Goal: Task Accomplishment & Management: Use online tool/utility

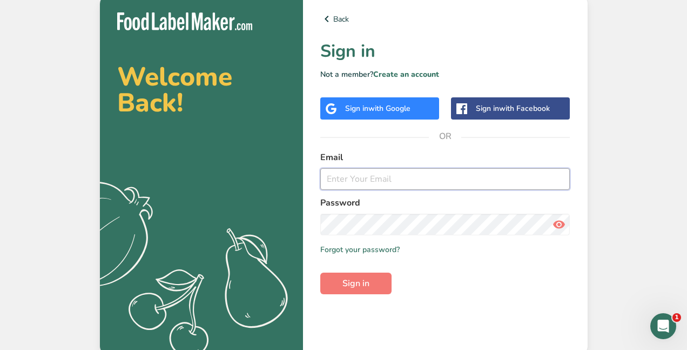
type input "[EMAIL_ADDRESS][DOMAIN_NAME]"
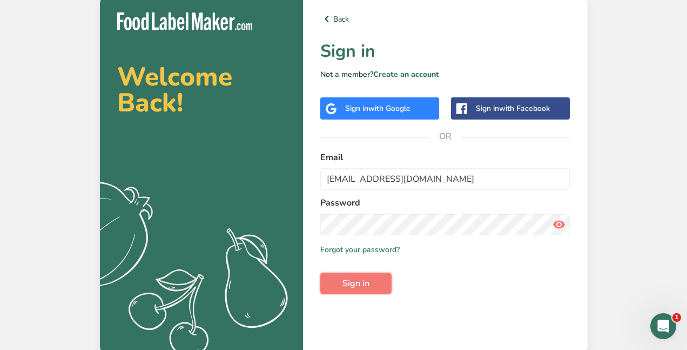
click at [359, 287] on span "Sign in" at bounding box center [356, 283] width 27 height 13
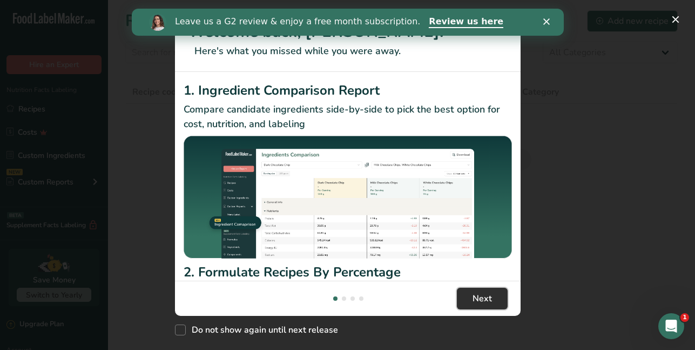
click at [480, 298] on span "Next" at bounding box center [482, 298] width 19 height 13
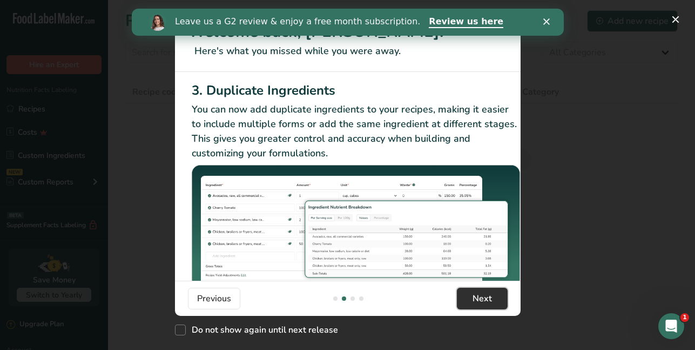
click at [480, 298] on span "Next" at bounding box center [482, 298] width 19 height 13
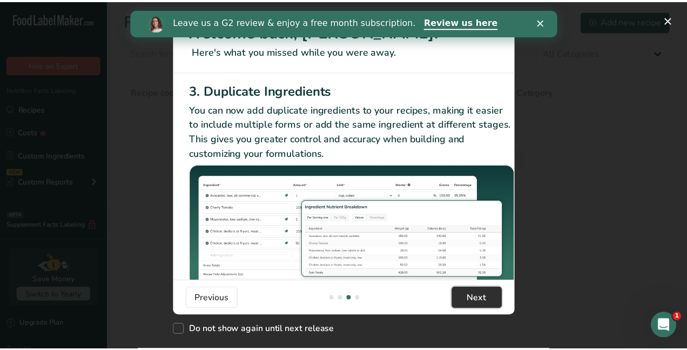
scroll to position [0, 684]
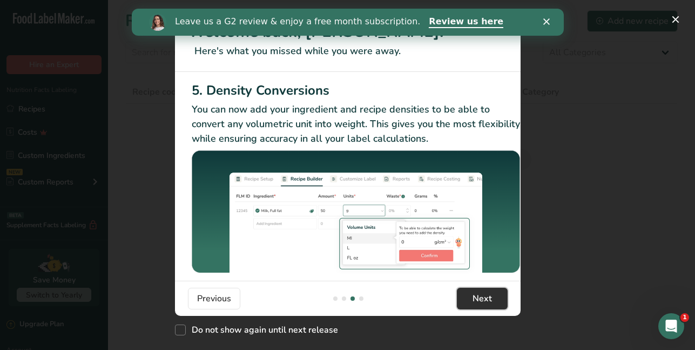
click at [480, 298] on span "Next" at bounding box center [482, 298] width 19 height 13
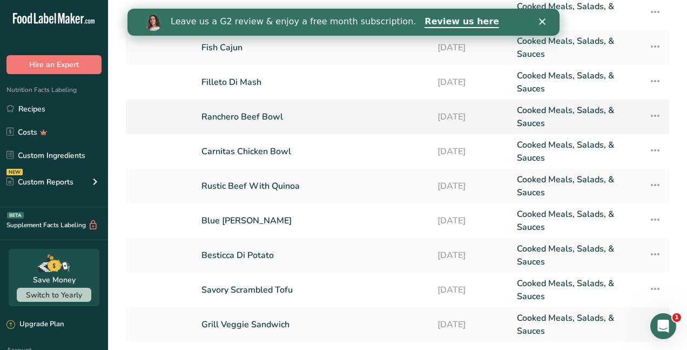
scroll to position [187, 0]
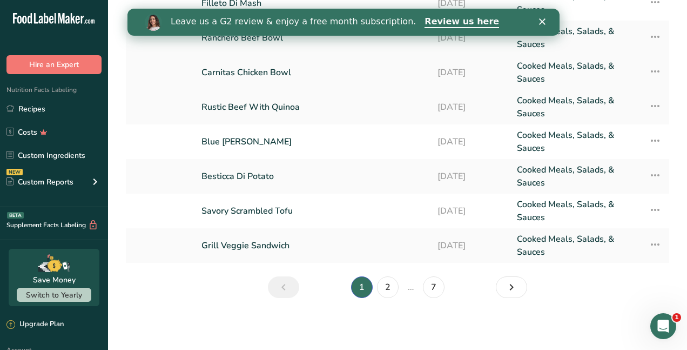
click at [293, 82] on link "Carnitas Chicken Bowl" at bounding box center [313, 72] width 223 height 26
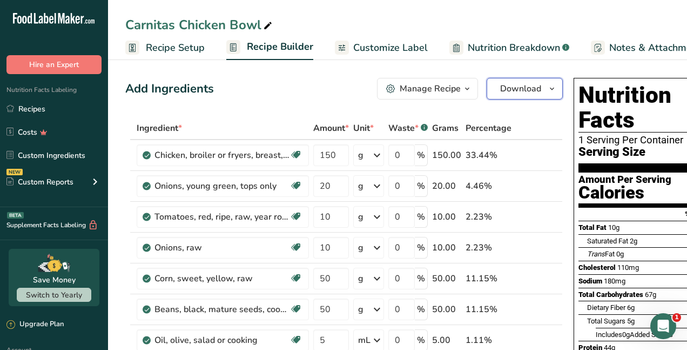
click at [506, 92] on span "Download" at bounding box center [520, 88] width 41 height 13
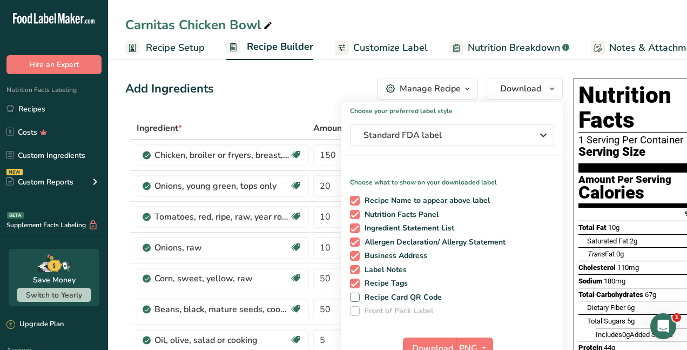
click at [271, 95] on div "Add Ingredients Manage Recipe Delete Recipe Duplicate Recipe Scale Recipe Save …" at bounding box center [344, 89] width 438 height 22
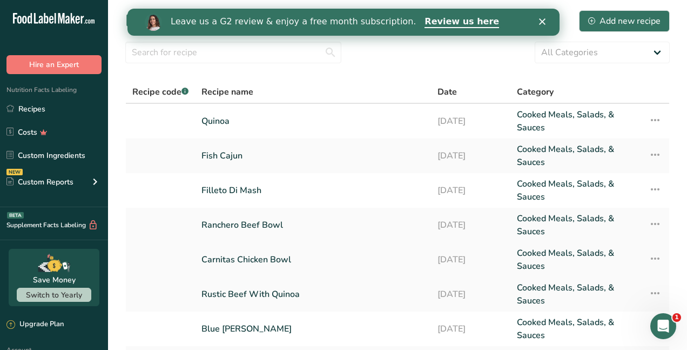
click at [650, 255] on icon at bounding box center [655, 258] width 13 height 19
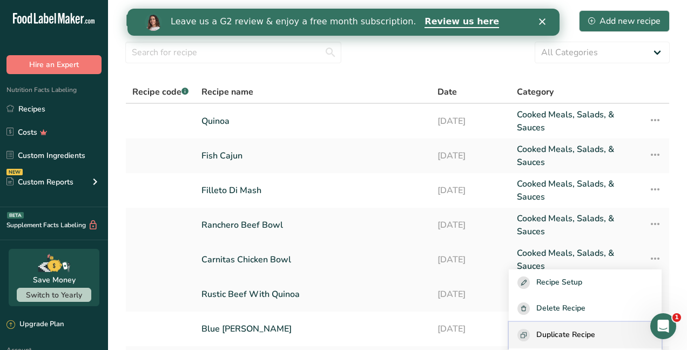
click at [595, 336] on span "Duplicate Recipe" at bounding box center [566, 335] width 59 height 12
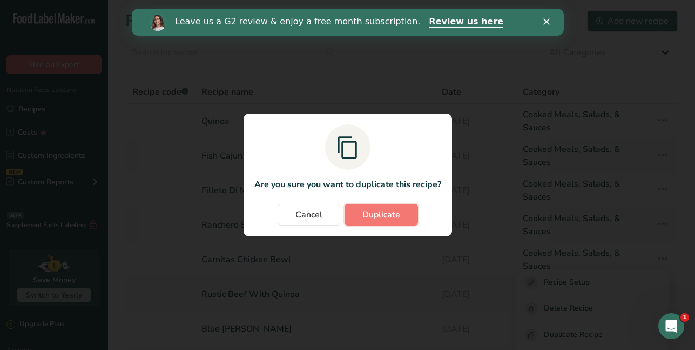
click at [374, 216] on span "Duplicate" at bounding box center [382, 214] width 38 height 13
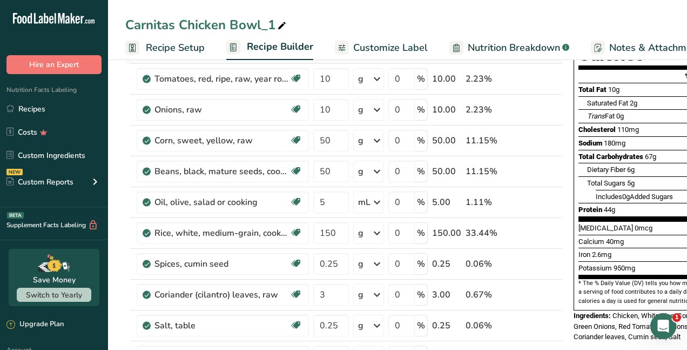
scroll to position [162, 0]
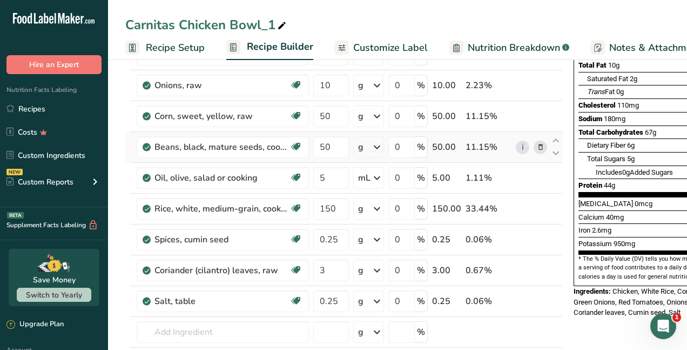
click at [539, 148] on icon at bounding box center [541, 147] width 8 height 11
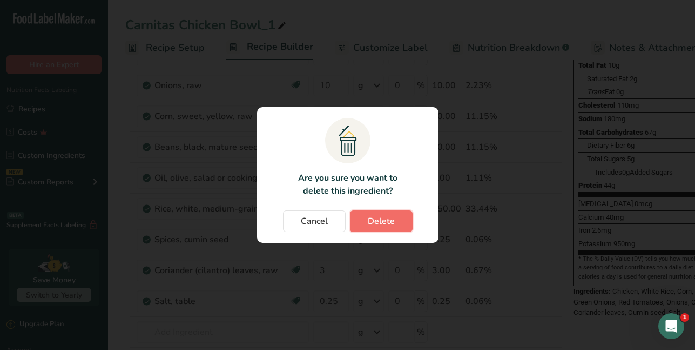
click at [370, 223] on span "Delete" at bounding box center [381, 221] width 27 height 13
type input "5"
type input "150"
type input "0.25"
type input "3"
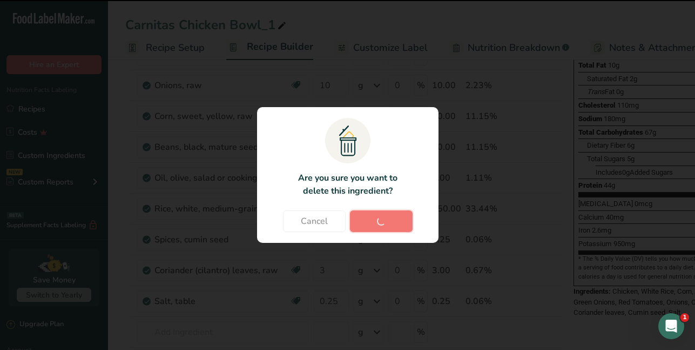
type input "0.25"
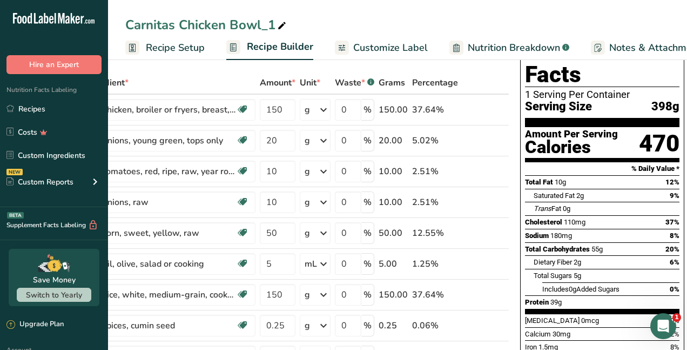
scroll to position [49, 0]
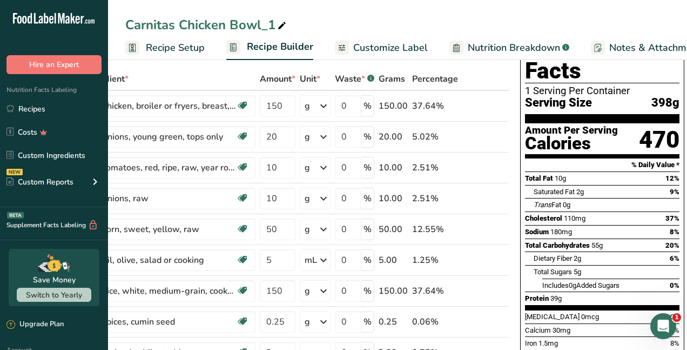
click at [384, 46] on span "Customize Label" at bounding box center [390, 48] width 75 height 15
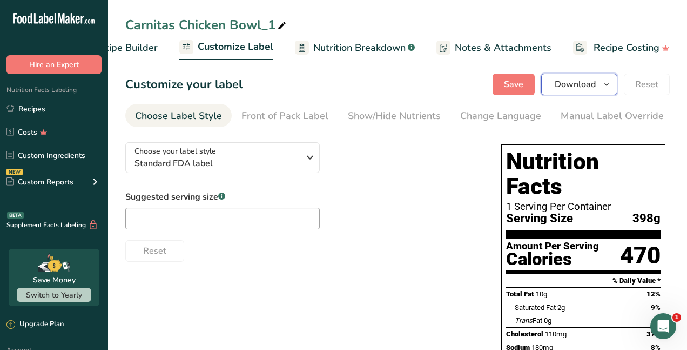
click at [580, 86] on span "Download" at bounding box center [575, 84] width 41 height 13
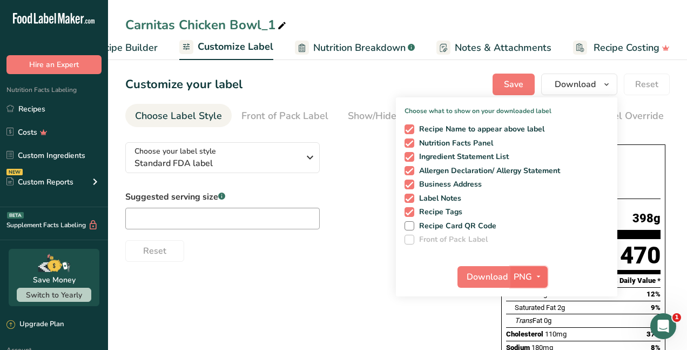
click at [540, 279] on icon "button" at bounding box center [538, 277] width 9 height 14
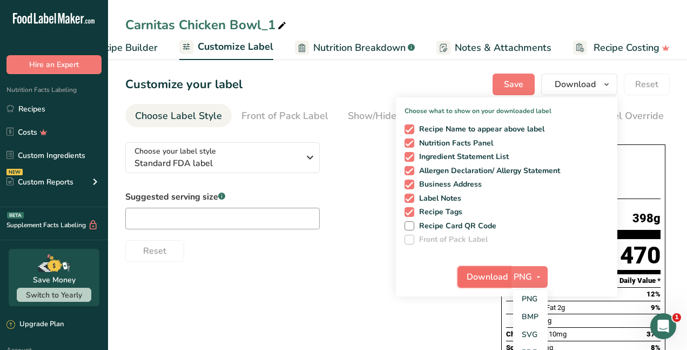
click at [508, 276] on button "Download" at bounding box center [484, 277] width 53 height 22
click at [350, 91] on div "Customize your label Save Download Choose what to show on your downloaded label…" at bounding box center [397, 84] width 545 height 22
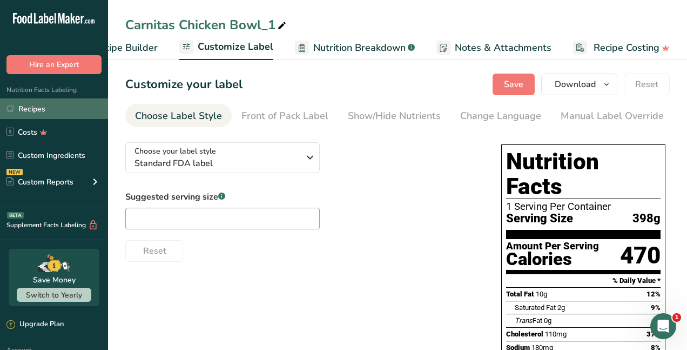
click at [37, 106] on link "Recipes" at bounding box center [54, 108] width 108 height 21
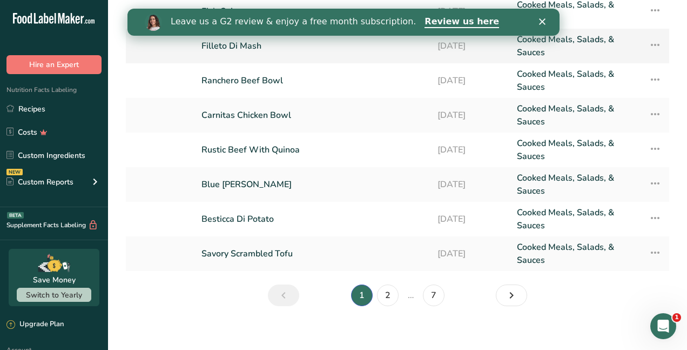
scroll to position [187, 0]
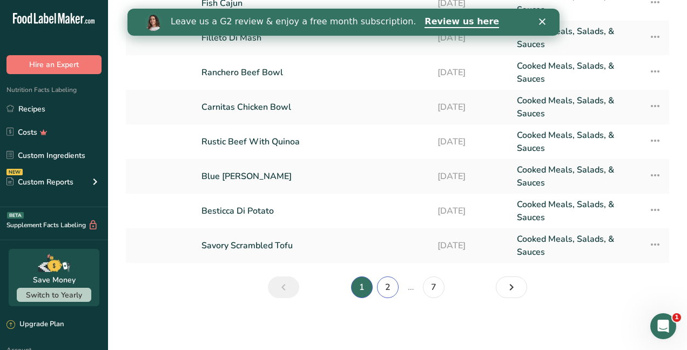
click at [391, 288] on link "2" at bounding box center [388, 287] width 22 height 22
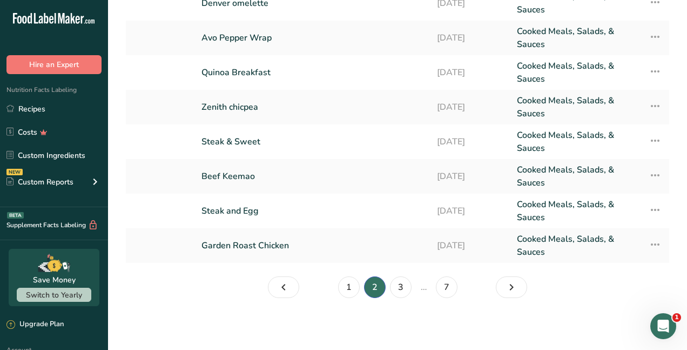
click at [411, 282] on li "3" at bounding box center [401, 287] width 26 height 22
click at [408, 290] on link "3" at bounding box center [401, 287] width 22 height 22
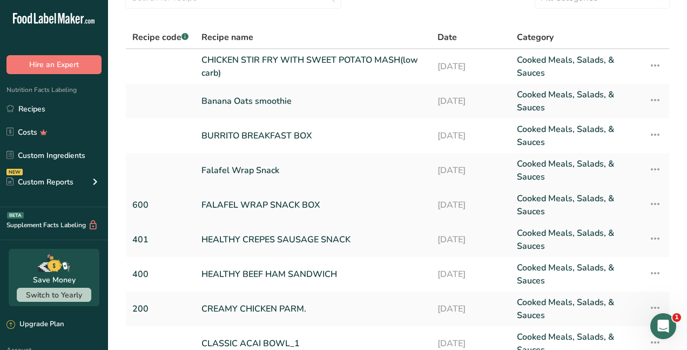
scroll to position [54, 0]
click at [290, 59] on link "CHICKEN STIR FRY WITH SWEET POTATO MASH(low carb)" at bounding box center [313, 67] width 223 height 26
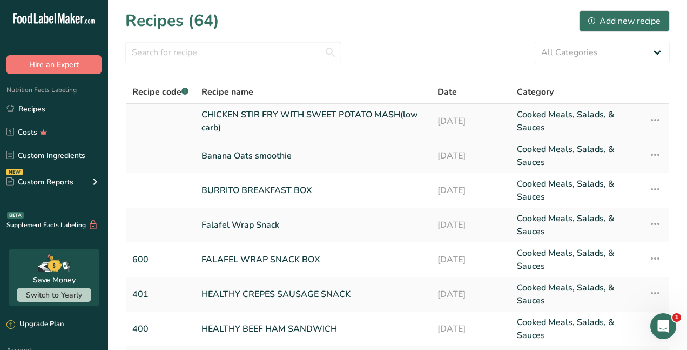
click at [653, 118] on icon at bounding box center [655, 119] width 13 height 19
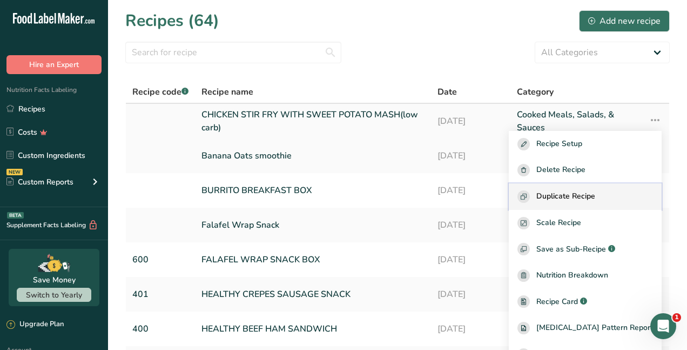
click at [589, 195] on span "Duplicate Recipe" at bounding box center [566, 196] width 59 height 12
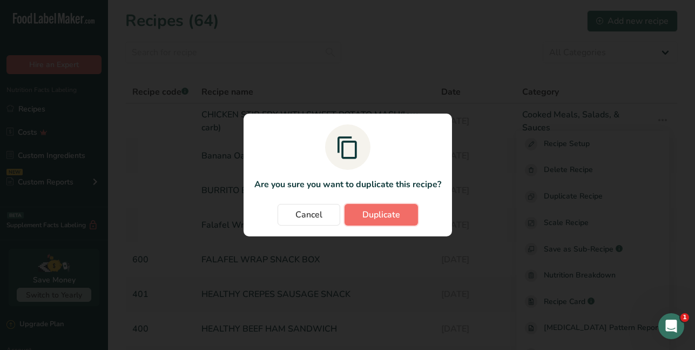
click at [400, 214] on button "Duplicate" at bounding box center [381, 215] width 73 height 22
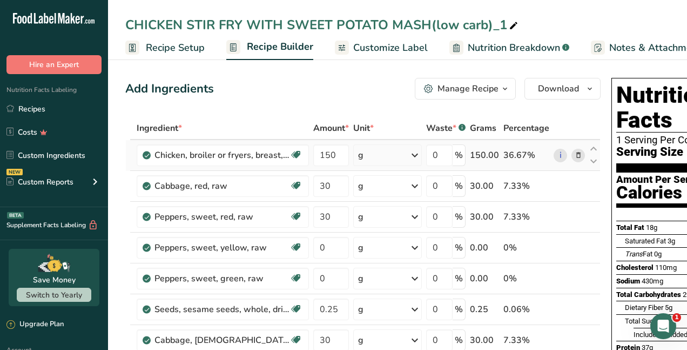
click at [579, 155] on icon at bounding box center [579, 155] width 8 height 11
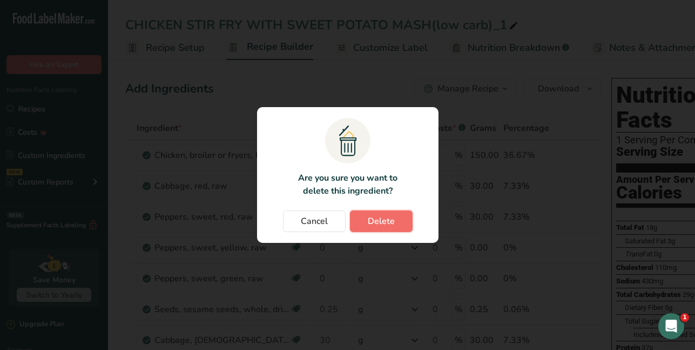
click at [400, 217] on button "Delete" at bounding box center [381, 221] width 63 height 22
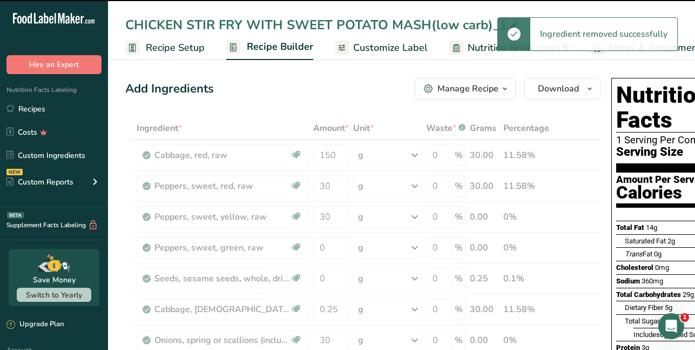
type input "30"
type input "0"
type input "0.25"
type input "30"
type input "0"
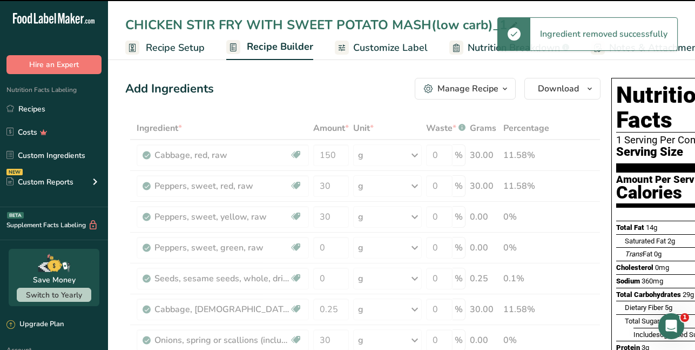
type input "1"
type input "0.25"
type input "1"
type input "0.2"
type input "0.3"
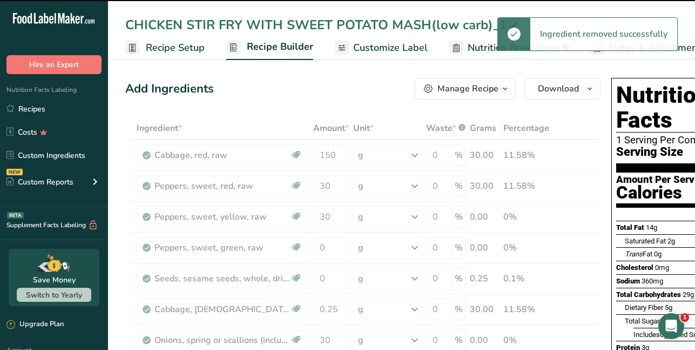
type input "0.2"
type input "100"
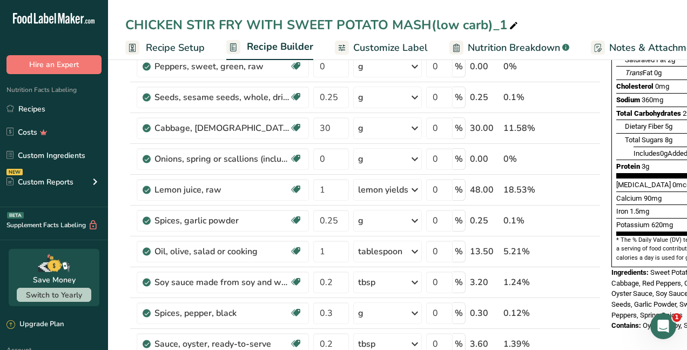
scroll to position [432, 0]
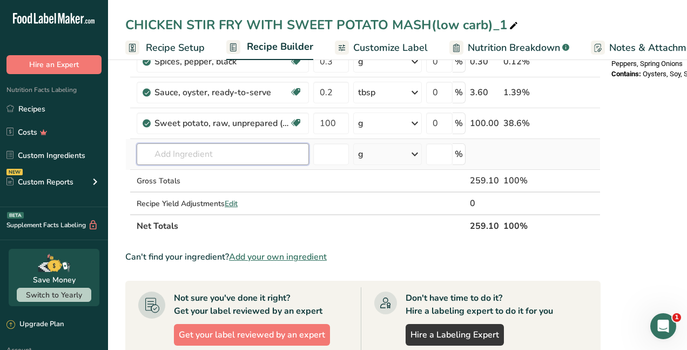
click at [200, 156] on input "text" at bounding box center [223, 154] width 172 height 22
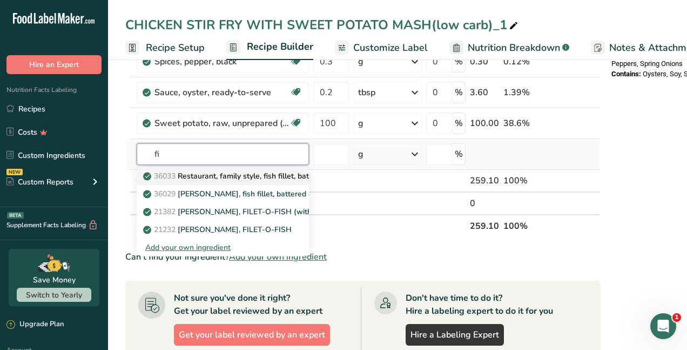
type input "f"
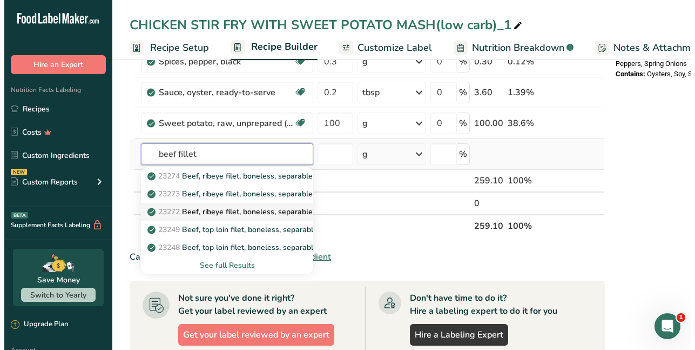
scroll to position [486, 0]
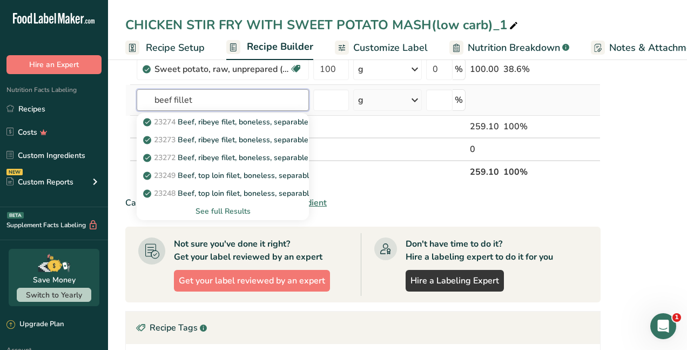
type input "beef fillet"
click at [248, 213] on div "See full Results" at bounding box center [222, 210] width 155 height 11
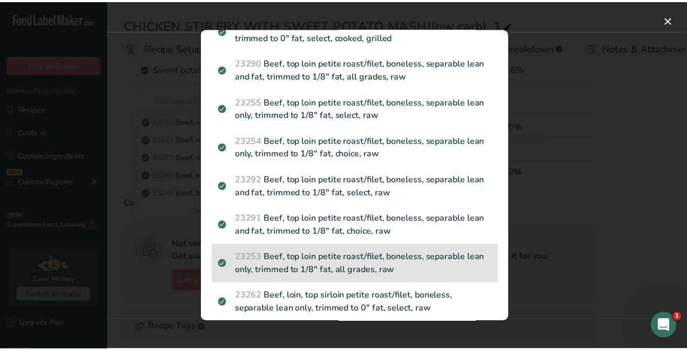
scroll to position [648, 0]
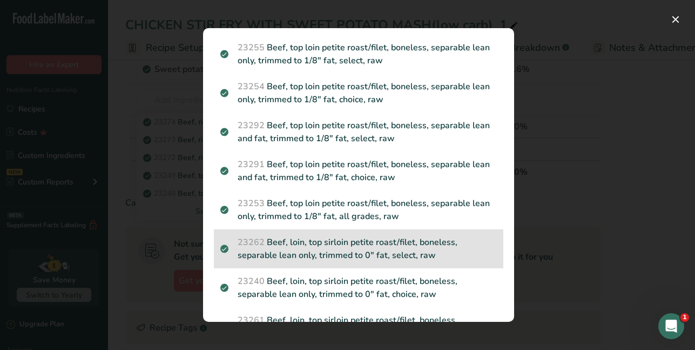
click at [432, 253] on p "23262 Beef, loin, top sirloin petite roast/filet, boneless, separable lean only…" at bounding box center [358, 249] width 277 height 26
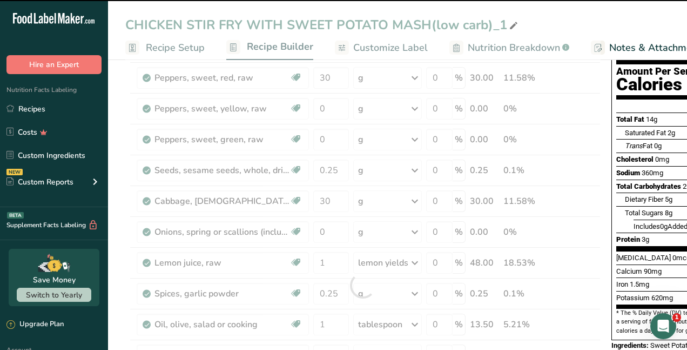
scroll to position [227, 0]
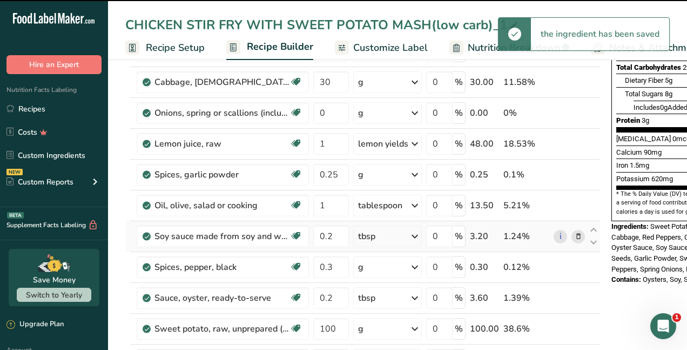
type input "0"
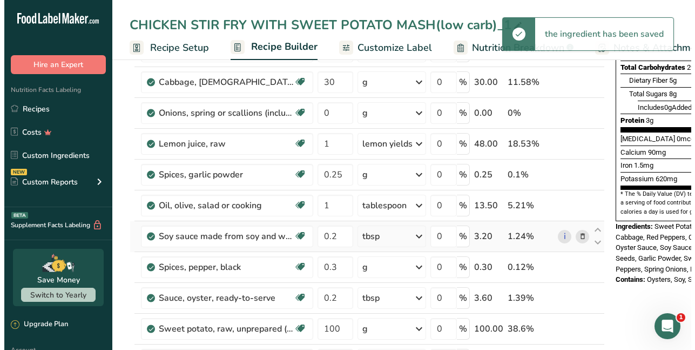
scroll to position [378, 0]
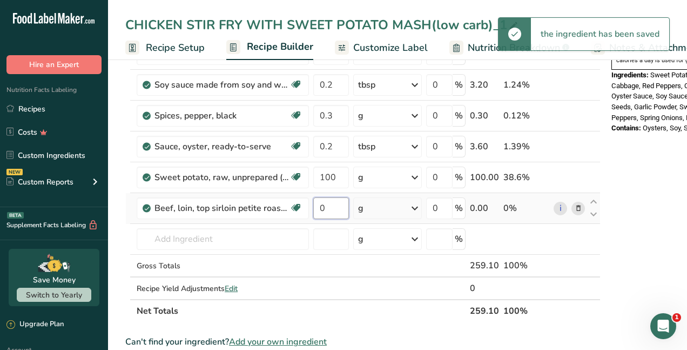
click at [334, 207] on input "0" at bounding box center [331, 208] width 36 height 22
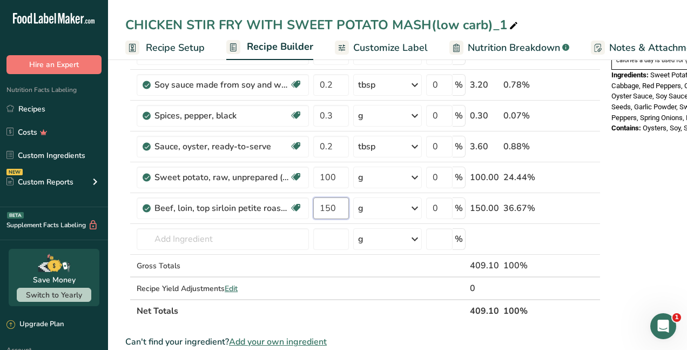
type input "150"
click at [652, 128] on div "Nutrition Facts 1 Serving Per Container Serving Size 259g Amount Per Serving Ca…" at bounding box center [693, 228] width 173 height 1066
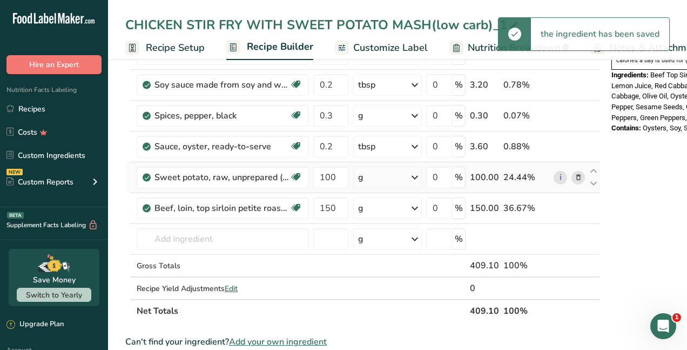
click at [579, 178] on icon at bounding box center [579, 177] width 8 height 11
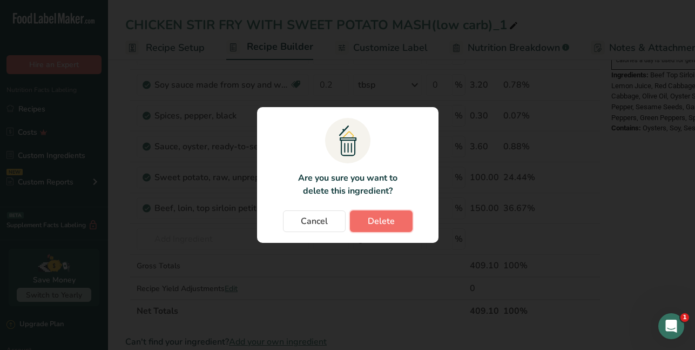
click at [373, 222] on span "Delete" at bounding box center [381, 221] width 27 height 13
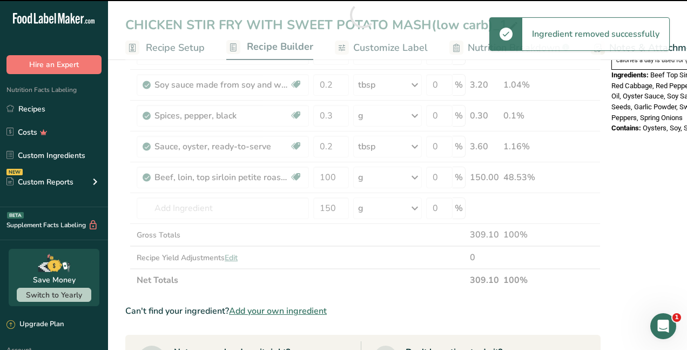
type input "150"
click at [183, 208] on div at bounding box center [363, 14] width 476 height 553
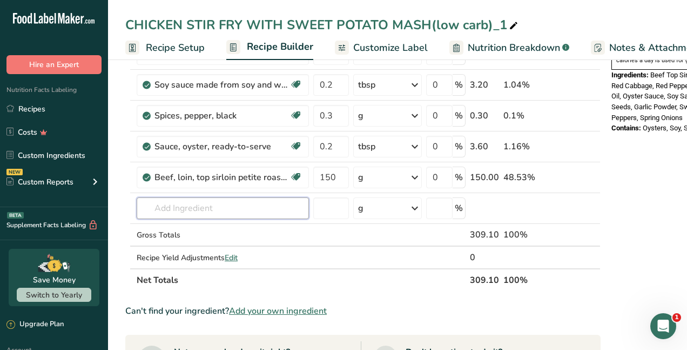
click at [183, 207] on input "text" at bounding box center [223, 208] width 172 height 22
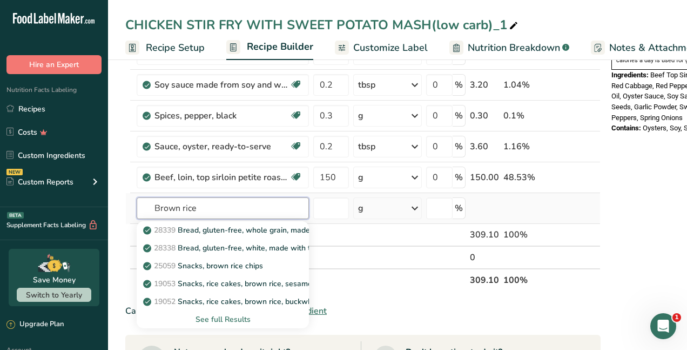
type input "Brown rice"
click at [235, 320] on div "See full Results" at bounding box center [222, 318] width 155 height 11
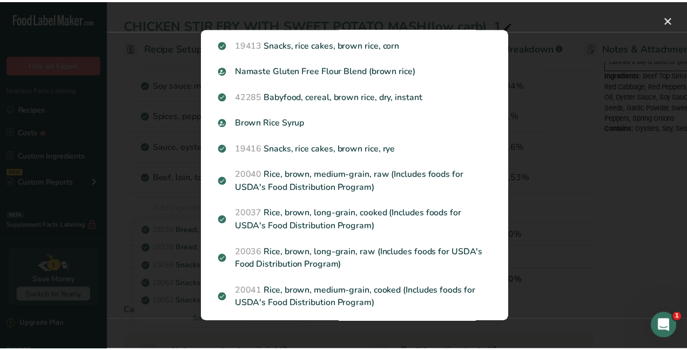
scroll to position [540, 0]
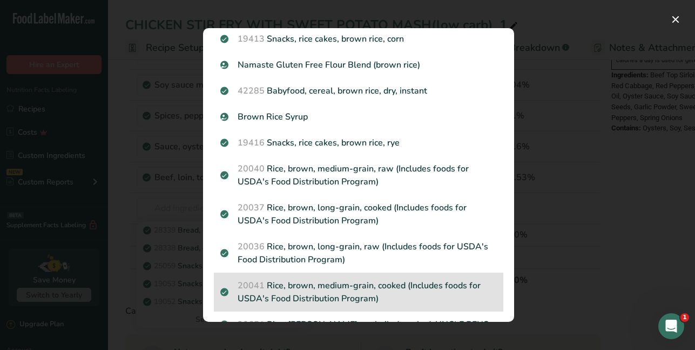
click at [384, 286] on p "20041 Rice, brown, medium-grain, cooked (Includes foods for USDA's Food Distrib…" at bounding box center [358, 292] width 277 height 26
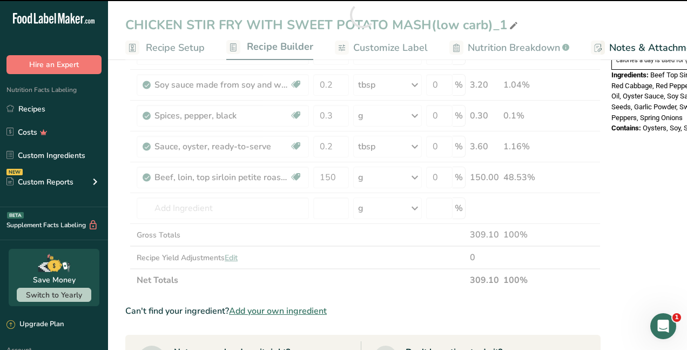
type input "0"
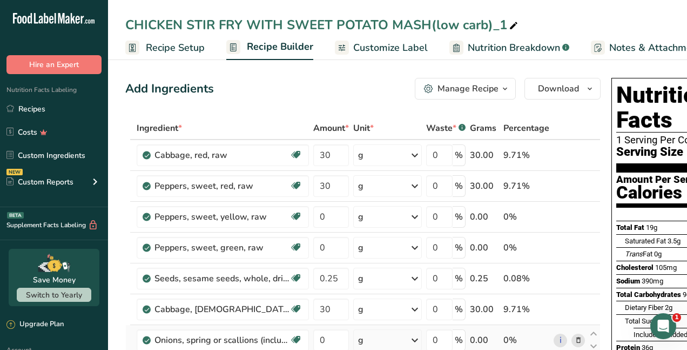
scroll to position [0, 91]
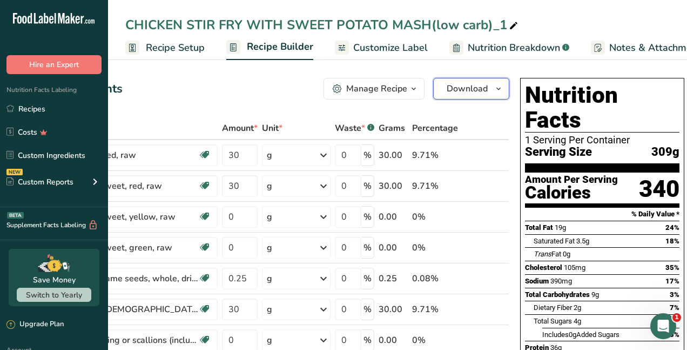
click at [474, 90] on span "Download" at bounding box center [467, 88] width 41 height 13
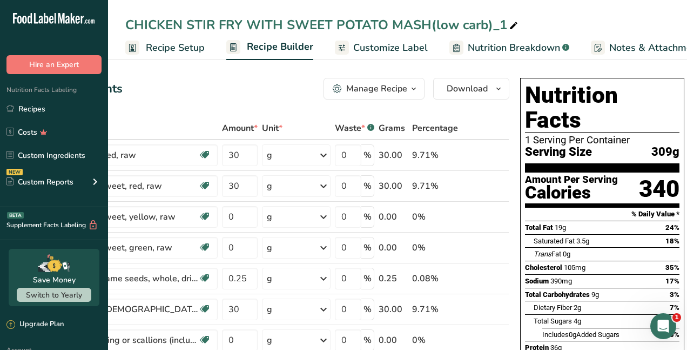
click at [510, 24] on icon at bounding box center [514, 25] width 10 height 15
click at [183, 22] on input "CHICKEN STIR FRY WITH SWEET POTATO MASH(low carb)_1" at bounding box center [397, 24] width 545 height 19
click at [360, 26] on input "BEEF STIR FRY WITH SWEET POTATO MASH(low carb)_1" at bounding box center [397, 24] width 545 height 19
click at [400, 26] on input "BEEF STIR FRY WITH SWEET POTATO MASH(low carb)_1" at bounding box center [397, 24] width 545 height 19
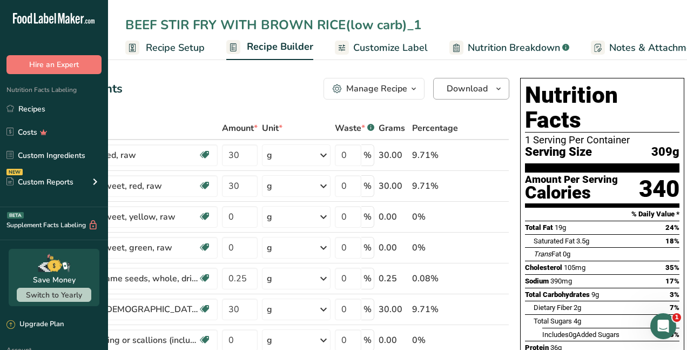
type input "BEEF STIR FRY WITH BROWN RICE(low carb)_1"
click at [457, 91] on span "Download" at bounding box center [467, 88] width 41 height 13
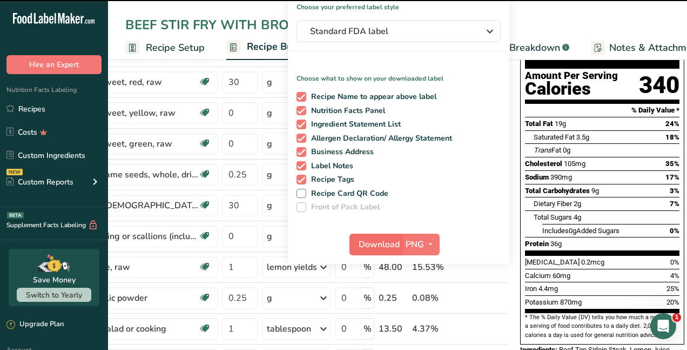
scroll to position [108, 0]
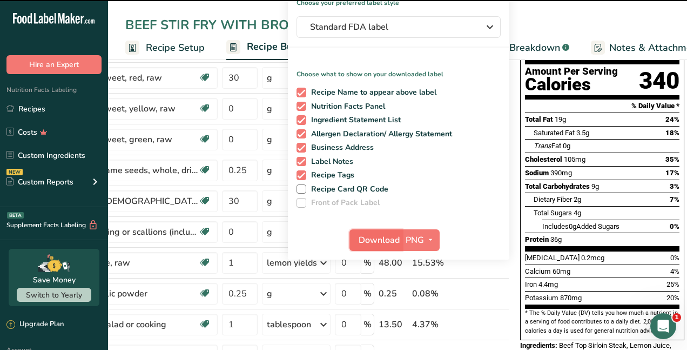
click at [389, 238] on span "Download" at bounding box center [379, 239] width 41 height 13
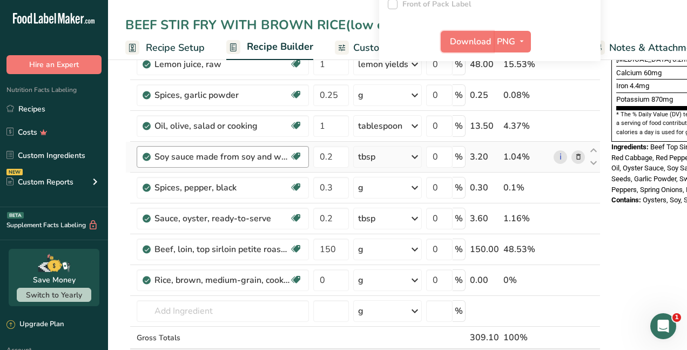
scroll to position [378, 0]
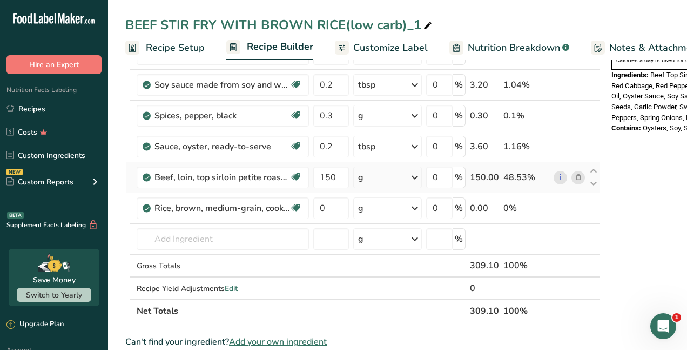
click at [577, 180] on icon at bounding box center [579, 177] width 8 height 11
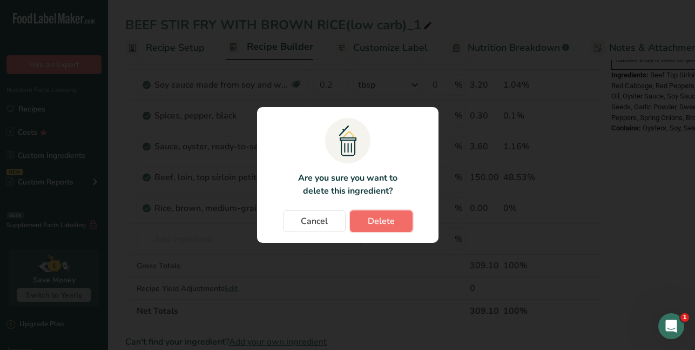
click at [376, 218] on span "Delete" at bounding box center [381, 221] width 27 height 13
type input "0"
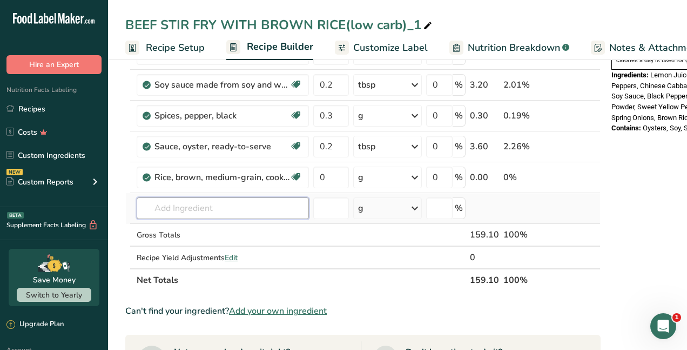
click at [189, 204] on input "text" at bounding box center [223, 208] width 172 height 22
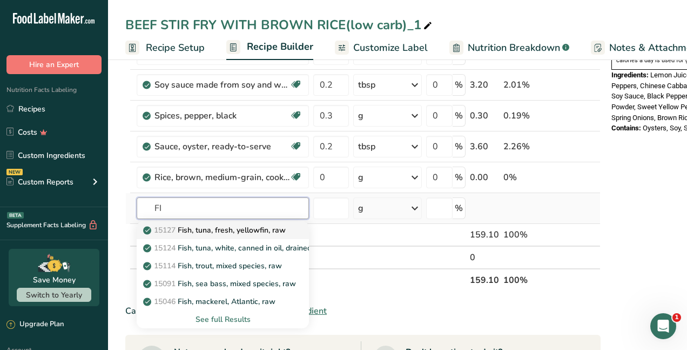
type input "F"
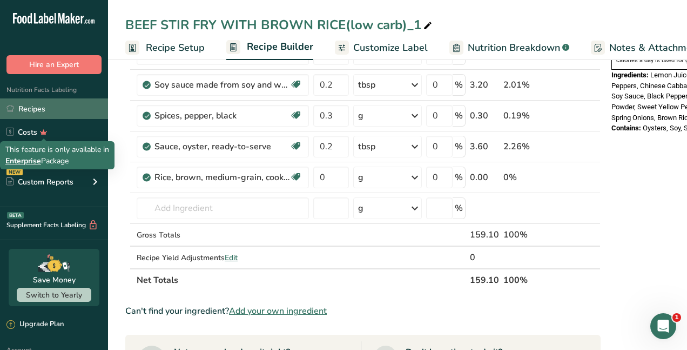
click at [43, 114] on link "Recipes" at bounding box center [54, 108] width 108 height 21
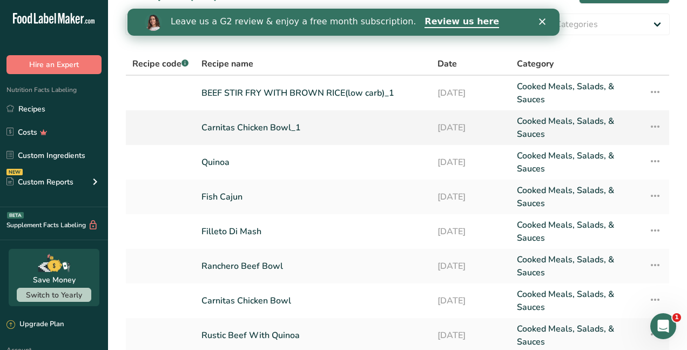
scroll to position [54, 0]
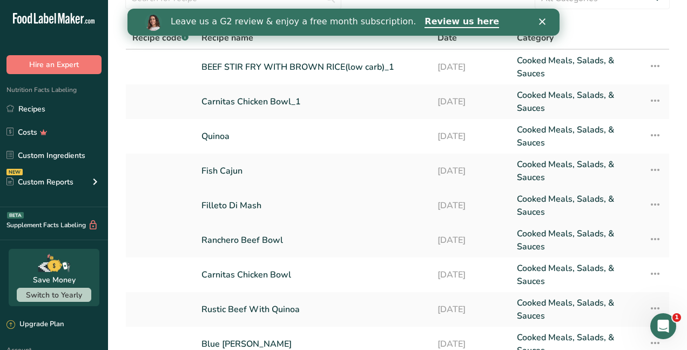
click at [293, 213] on link "Filleto Di Mash" at bounding box center [313, 205] width 223 height 26
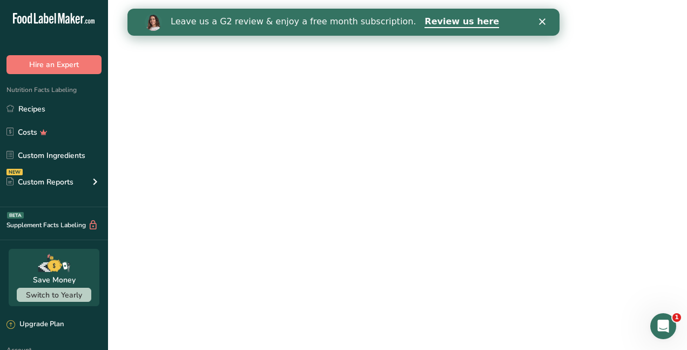
click at [295, 213] on link "Filleto Di Mash" at bounding box center [313, 205] width 223 height 26
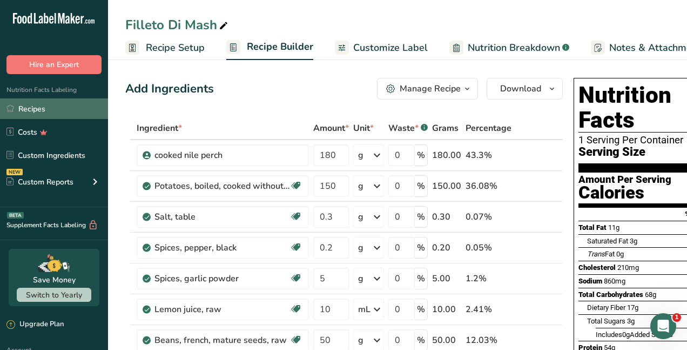
click at [35, 110] on link "Recipes" at bounding box center [54, 108] width 108 height 21
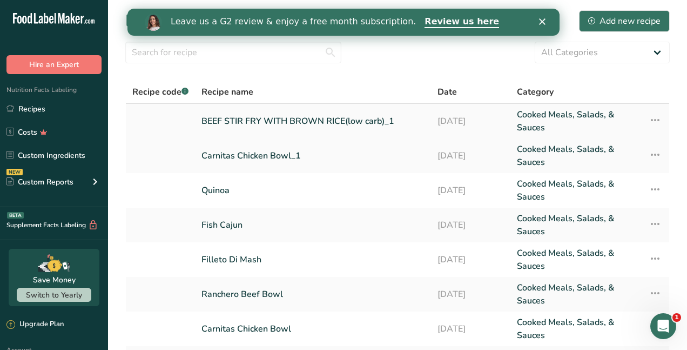
click at [268, 119] on link "BEEF STIR FRY WITH BROWN RICE(low carb)_1" at bounding box center [313, 121] width 223 height 26
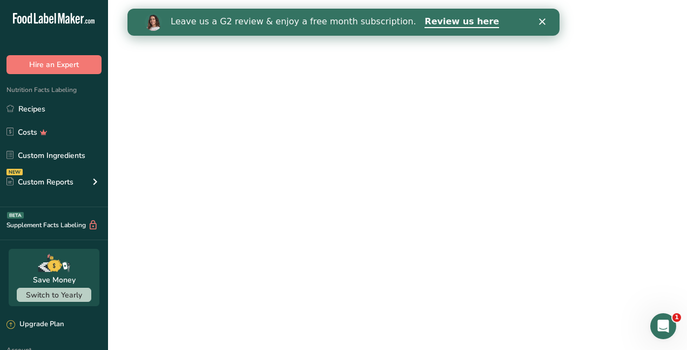
click at [268, 119] on link "BEEF STIR FRY WITH BROWN RICE(low carb)_1" at bounding box center [313, 121] width 223 height 26
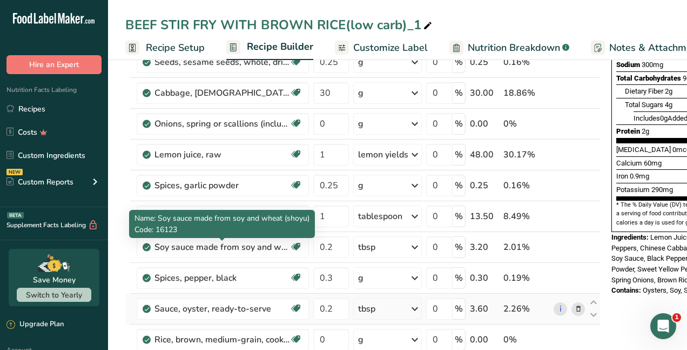
scroll to position [324, 0]
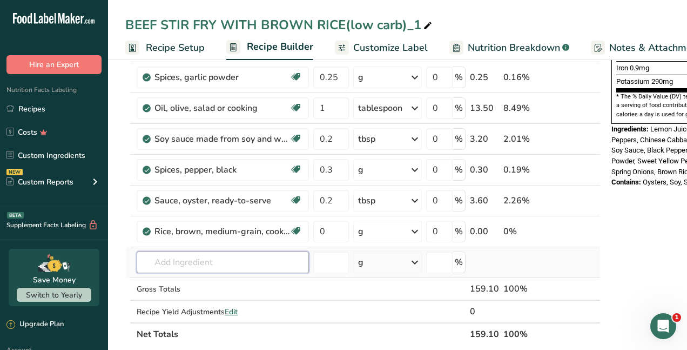
click at [171, 259] on input "text" at bounding box center [223, 262] width 172 height 22
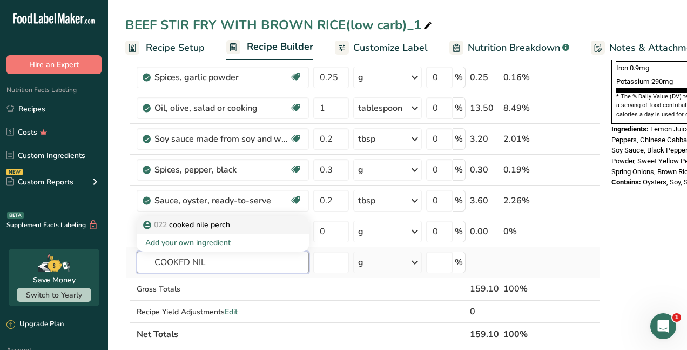
type input "COOKED NIL"
click at [208, 221] on p "022 cooked nile perch" at bounding box center [187, 224] width 85 height 11
type input "cooked nile perch"
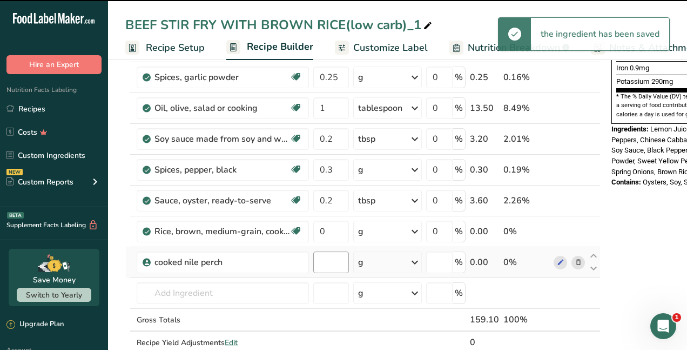
type input "0"
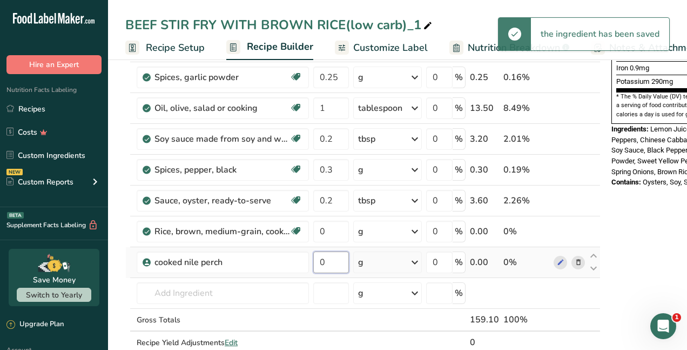
click at [333, 264] on input "0" at bounding box center [331, 262] width 36 height 22
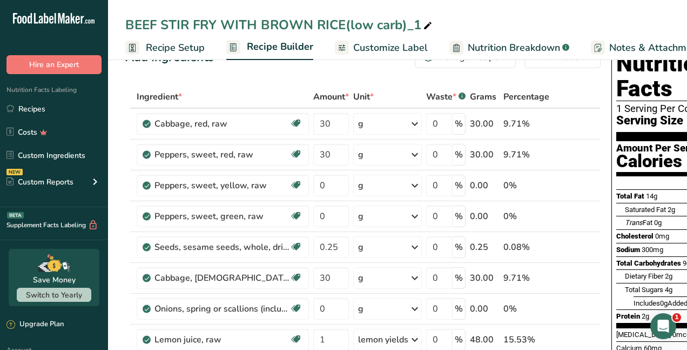
scroll to position [0, 0]
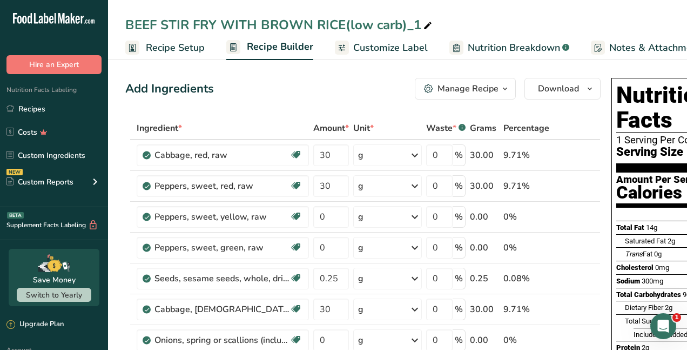
type input "150"
click at [427, 31] on icon at bounding box center [428, 25] width 10 height 15
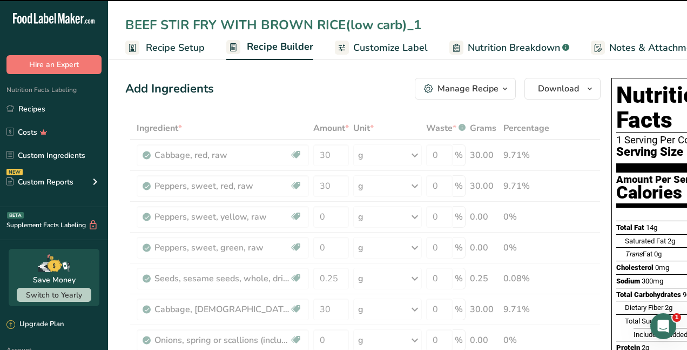
click at [158, 21] on input "BEEF STIR FRY WITH BROWN RICE(low carb)_1" at bounding box center [397, 24] width 545 height 19
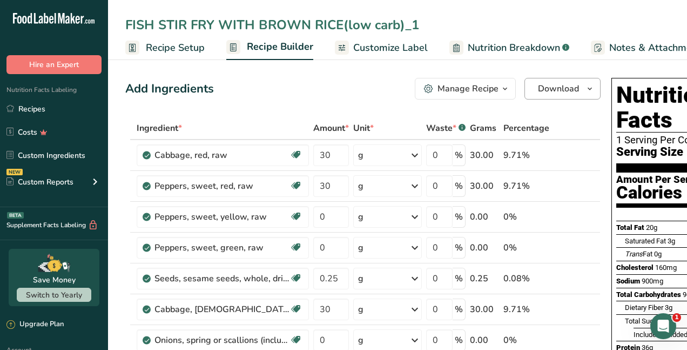
type input "FISH STIR FRY WITH BROWN RICE(low carb)_1"
drag, startPoint x: 538, startPoint y: 89, endPoint x: 531, endPoint y: 92, distance: 7.7
click at [538, 89] on span "Download" at bounding box center [558, 88] width 41 height 13
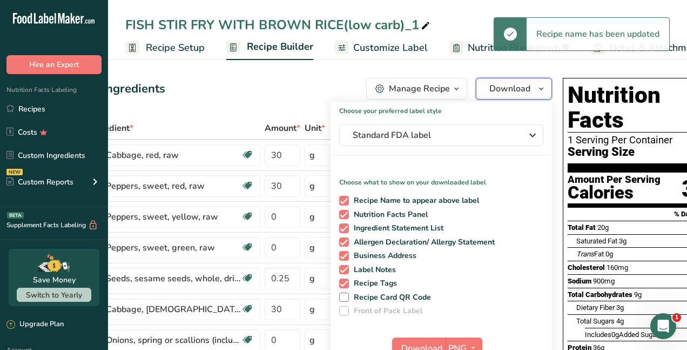
scroll to position [0, 91]
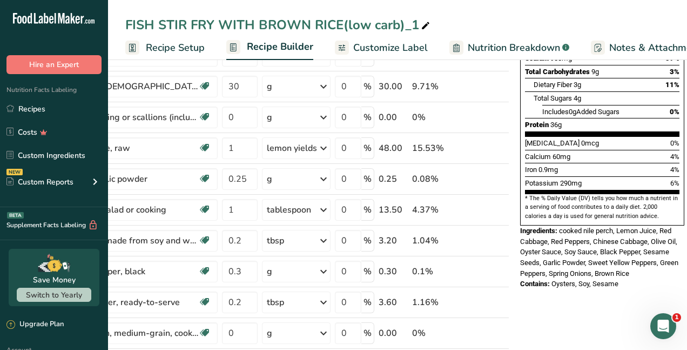
scroll to position [324, 0]
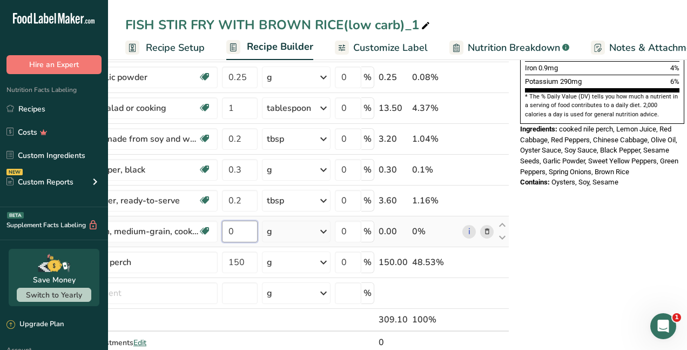
click at [244, 233] on input "0" at bounding box center [240, 231] width 36 height 22
type input "100"
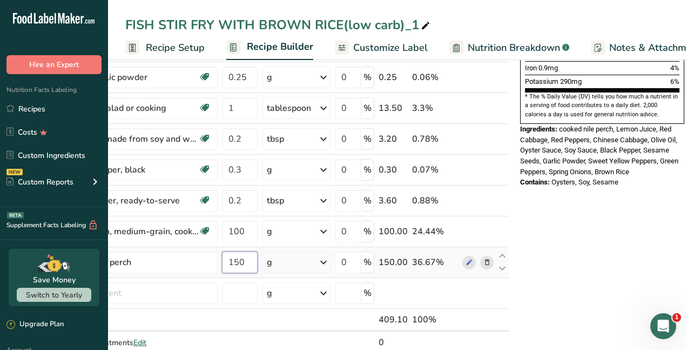
click at [244, 265] on div "Ingredient * Amount * Unit * Waste * .a-a{fill:#347362;}.b-a{fill:#fff;} Grams …" at bounding box center [272, 84] width 476 height 584
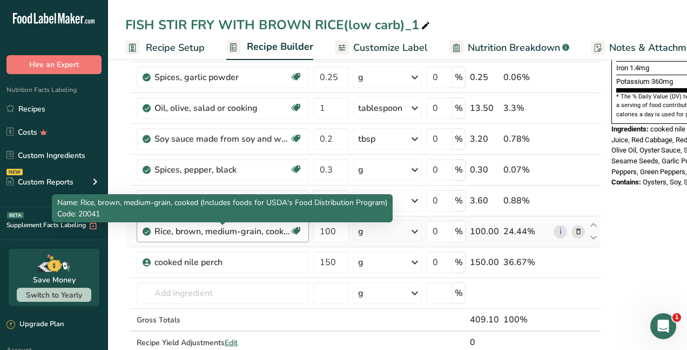
click at [256, 227] on div "Ingredient * Amount * Unit * Waste * .a-a{fill:#347362;}.b-a{fill:#fff;} Grams …" at bounding box center [363, 84] width 476 height 584
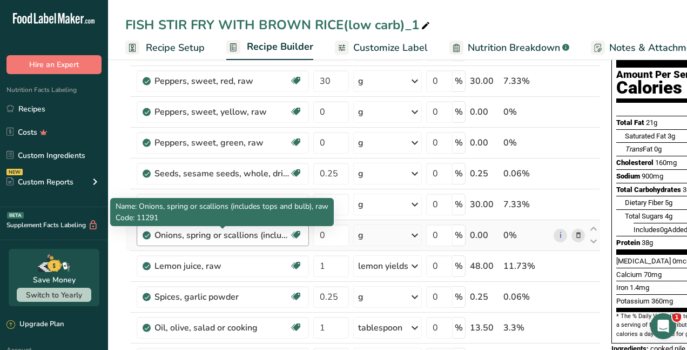
scroll to position [0, 0]
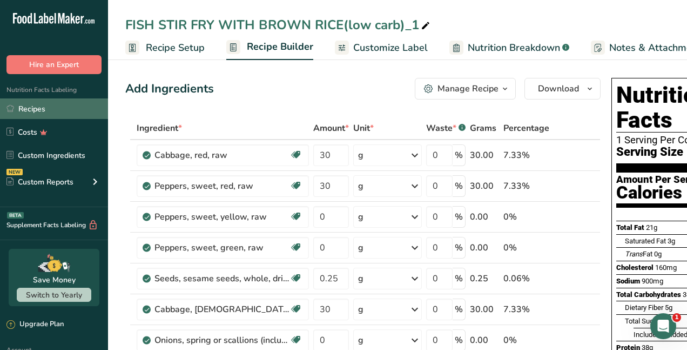
click at [39, 113] on link "Recipes" at bounding box center [54, 108] width 108 height 21
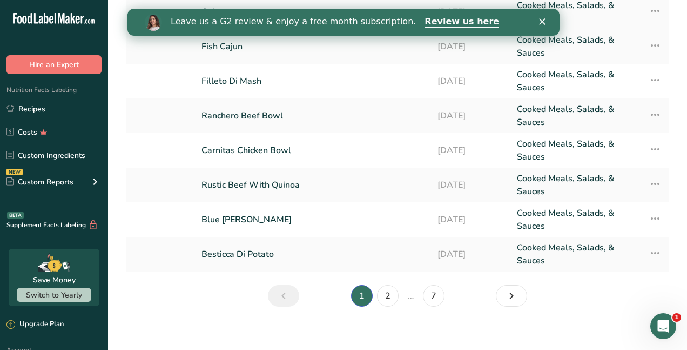
scroll to position [187, 0]
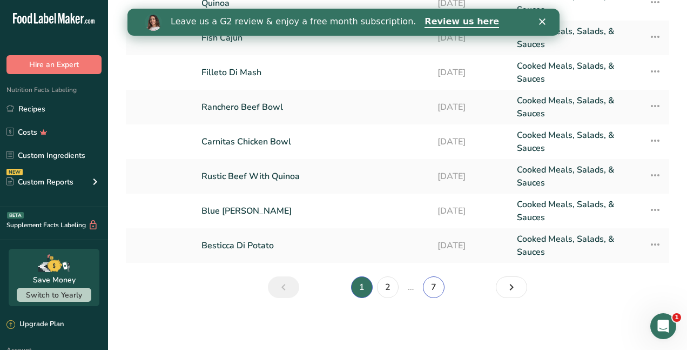
click at [427, 283] on link "7" at bounding box center [434, 287] width 22 height 22
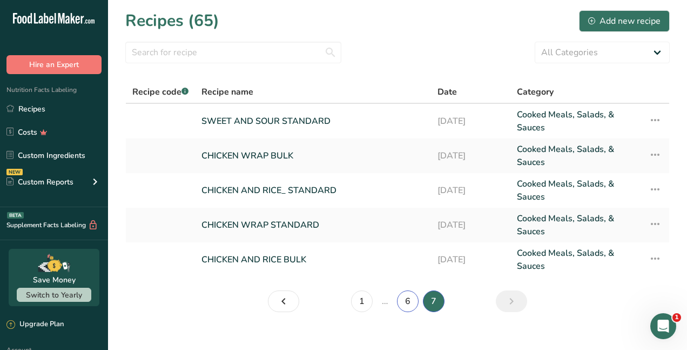
click at [405, 303] on link "6" at bounding box center [408, 301] width 22 height 22
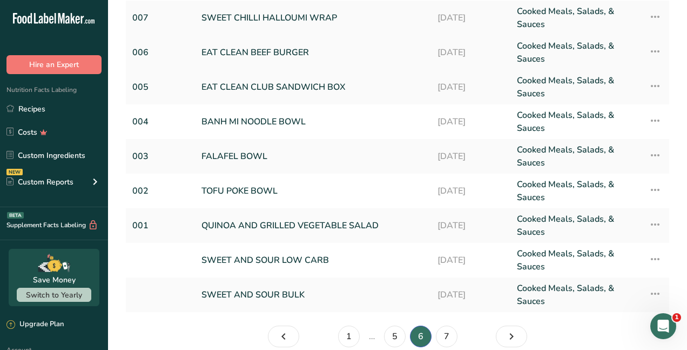
scroll to position [162, 0]
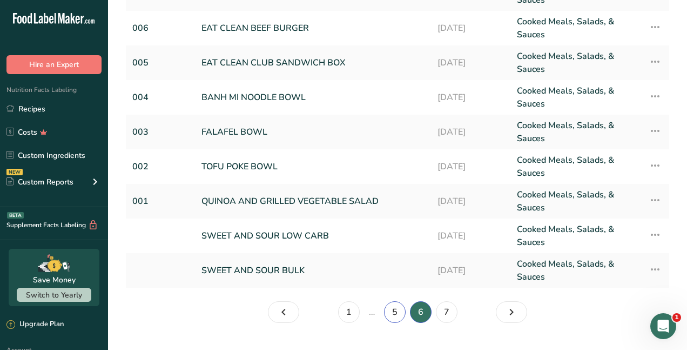
click at [391, 314] on link "5" at bounding box center [395, 312] width 22 height 22
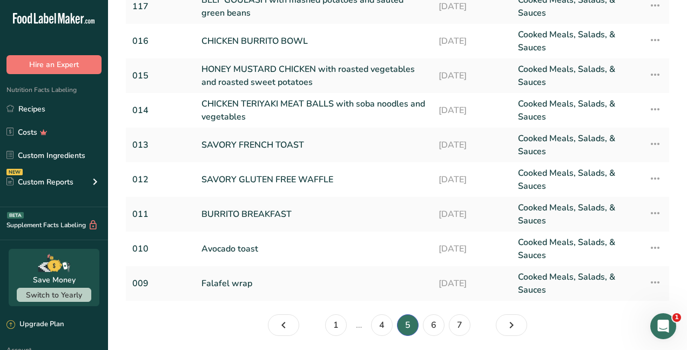
scroll to position [175, 0]
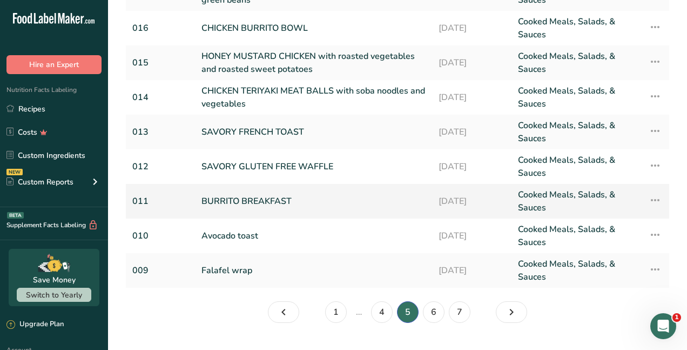
click at [344, 200] on link "BURRITO BREAKFAST" at bounding box center [314, 201] width 224 height 26
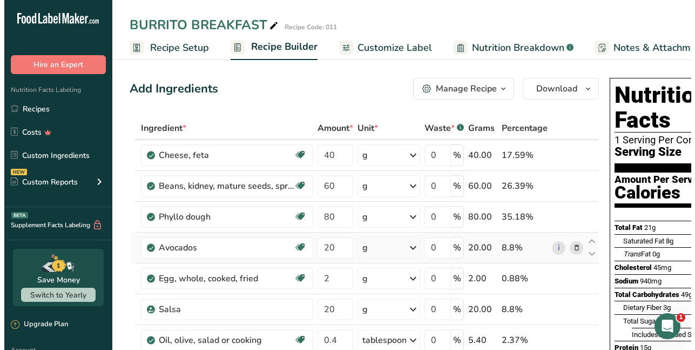
scroll to position [54, 0]
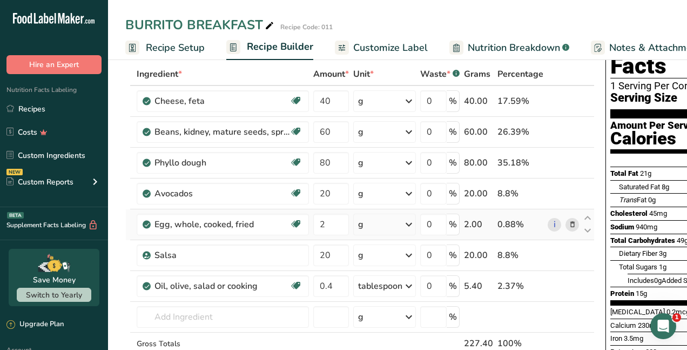
click at [569, 225] on icon at bounding box center [573, 224] width 8 height 11
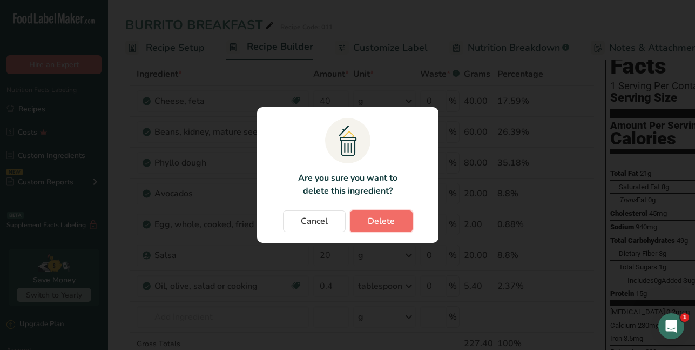
click at [386, 225] on span "Delete" at bounding box center [381, 221] width 27 height 13
type input "20"
type input "0.4"
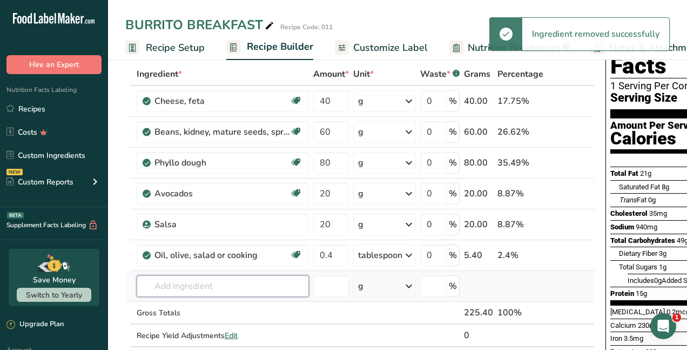
click at [200, 294] on input "text" at bounding box center [223, 286] width 172 height 22
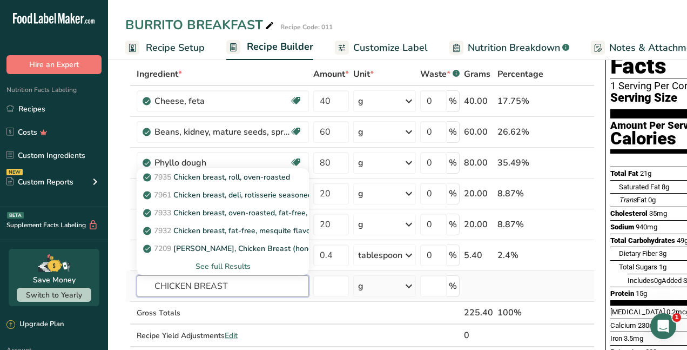
type input "CHICKEN BREAST"
click at [225, 265] on div "See full Results" at bounding box center [222, 265] width 155 height 11
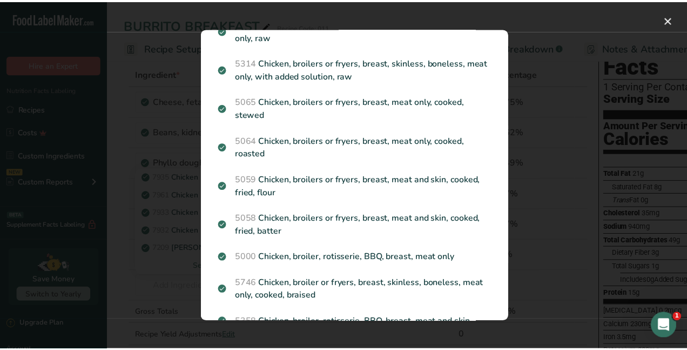
scroll to position [701, 0]
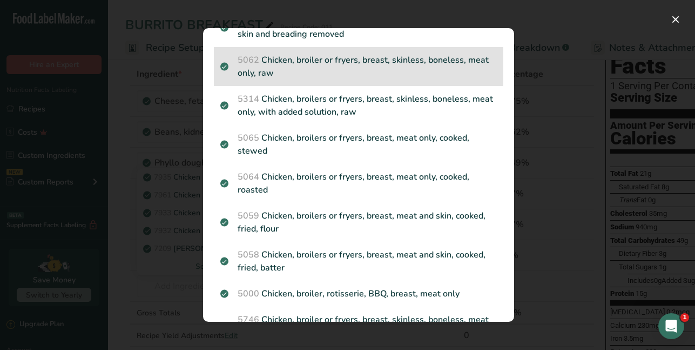
click at [290, 66] on p "5062 Chicken, broiler or fryers, breast, skinless, boneless, meat only, raw" at bounding box center [358, 66] width 277 height 26
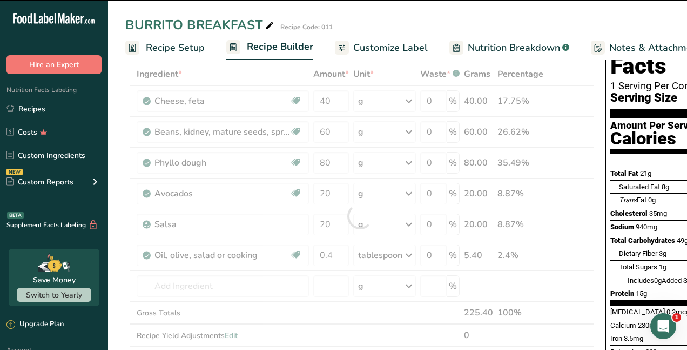
type input "0"
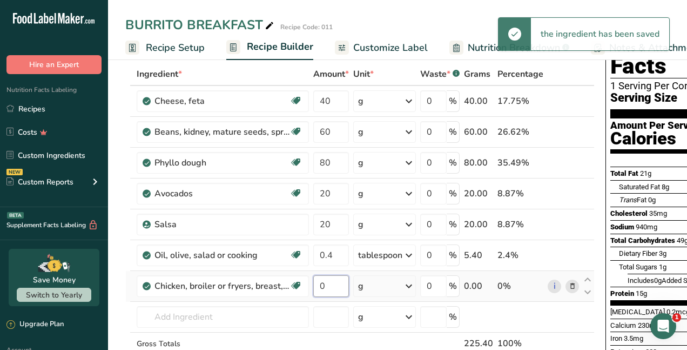
click at [333, 288] on input "0" at bounding box center [331, 286] width 36 height 22
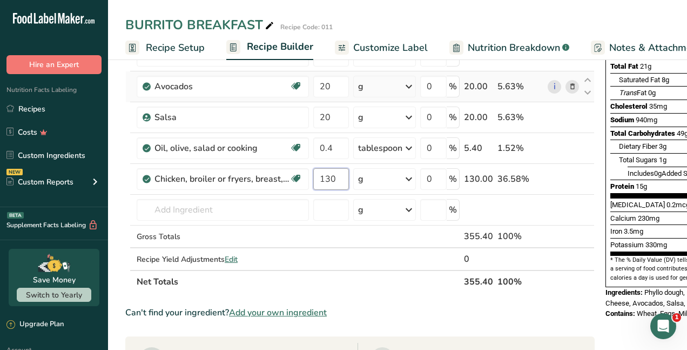
scroll to position [162, 0]
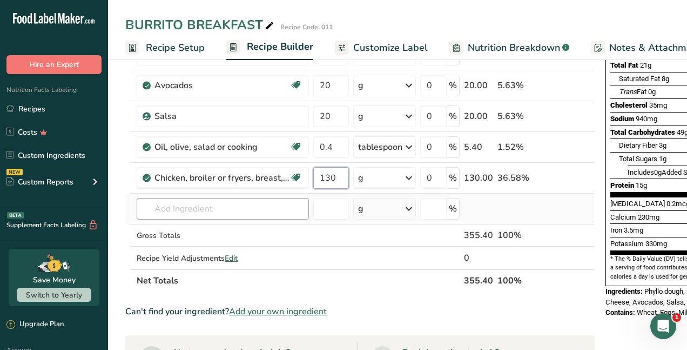
type input "130"
click at [293, 214] on div "Ingredient * Amount * Unit * Waste * .a-a{fill:#347362;}.b-a{fill:#fff;} Grams …" at bounding box center [360, 123] width 470 height 337
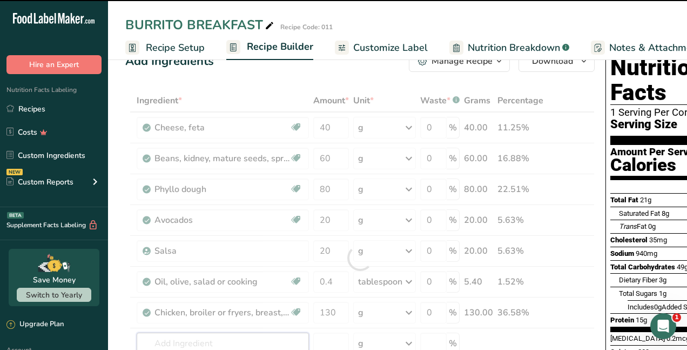
scroll to position [0, 0]
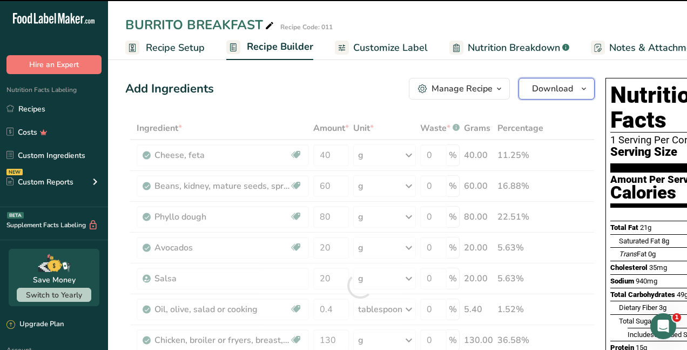
click at [566, 90] on span "Download" at bounding box center [552, 88] width 41 height 13
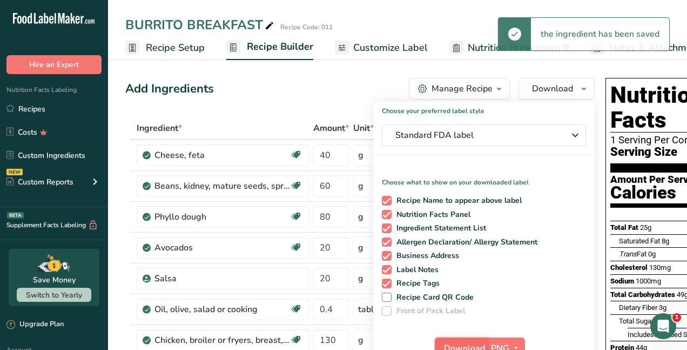
click at [465, 342] on span "Download" at bounding box center [464, 348] width 41 height 13
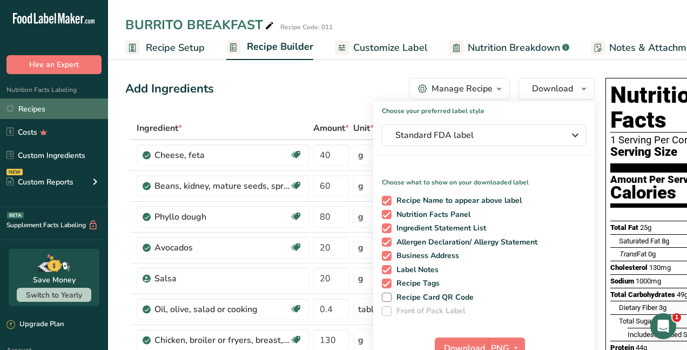
click at [42, 112] on link "Recipes" at bounding box center [54, 108] width 108 height 21
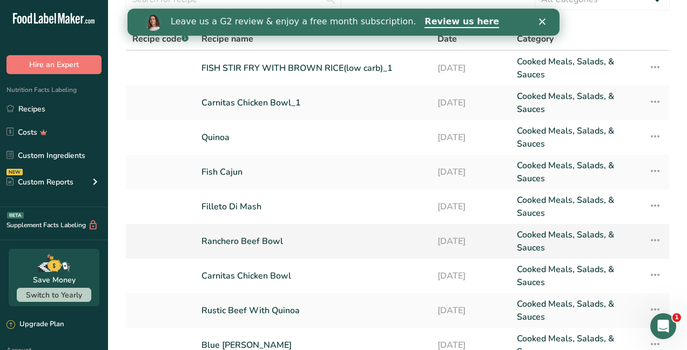
scroll to position [187, 0]
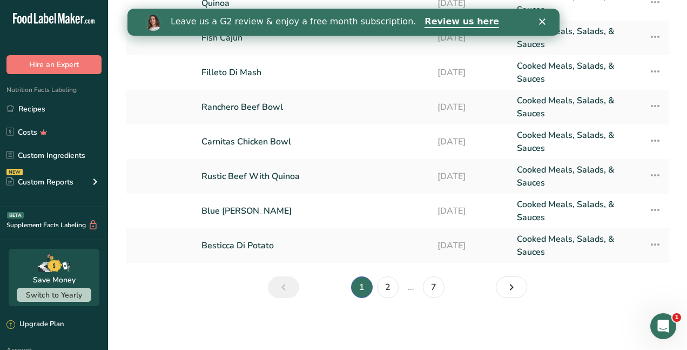
click at [406, 291] on li "…" at bounding box center [411, 287] width 20 height 22
click at [408, 291] on li "…" at bounding box center [411, 287] width 20 height 22
click at [488, 288] on ul "1 2 … 7" at bounding box center [398, 287] width 192 height 22
click at [505, 286] on icon "Next page" at bounding box center [511, 286] width 13 height 19
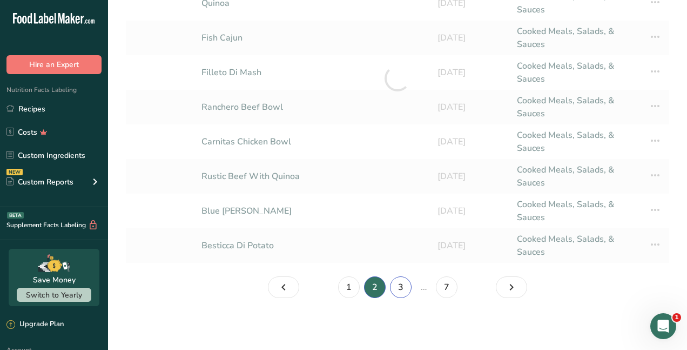
click at [401, 287] on link "3" at bounding box center [401, 287] width 22 height 22
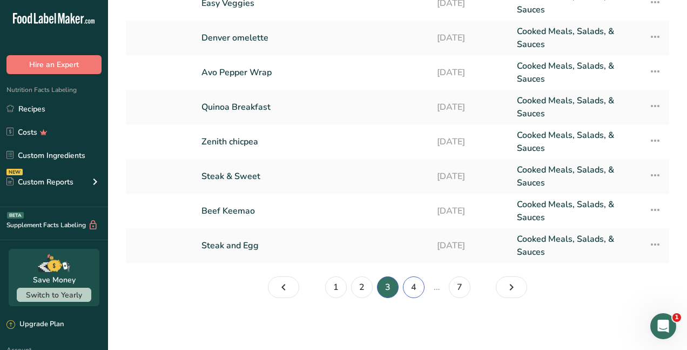
click at [411, 286] on link "4" at bounding box center [414, 287] width 22 height 22
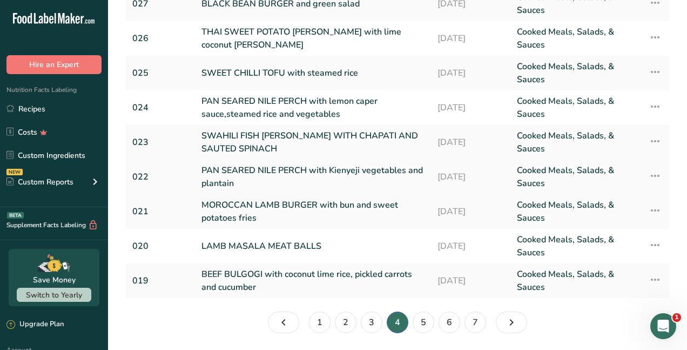
scroll to position [133, 0]
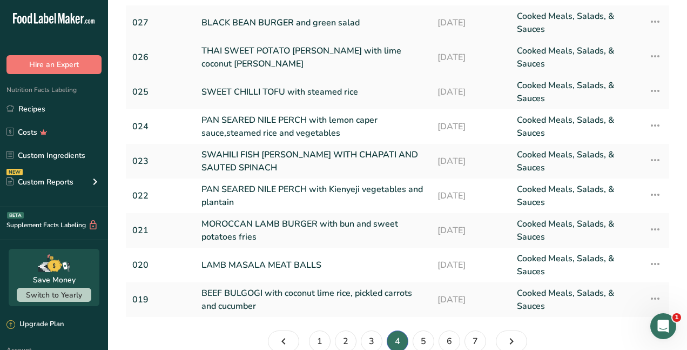
click at [319, 54] on link "THAI SWEET POTATO CURRY with lime coconut curry" at bounding box center [313, 57] width 223 height 26
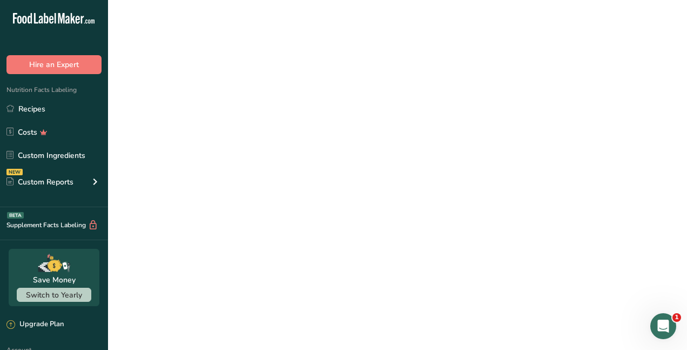
click at [319, 54] on link "THAI SWEET POTATO CURRY with lime coconut curry" at bounding box center [313, 57] width 223 height 26
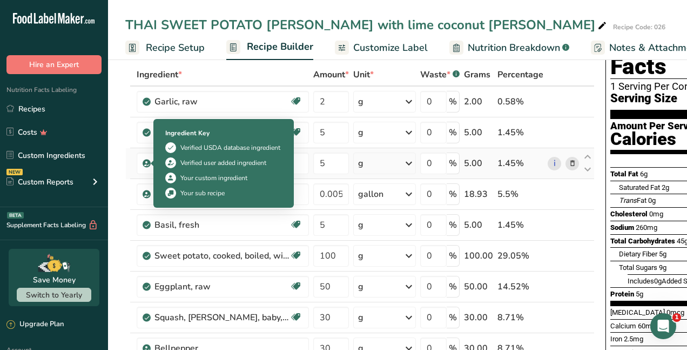
scroll to position [54, 0]
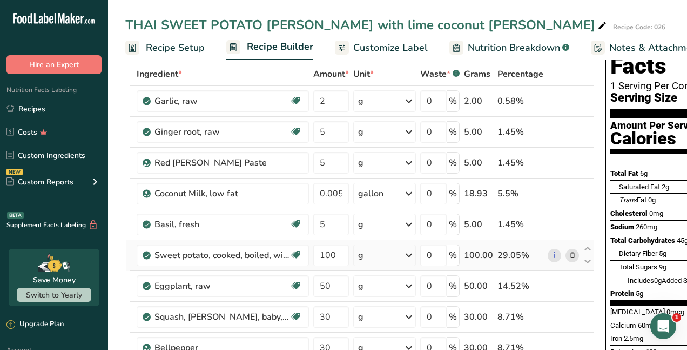
click at [570, 256] on icon at bounding box center [573, 255] width 8 height 11
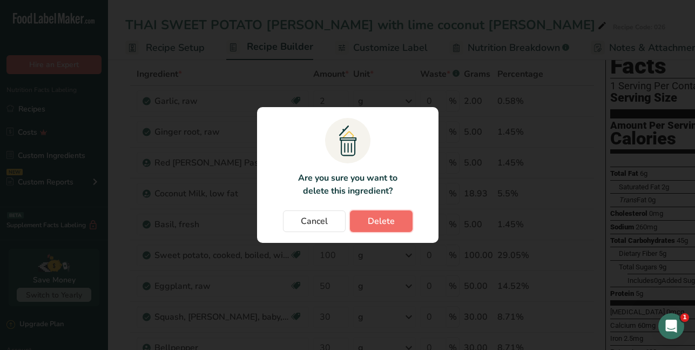
click at [373, 223] on span "Delete" at bounding box center [381, 221] width 27 height 13
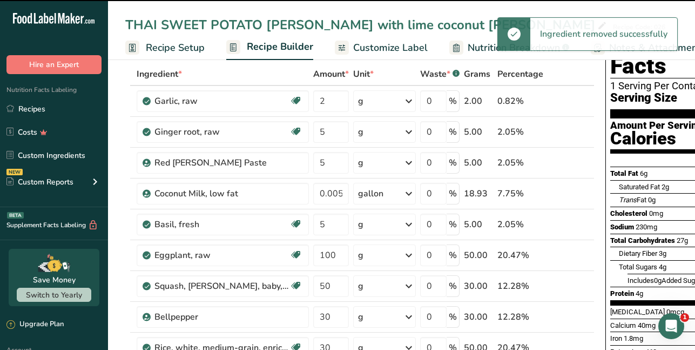
type input "50"
type input "30"
type input "50"
type input "1"
type input "0.3"
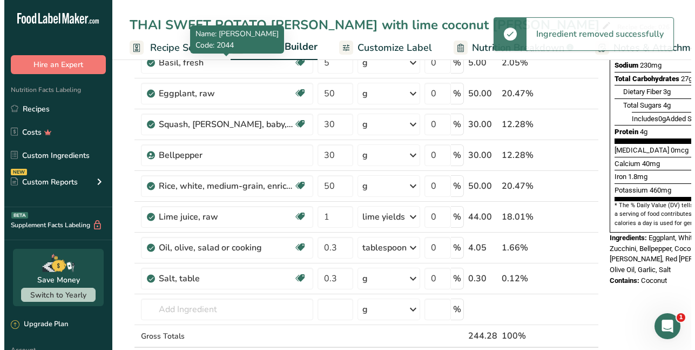
scroll to position [216, 0]
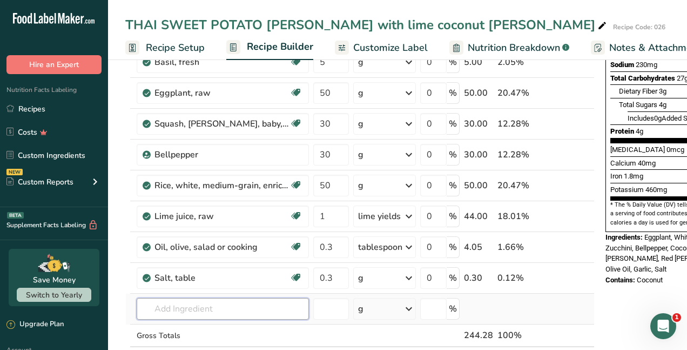
click at [196, 315] on input "text" at bounding box center [223, 309] width 172 height 22
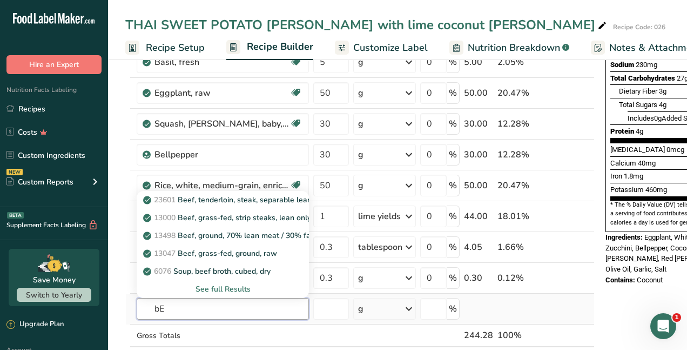
type input "b"
type input "Beef fillet"
click at [222, 289] on div "See full Results" at bounding box center [222, 288] width 155 height 11
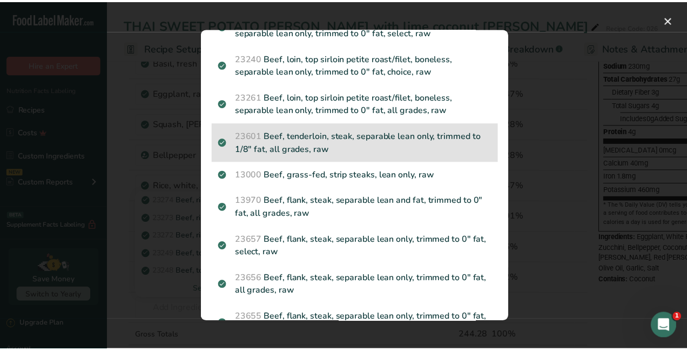
scroll to position [818, 0]
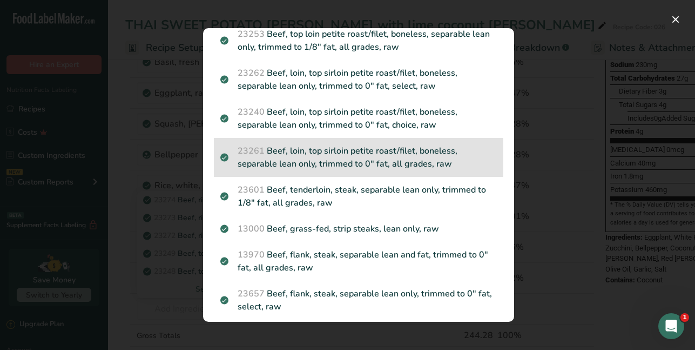
click at [346, 165] on p "23261 Beef, loin, top sirloin petite roast/filet, boneless, separable lean only…" at bounding box center [358, 157] width 277 height 26
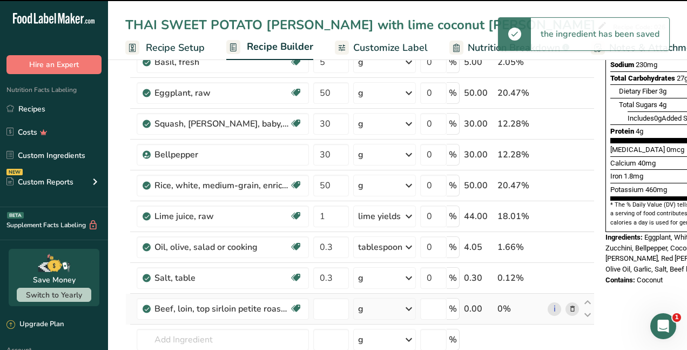
type input "0"
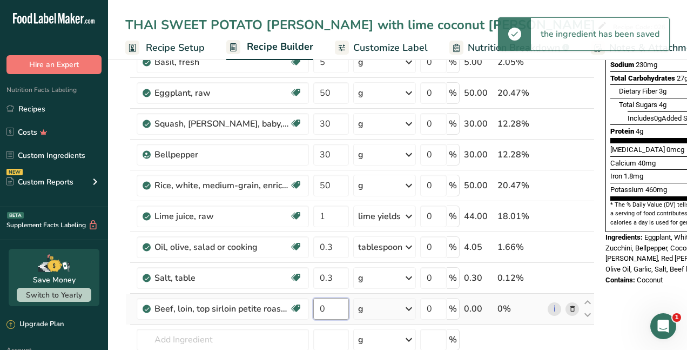
click at [342, 306] on input "0" at bounding box center [331, 309] width 36 height 22
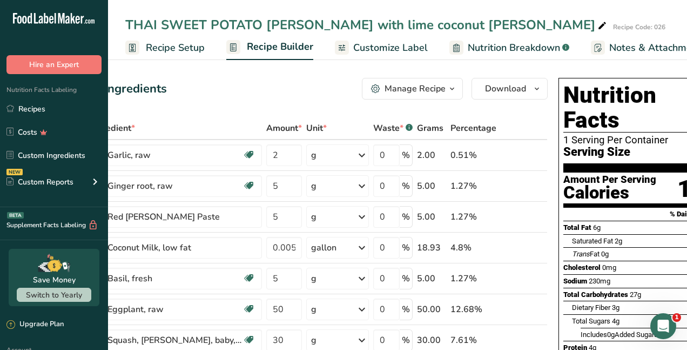
scroll to position [0, 85]
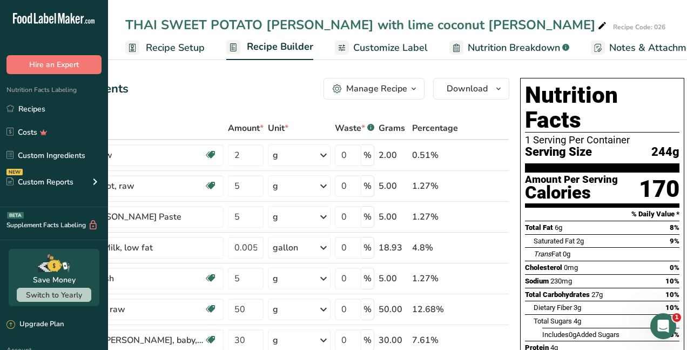
type input "150"
click at [216, 92] on div "Add Ingredients Manage Recipe Delete Recipe Duplicate Recipe Scale Recipe Save …" at bounding box center [275, 89] width 470 height 22
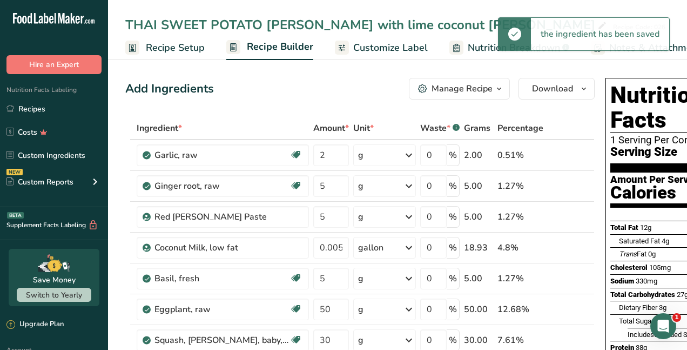
scroll to position [0, 85]
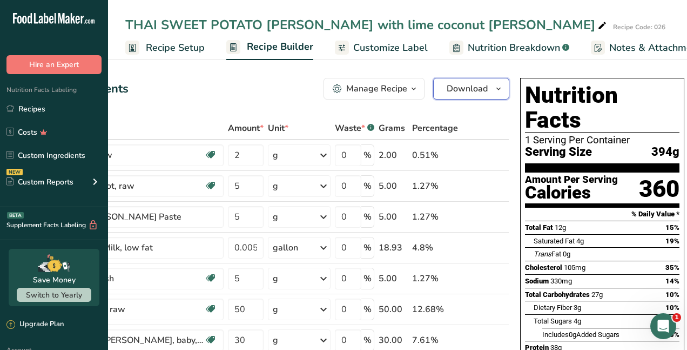
click at [479, 93] on span "Download" at bounding box center [467, 88] width 41 height 13
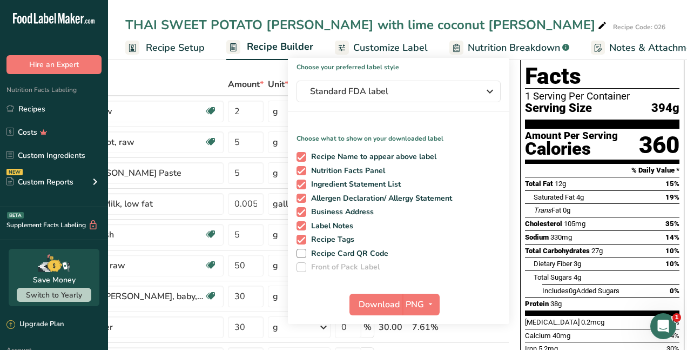
scroll to position [108, 0]
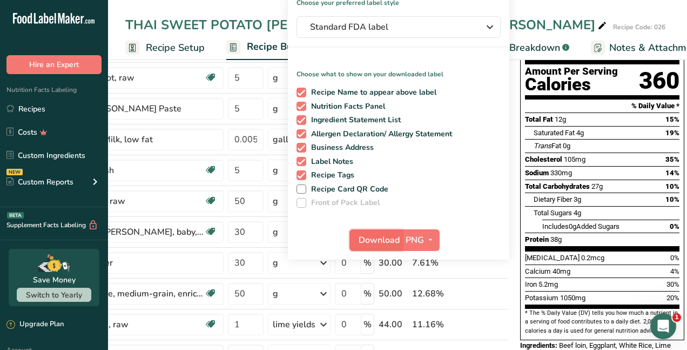
click at [392, 235] on span "Download" at bounding box center [379, 239] width 41 height 13
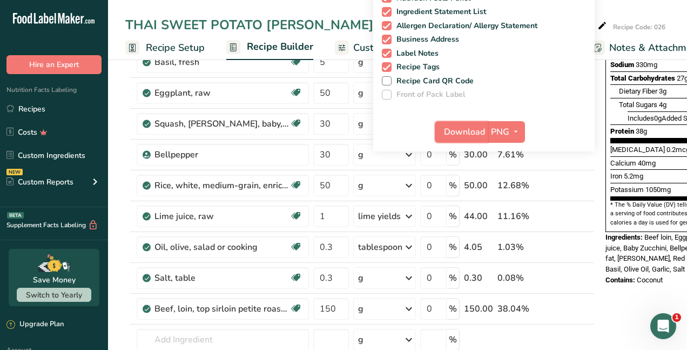
scroll to position [270, 0]
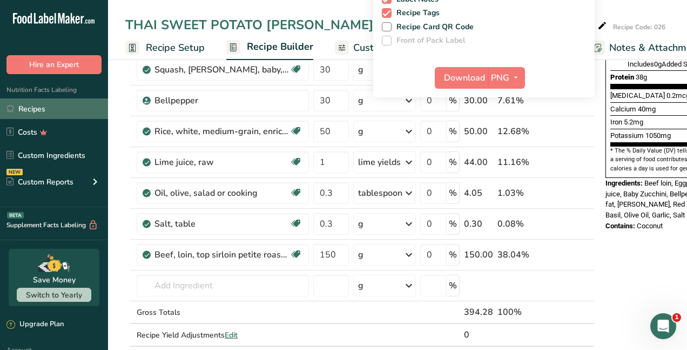
click at [37, 112] on link "Recipes" at bounding box center [54, 108] width 108 height 21
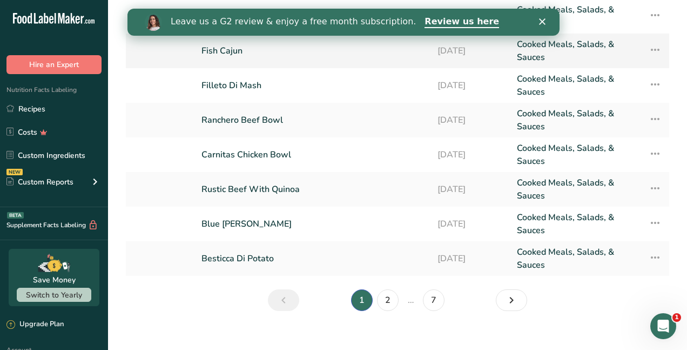
scroll to position [187, 0]
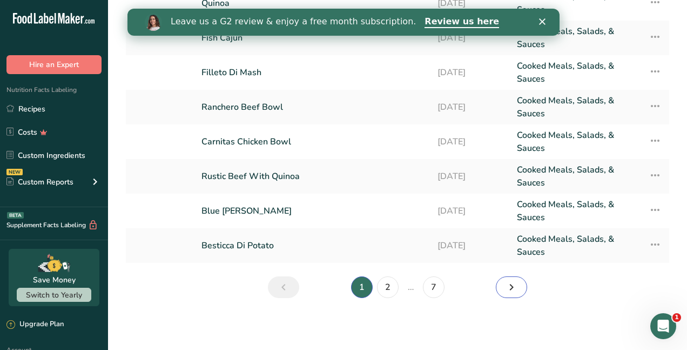
click at [509, 284] on icon "Next page" at bounding box center [511, 286] width 13 height 19
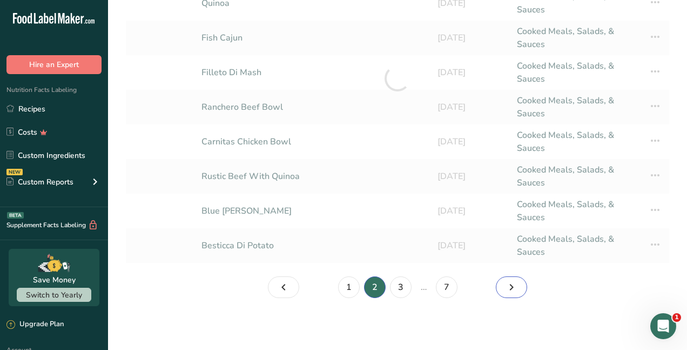
click at [509, 284] on icon "Page 3." at bounding box center [511, 286] width 13 height 19
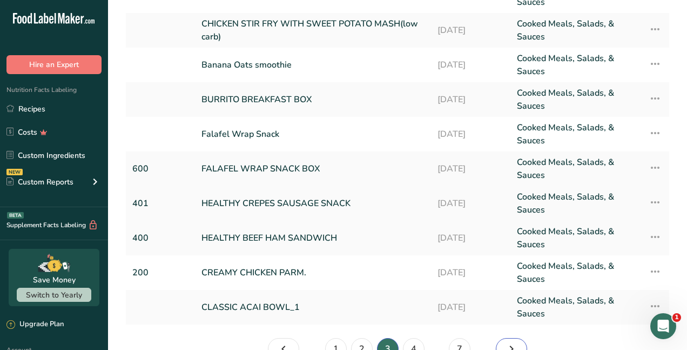
scroll to position [187, 0]
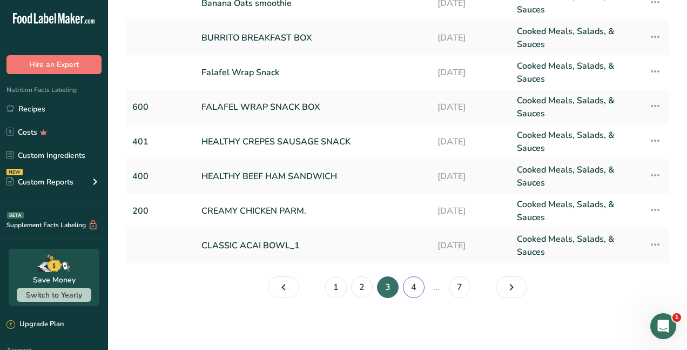
click at [420, 286] on link "4" at bounding box center [414, 287] width 22 height 22
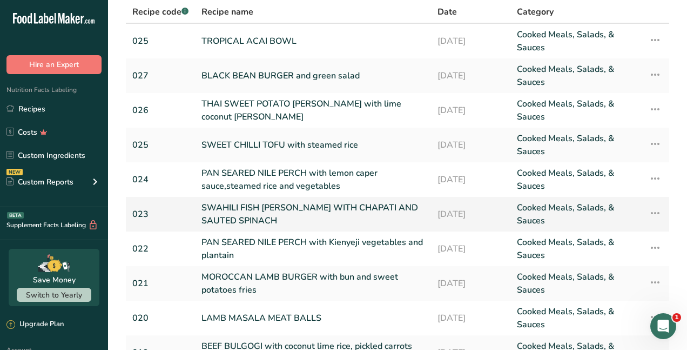
scroll to position [79, 0]
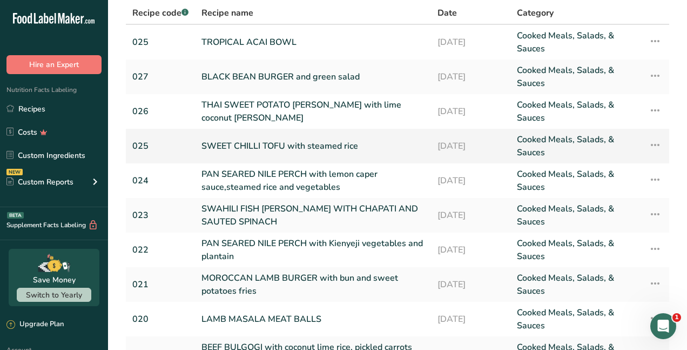
click at [280, 140] on link "SWEET CHILLI TOFU with steamed rice" at bounding box center [313, 146] width 223 height 26
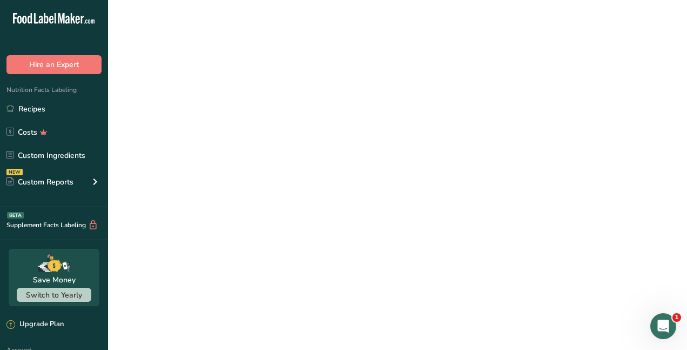
click at [280, 140] on link "SWEET CHILLI TOFU with steamed rice" at bounding box center [313, 146] width 223 height 26
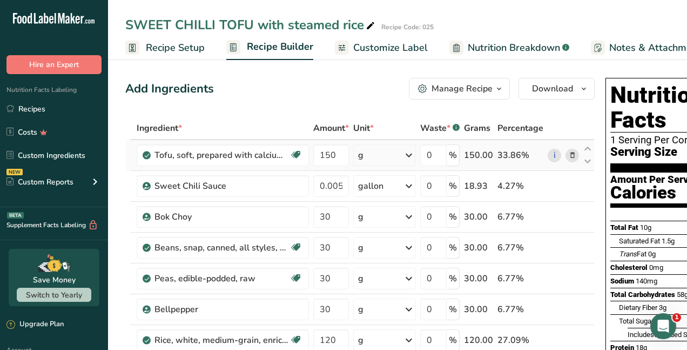
click at [569, 160] on icon at bounding box center [573, 155] width 8 height 11
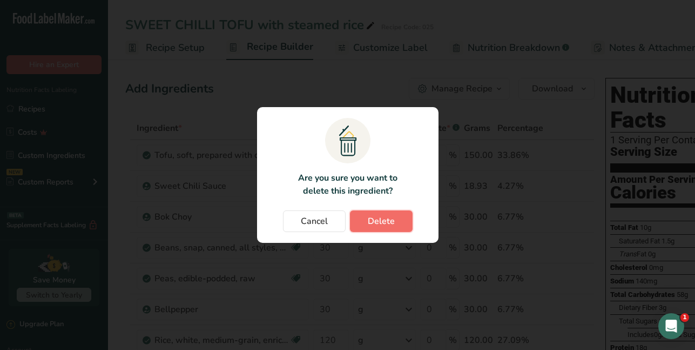
click at [385, 224] on span "Delete" at bounding box center [381, 221] width 27 height 13
type input "0.005"
type input "30"
type input "120"
type input "30"
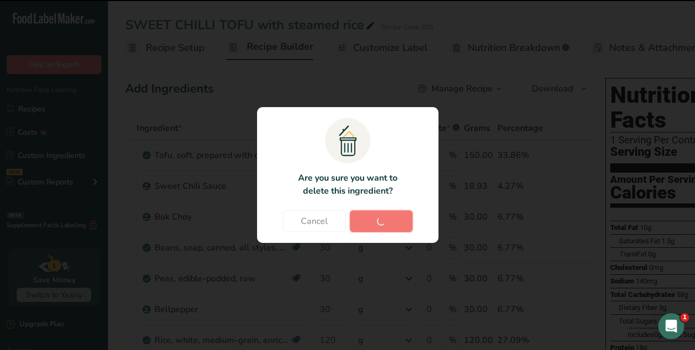
type input "0.3"
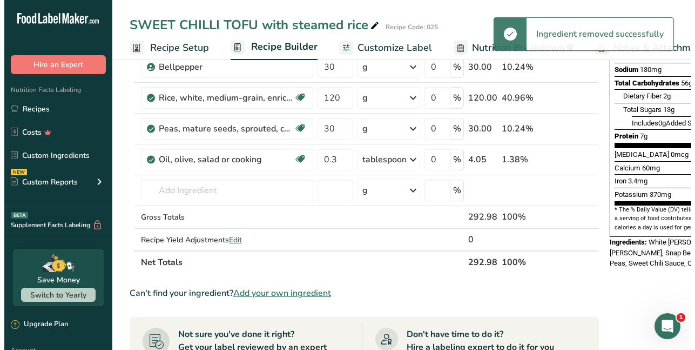
scroll to position [216, 0]
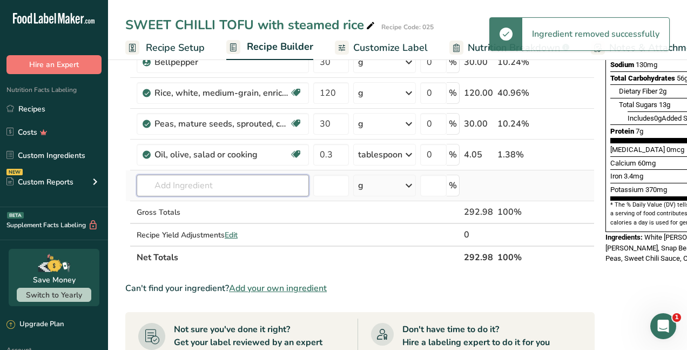
click at [168, 187] on input "text" at bounding box center [223, 186] width 172 height 22
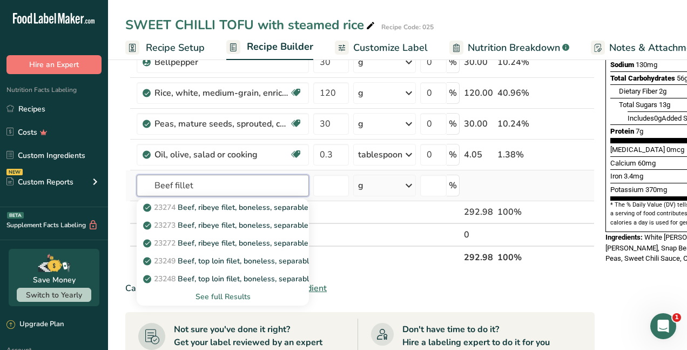
type input "Beef fillet"
click at [205, 299] on div "See full Results" at bounding box center [222, 296] width 155 height 11
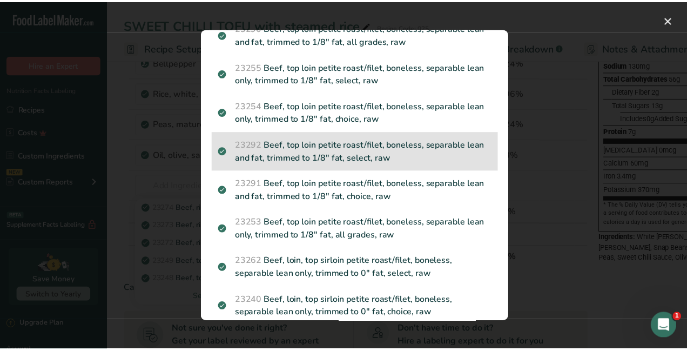
scroll to position [648, 0]
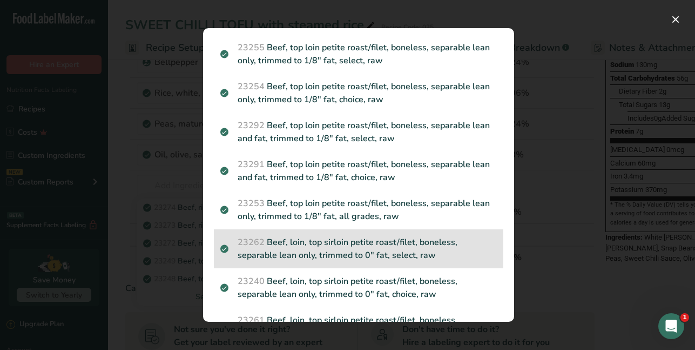
click at [332, 257] on p "23262 Beef, loin, top sirloin petite roast/filet, boneless, separable lean only…" at bounding box center [358, 249] width 277 height 26
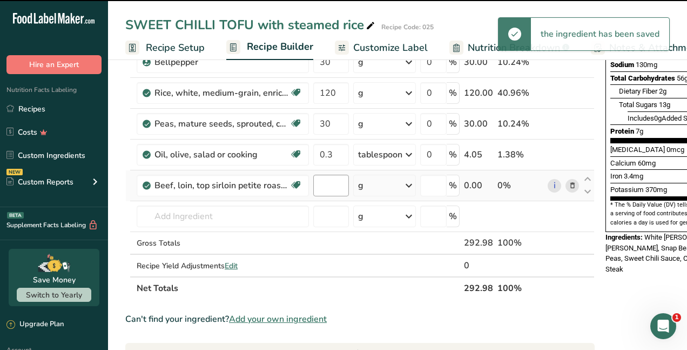
type input "0"
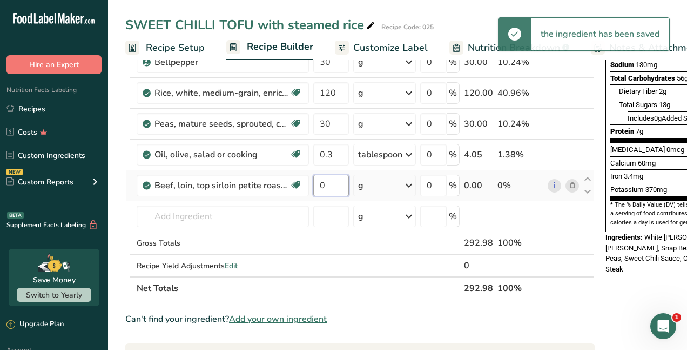
click at [335, 189] on input "0" at bounding box center [331, 186] width 36 height 22
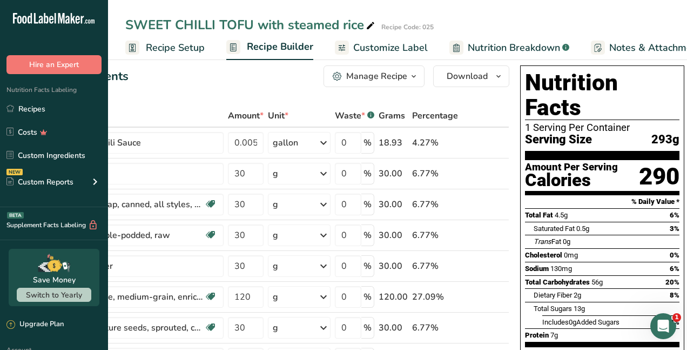
scroll to position [0, 0]
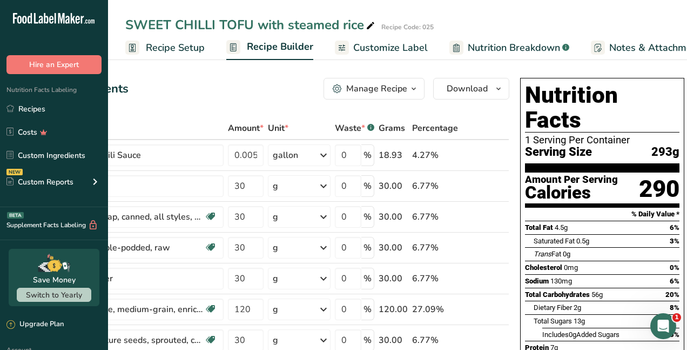
type input "150"
click at [221, 90] on div "Add Ingredients Manage Recipe Delete Recipe Duplicate Recipe Scale Recipe Save …" at bounding box center [275, 89] width 470 height 22
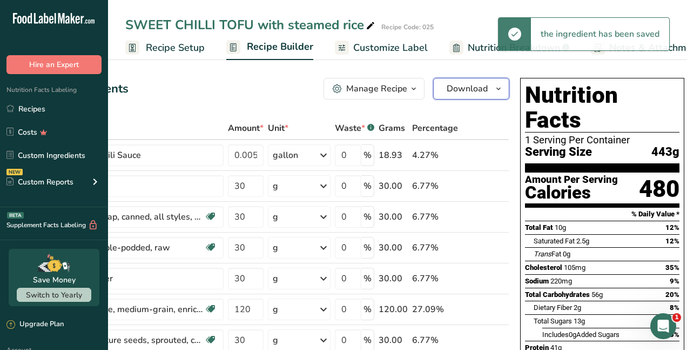
click at [479, 90] on span "Download" at bounding box center [467, 88] width 41 height 13
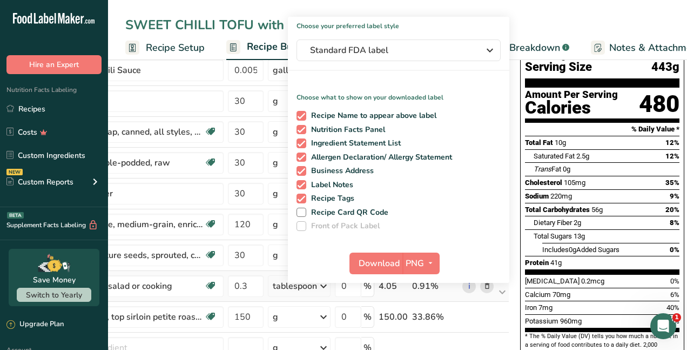
scroll to position [108, 0]
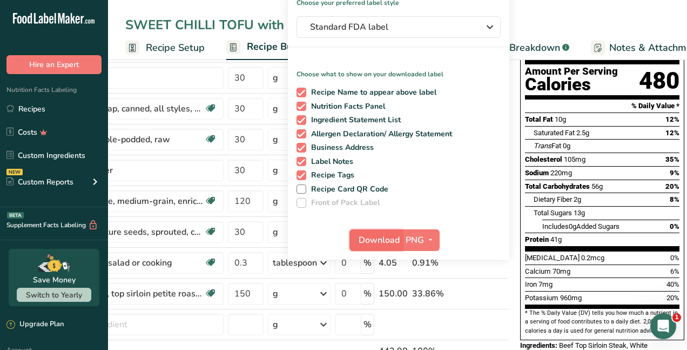
click at [379, 244] on span "Download" at bounding box center [379, 239] width 41 height 13
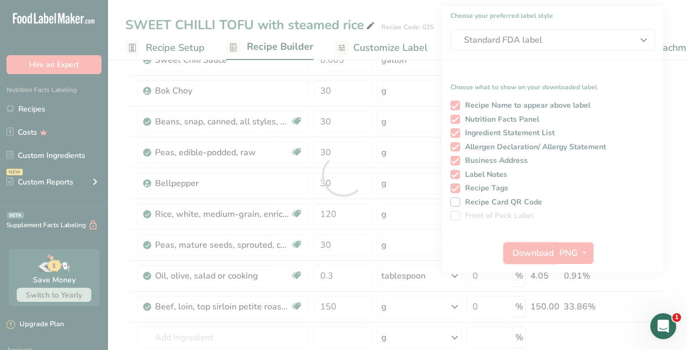
scroll to position [0, 0]
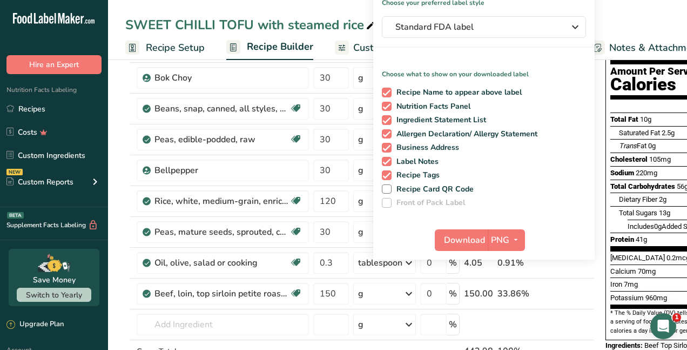
click at [525, 6] on h1 "Choose your preferred label style" at bounding box center [484, 1] width 222 height 14
click at [627, 27] on div "SWEET CHILLI TOFU with steamed rice Recipe Code: 025" at bounding box center [397, 24] width 579 height 19
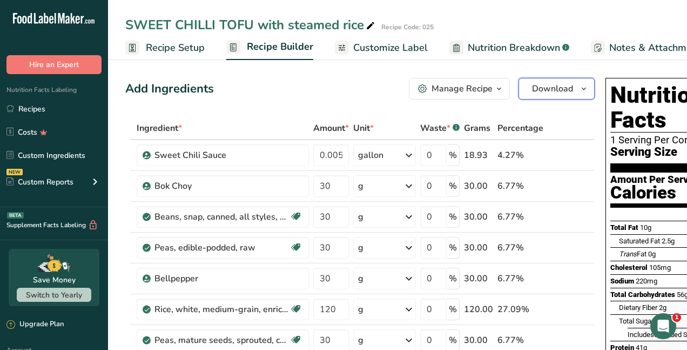
click at [538, 86] on span "Download" at bounding box center [552, 88] width 41 height 13
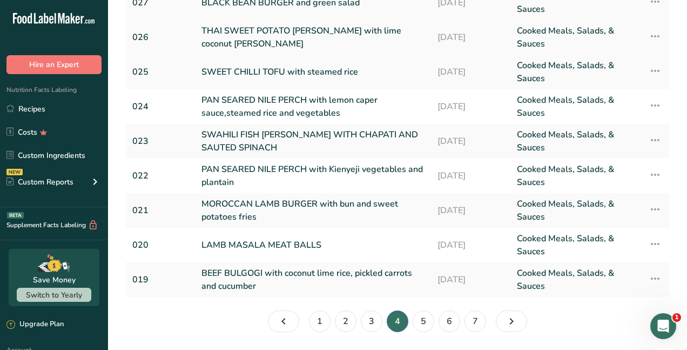
scroll to position [162, 0]
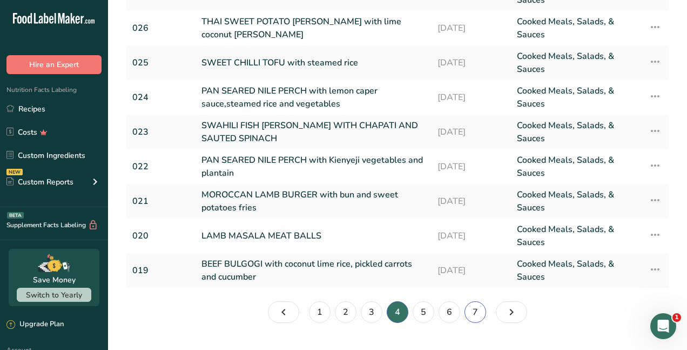
click at [474, 309] on link "7" at bounding box center [476, 312] width 22 height 22
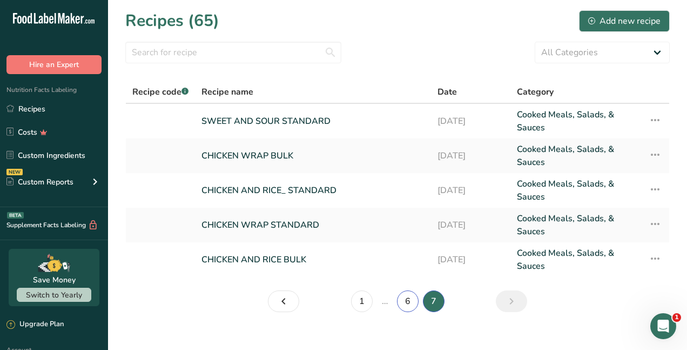
click at [406, 302] on link "6" at bounding box center [408, 301] width 22 height 22
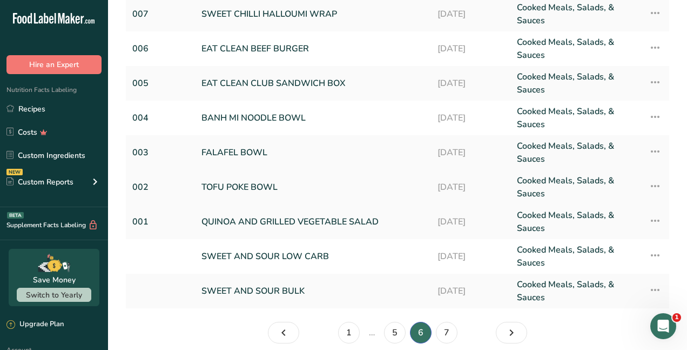
scroll to position [162, 0]
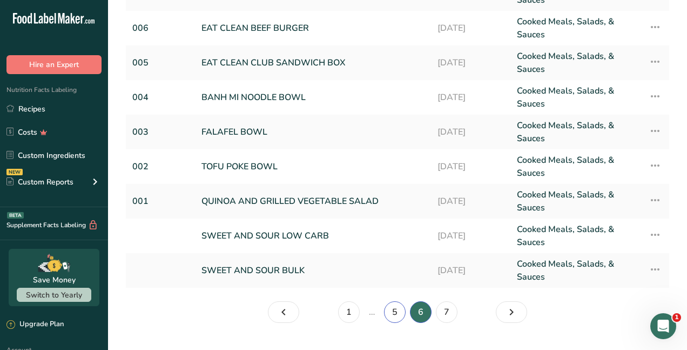
click at [392, 312] on link "5" at bounding box center [395, 312] width 22 height 22
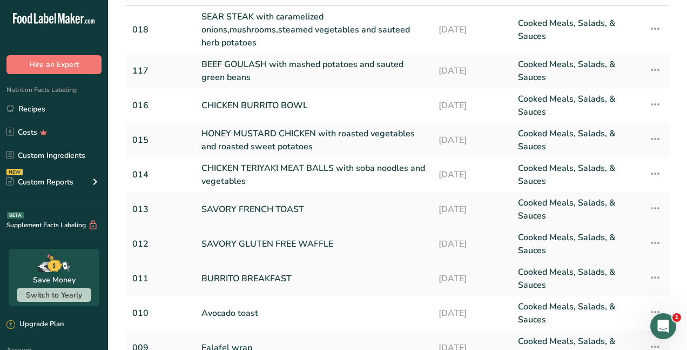
scroll to position [200, 0]
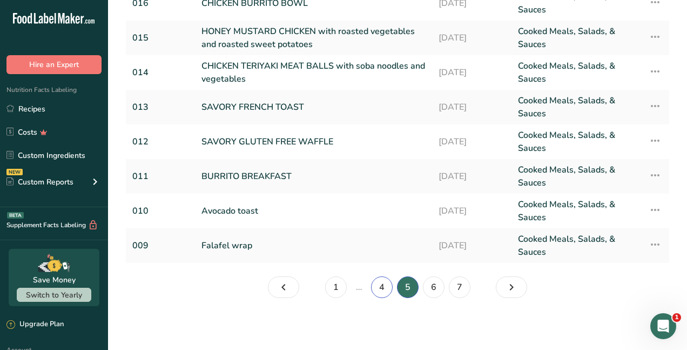
click at [383, 284] on link "4" at bounding box center [382, 287] width 22 height 22
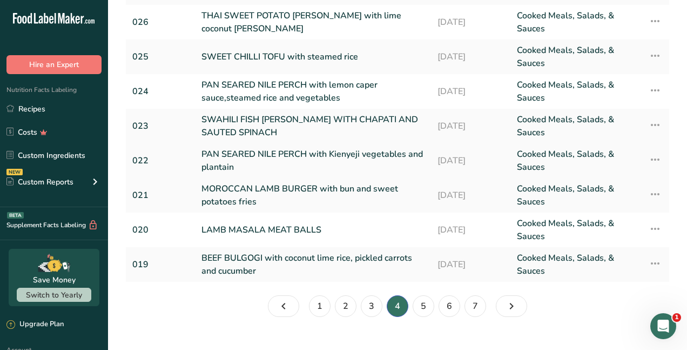
scroll to position [187, 0]
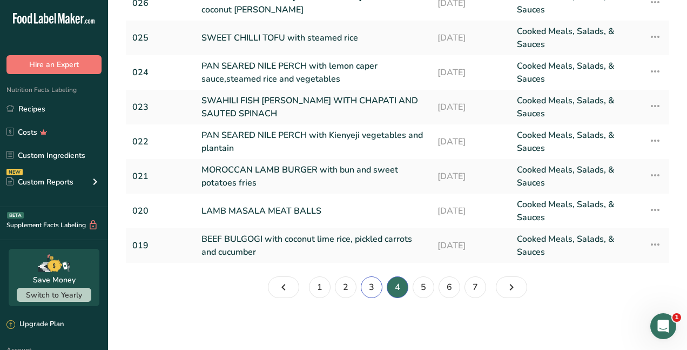
click at [368, 283] on link "3" at bounding box center [372, 287] width 22 height 22
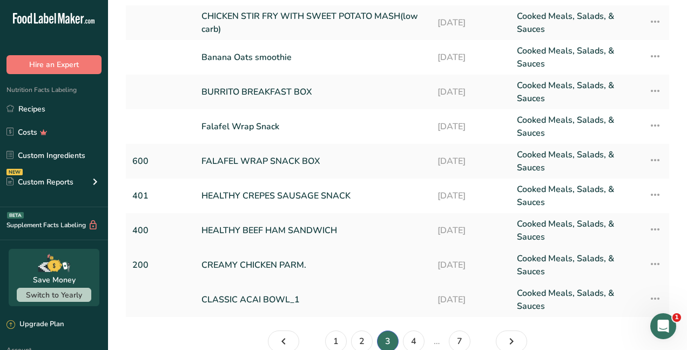
scroll to position [79, 0]
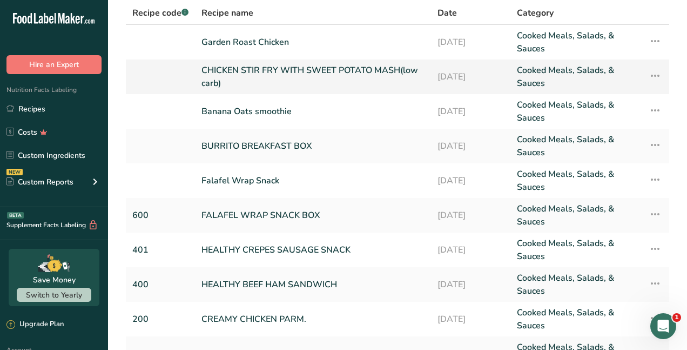
click at [312, 71] on link "CHICKEN STIR FRY WITH SWEET POTATO MASH(low carb)" at bounding box center [313, 77] width 223 height 26
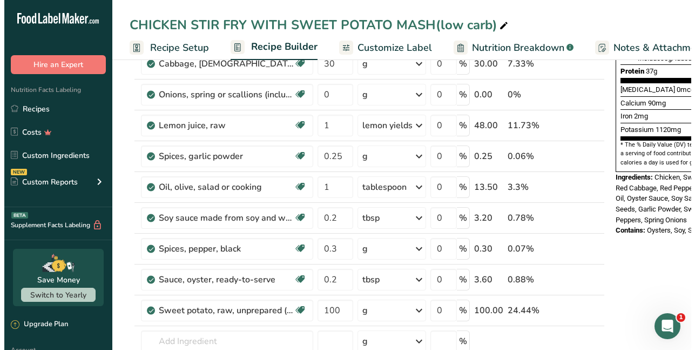
scroll to position [378, 0]
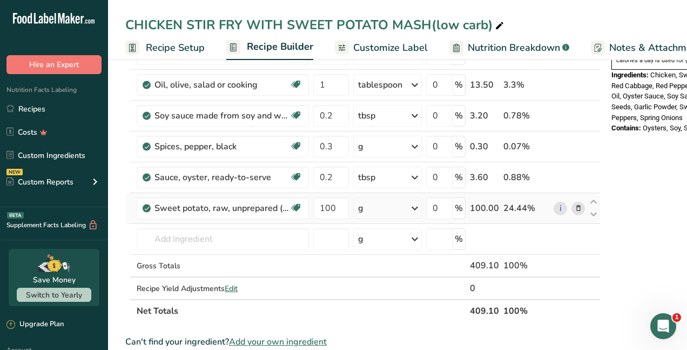
click at [577, 206] on icon at bounding box center [579, 208] width 8 height 11
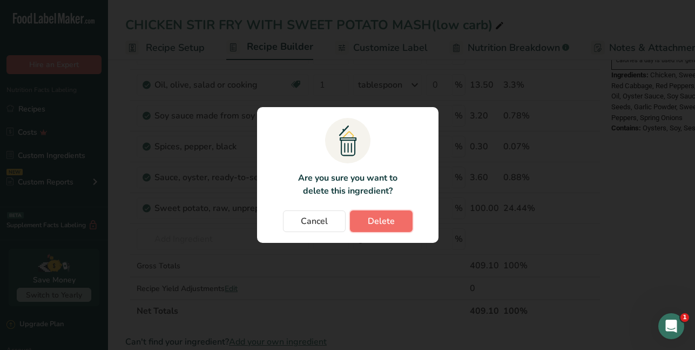
click at [384, 218] on span "Delete" at bounding box center [381, 221] width 27 height 13
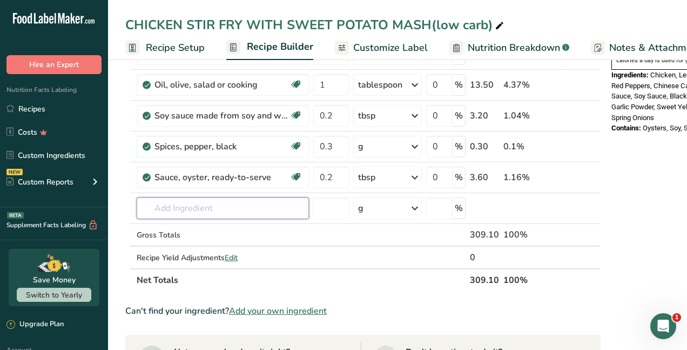
click at [188, 208] on input "text" at bounding box center [223, 208] width 172 height 22
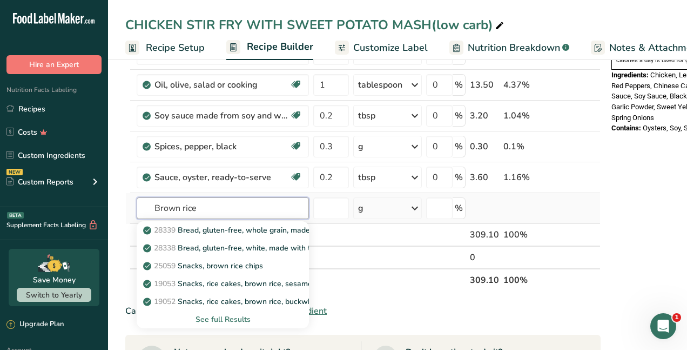
type input "Brown rice"
click at [212, 317] on div "See full Results" at bounding box center [222, 318] width 155 height 11
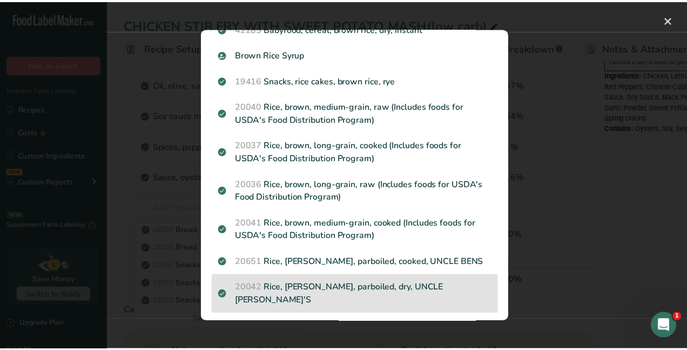
scroll to position [591, 0]
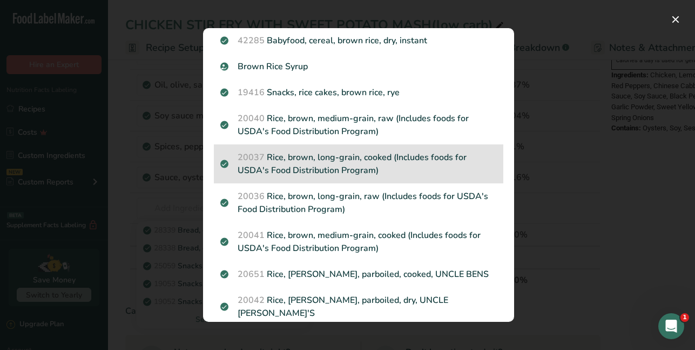
click at [360, 157] on p "20037 Rice, brown, long-grain, cooked (Includes foods for USDA's Food Distribut…" at bounding box center [358, 164] width 277 height 26
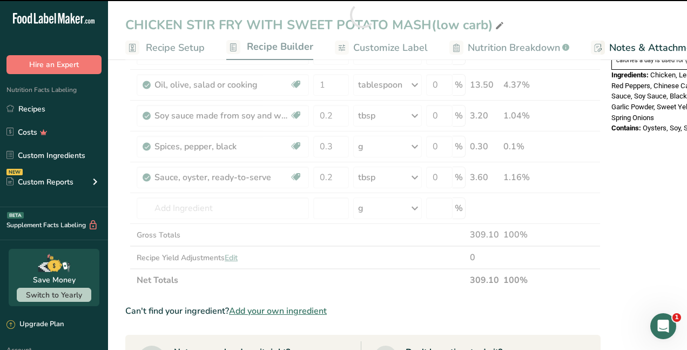
type input "0"
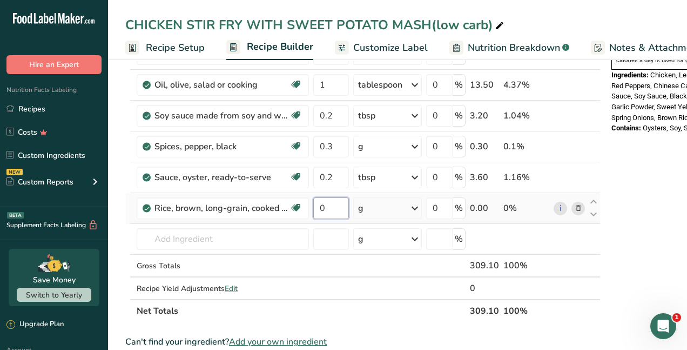
click at [325, 209] on input "0" at bounding box center [331, 208] width 36 height 22
type input "150"
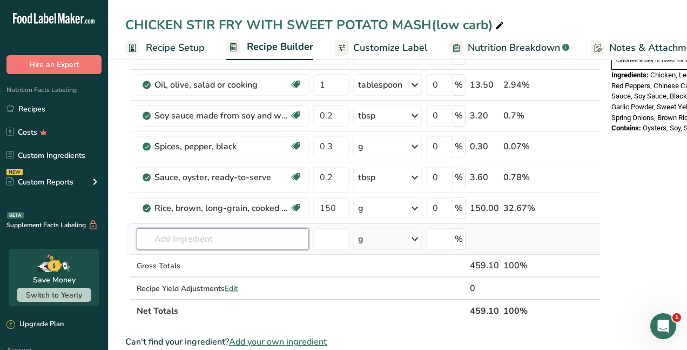
click at [203, 247] on div "Ingredient * Amount * Unit * Waste * .a-a{fill:#347362;}.b-a{fill:#fff;} Grams …" at bounding box center [363, 30] width 476 height 584
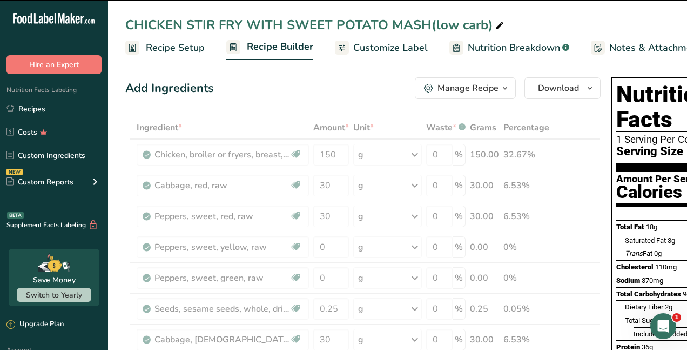
scroll to position [0, 0]
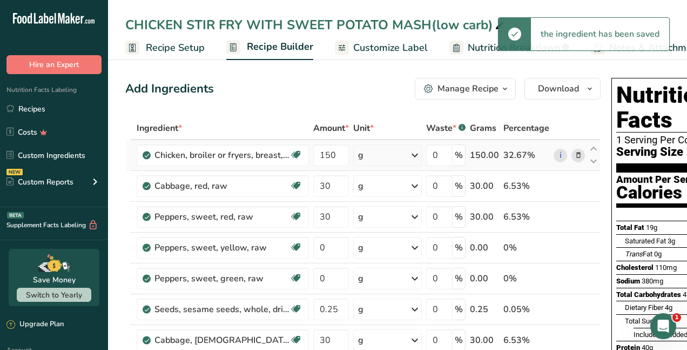
click at [579, 157] on icon at bounding box center [579, 155] width 8 height 11
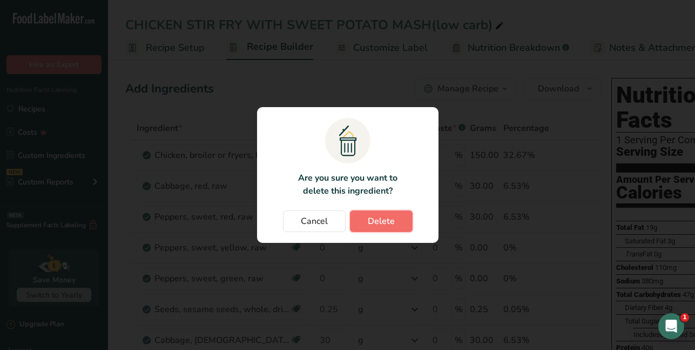
click at [390, 219] on span "Delete" at bounding box center [381, 221] width 27 height 13
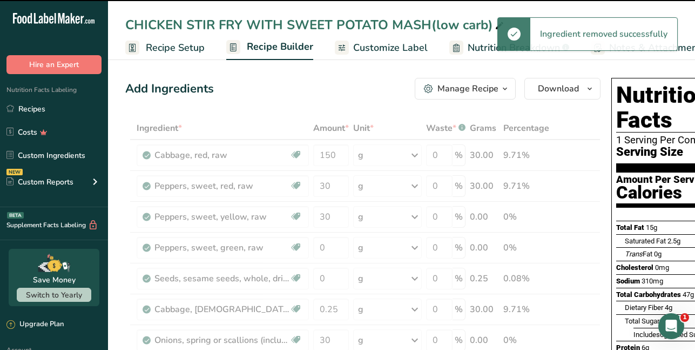
type input "30"
type input "0"
type input "0.25"
type input "30"
type input "0"
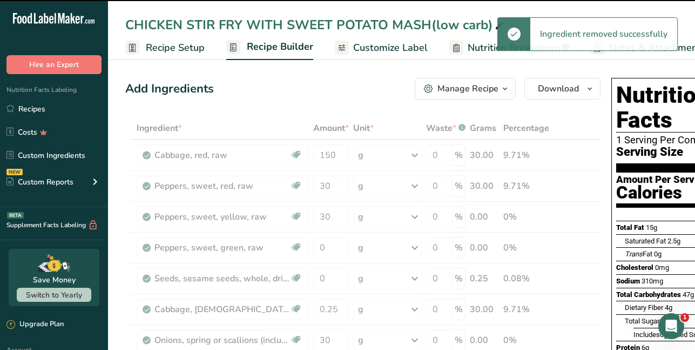
type input "1"
type input "0.25"
type input "1"
type input "0.2"
type input "0.3"
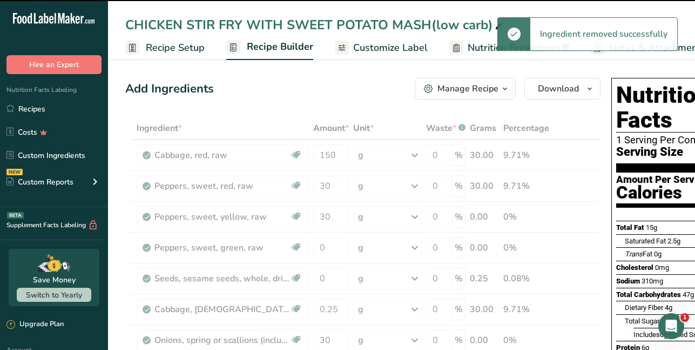
type input "0.2"
type input "150"
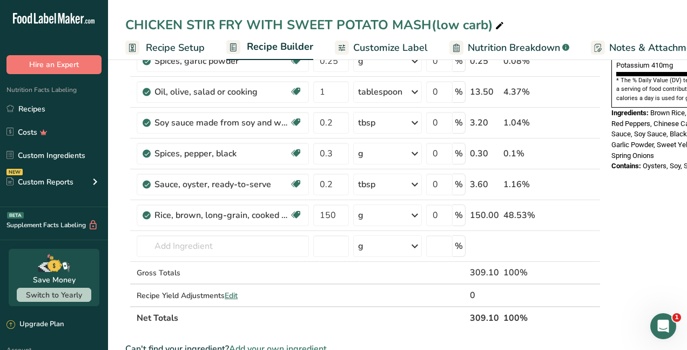
scroll to position [432, 0]
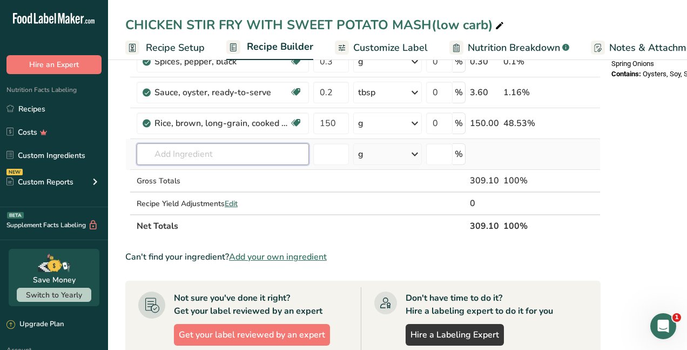
click at [185, 152] on input "text" at bounding box center [223, 154] width 172 height 22
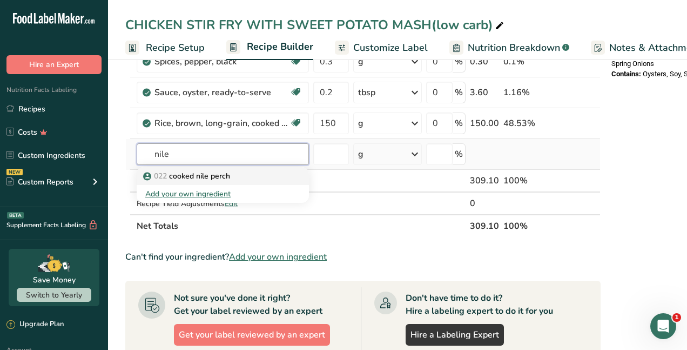
type input "nile"
click at [230, 175] on p "022 cooked nile perch" at bounding box center [187, 175] width 85 height 11
type input "cooked nile perch"
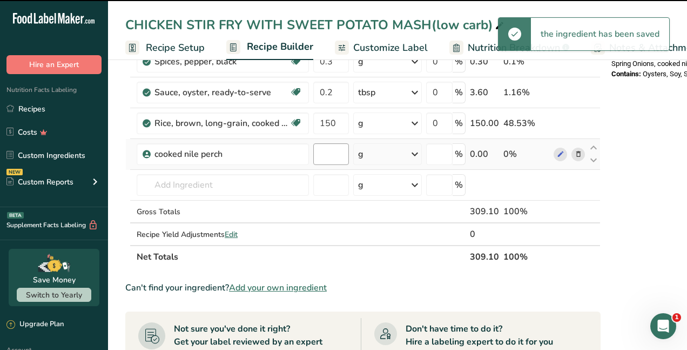
type input "0"
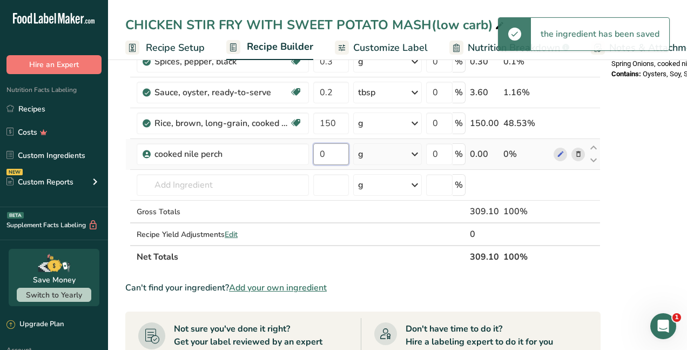
click at [333, 156] on input "0" at bounding box center [331, 154] width 36 height 22
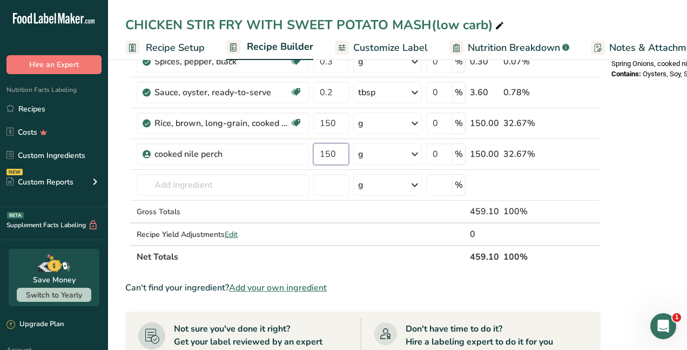
type input "150"
click at [499, 23] on div "CHICKEN STIR FRY WITH SWEET POTATO MASH(low carb) Recipe Setup Recipe Builder C…" at bounding box center [397, 163] width 579 height 1078
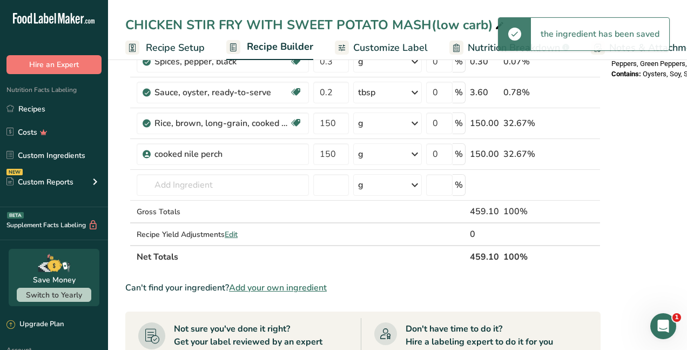
click at [495, 23] on icon at bounding box center [500, 25] width 10 height 15
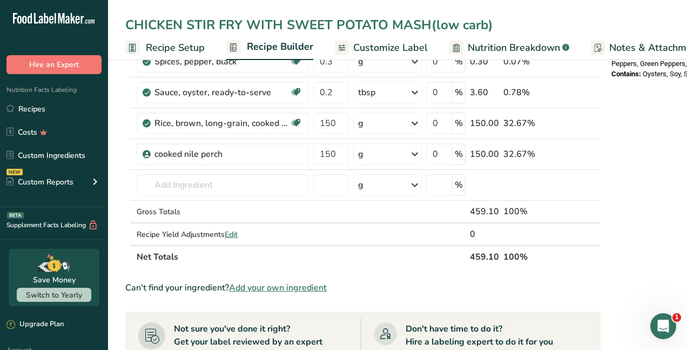
click at [180, 26] on input "CHICKEN STIR FRY WITH SWEET POTATO MASH(low carb)" at bounding box center [397, 24] width 545 height 19
click at [357, 24] on input "FISH STIR FRY WITH SWEET POTATO MASH(low carb)" at bounding box center [397, 24] width 545 height 19
click at [399, 23] on input "FISH STIR FRY WITH SWEET POTATO MASH(low carb)" at bounding box center [397, 24] width 545 height 19
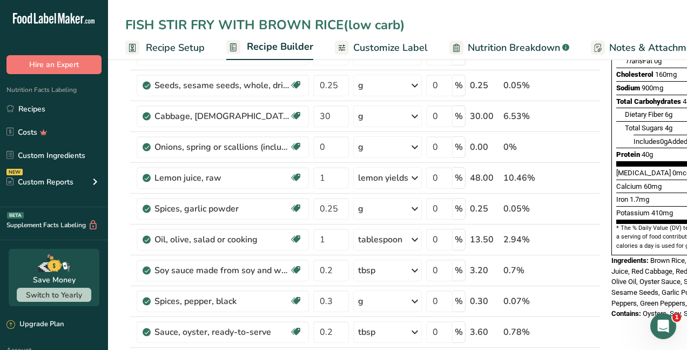
scroll to position [0, 0]
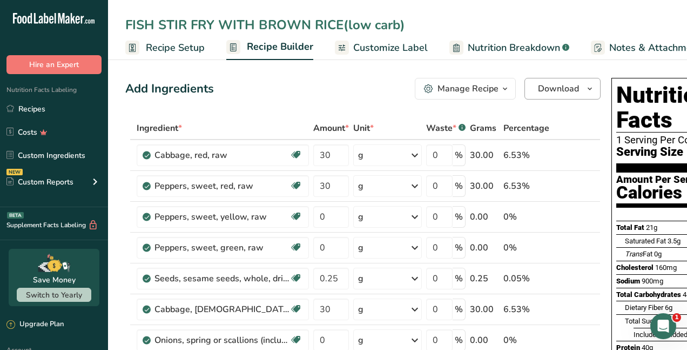
type input "FISH STIR FRY WITH BROWN RICE(low carb)"
click at [554, 84] on span "Download" at bounding box center [558, 88] width 41 height 13
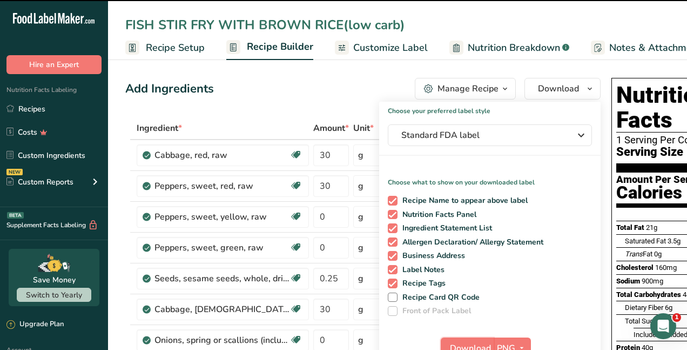
click at [472, 347] on span "Download" at bounding box center [470, 348] width 41 height 13
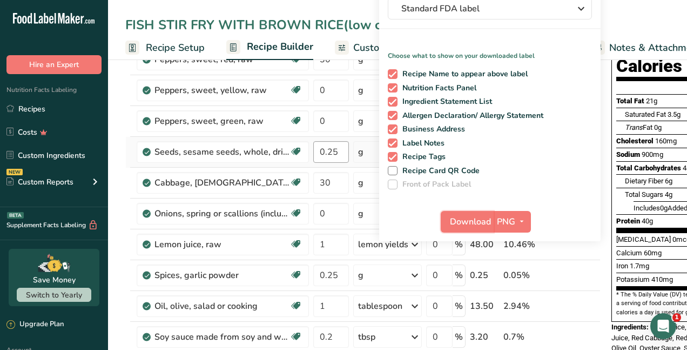
scroll to position [108, 0]
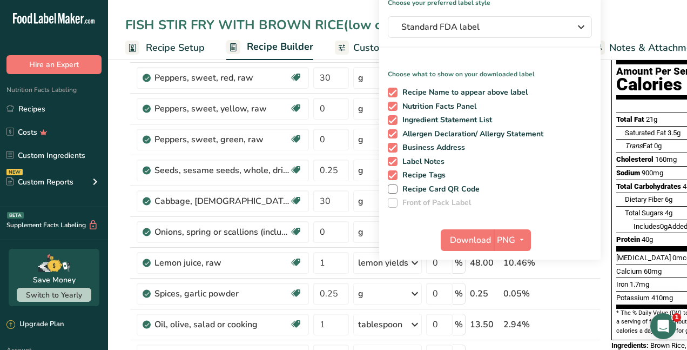
click at [222, 2] on div "FISH STIR FRY WITH BROWN RICE(low carb) Recipe Setup Recipe Builder Customize L…" at bounding box center [397, 30] width 579 height 60
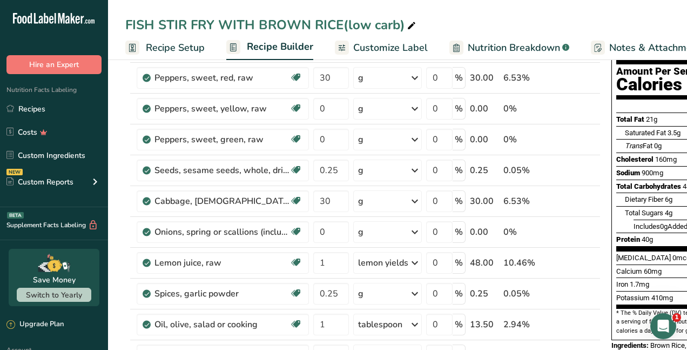
click at [406, 53] on span "Customize Label" at bounding box center [390, 48] width 75 height 15
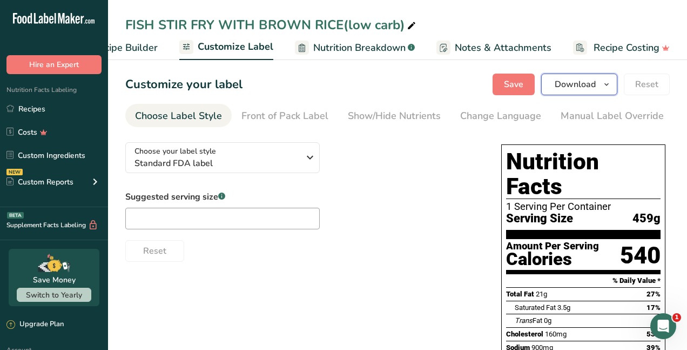
click at [566, 84] on span "Download" at bounding box center [575, 84] width 41 height 13
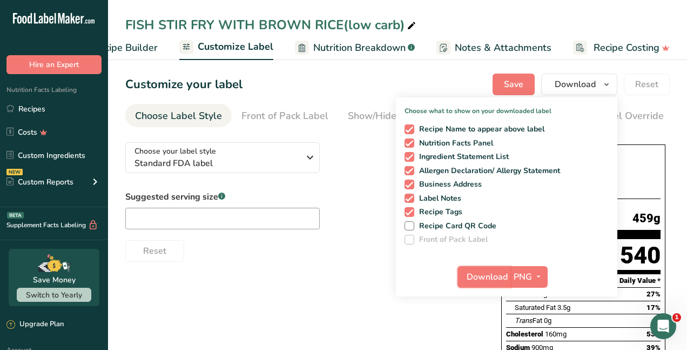
click at [499, 280] on span "Download" at bounding box center [487, 276] width 41 height 13
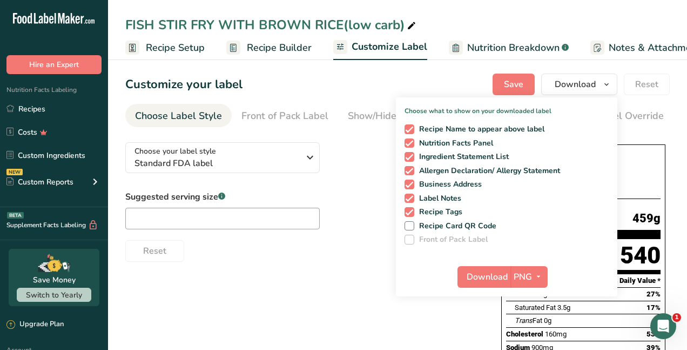
scroll to position [0, 154]
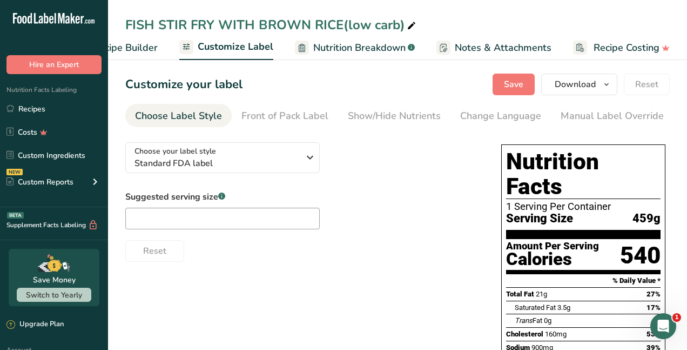
click at [127, 47] on span "Recipe Builder" at bounding box center [125, 48] width 65 height 15
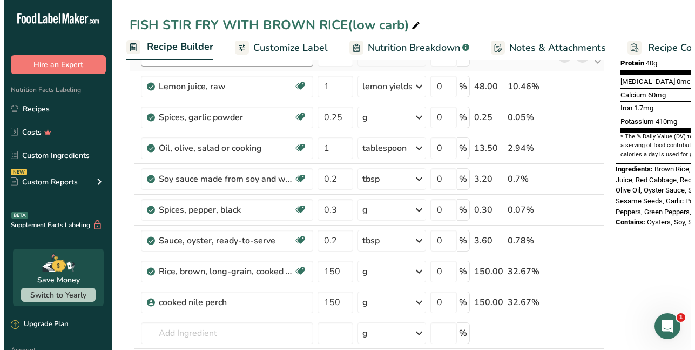
scroll to position [324, 0]
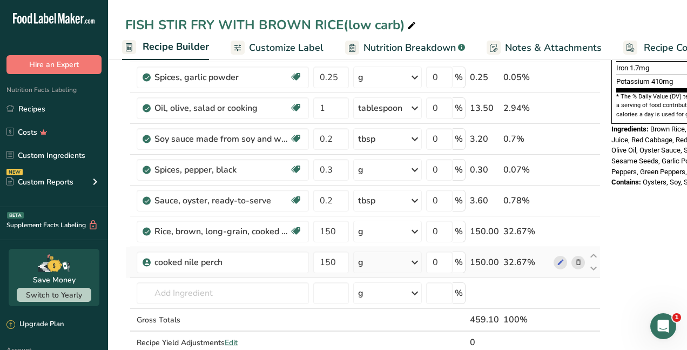
click at [575, 264] on icon at bounding box center [579, 262] width 8 height 11
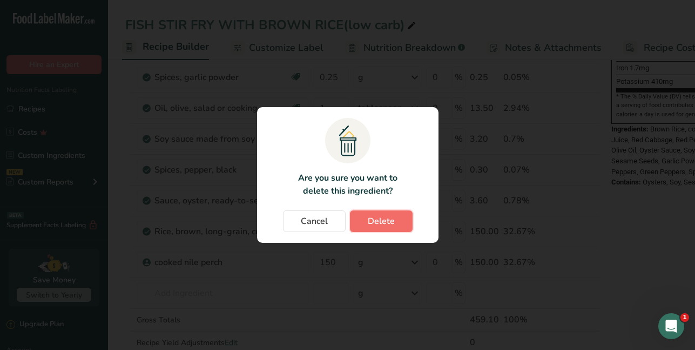
click at [372, 222] on span "Delete" at bounding box center [381, 221] width 27 height 13
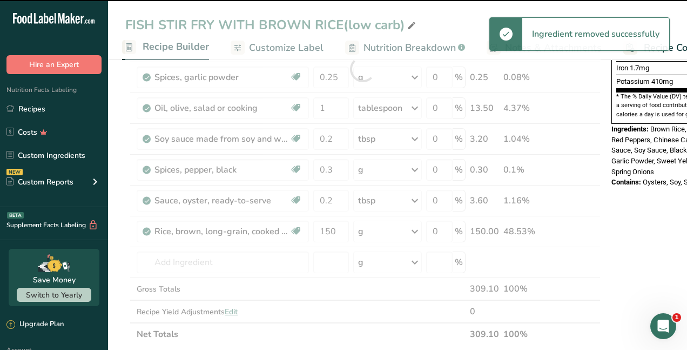
click at [202, 262] on div at bounding box center [363, 68] width 476 height 553
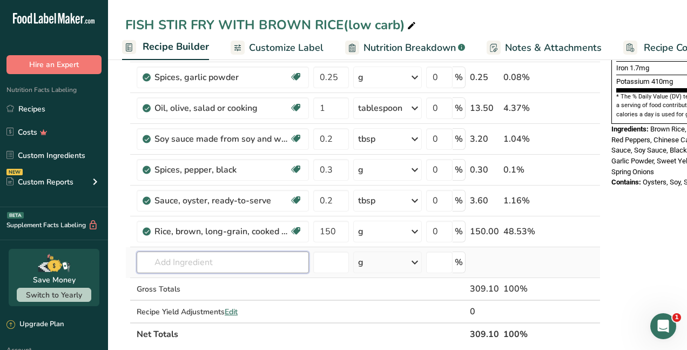
click at [174, 261] on input "text" at bounding box center [223, 262] width 172 height 22
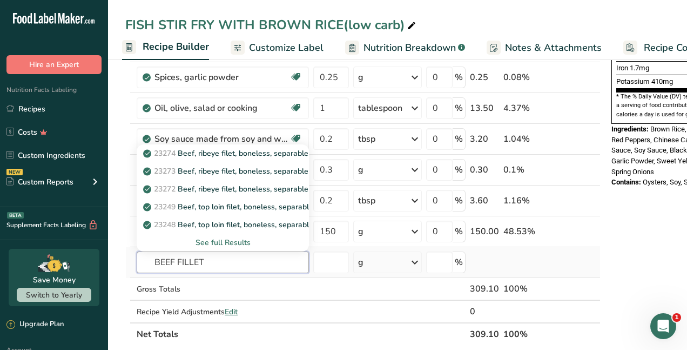
type input "BEEF FILLET"
click at [210, 244] on div "See full Results" at bounding box center [222, 242] width 155 height 11
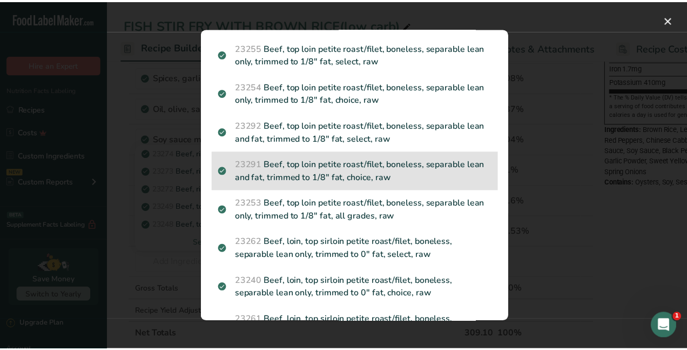
scroll to position [702, 0]
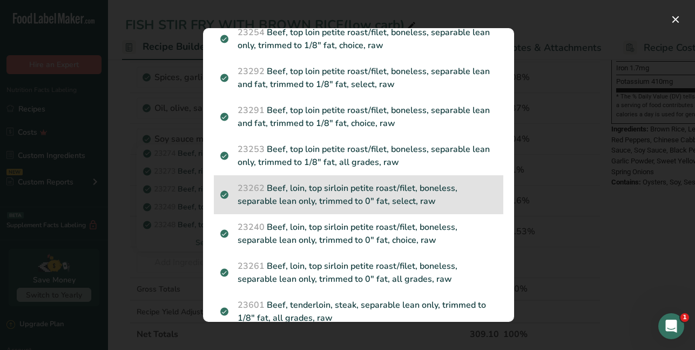
click at [422, 198] on p "23262 Beef, loin, top sirloin petite roast/filet, boneless, separable lean only…" at bounding box center [358, 195] width 277 height 26
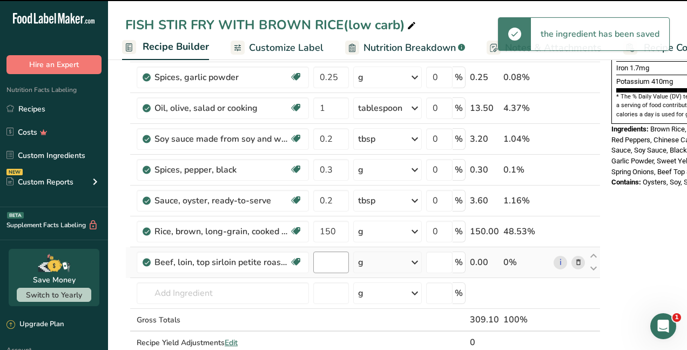
type input "0"
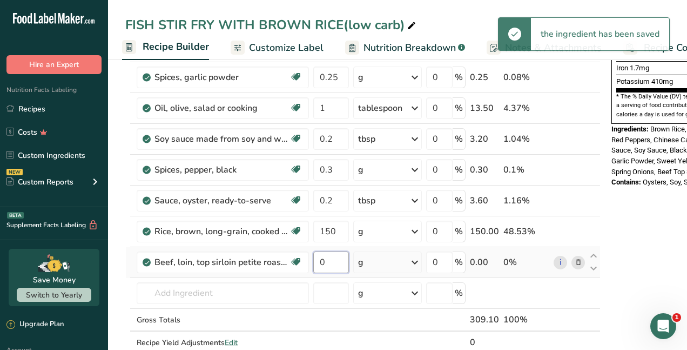
click at [327, 263] on input "0" at bounding box center [331, 262] width 36 height 22
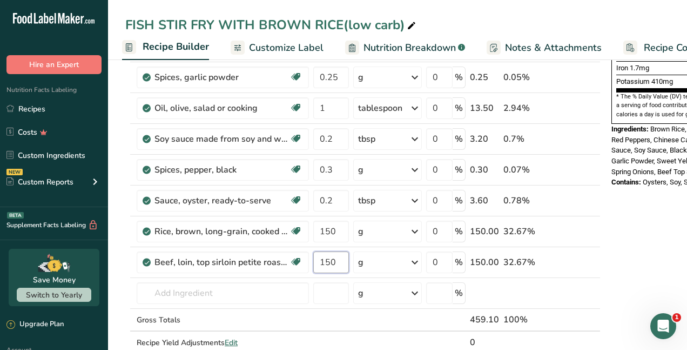
type input "150"
click at [410, 24] on div "FISH STIR FRY WITH BROWN RICE(low carb) Recipe Setup Recipe Builder Customize L…" at bounding box center [397, 282] width 579 height 1101
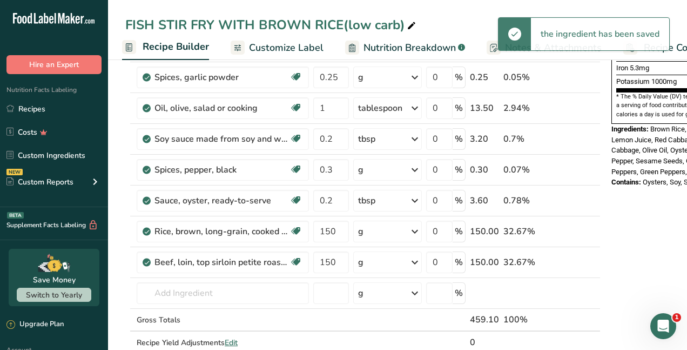
click at [154, 26] on div "FISH STIR FRY WITH BROWN RICE(low carb)" at bounding box center [271, 24] width 293 height 19
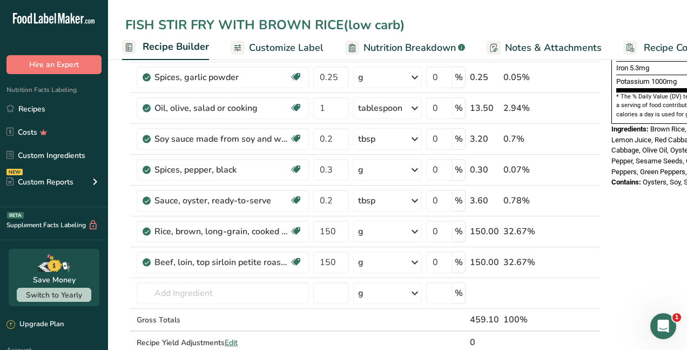
click at [159, 26] on input "FISH STIR FRY WITH BROWN RICE(low carb)" at bounding box center [397, 24] width 545 height 19
type input "BEEF STIR FRY WITH BROWN RICE(low carb)"
click at [579, 115] on div at bounding box center [579, 109] width 14 height 14
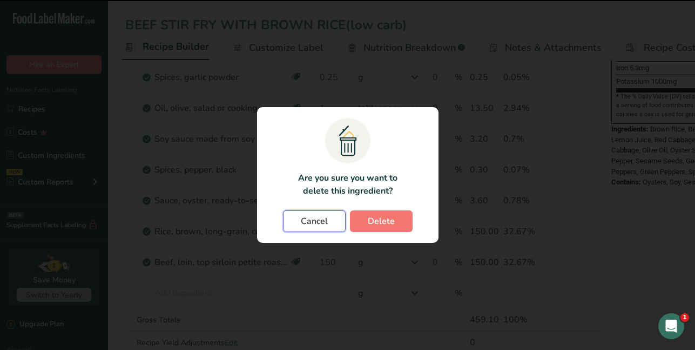
drag, startPoint x: 322, startPoint y: 229, endPoint x: 236, endPoint y: 209, distance: 88.6
click at [323, 229] on button "Cancel" at bounding box center [314, 221] width 63 height 22
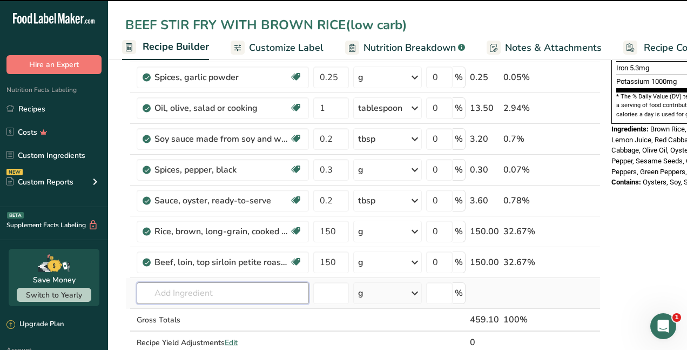
click at [250, 299] on input "text" at bounding box center [223, 293] width 172 height 22
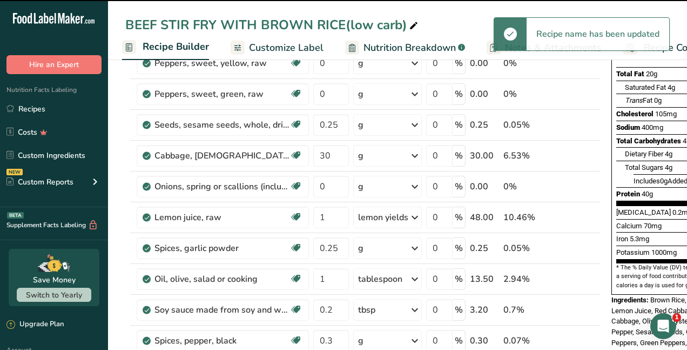
scroll to position [0, 0]
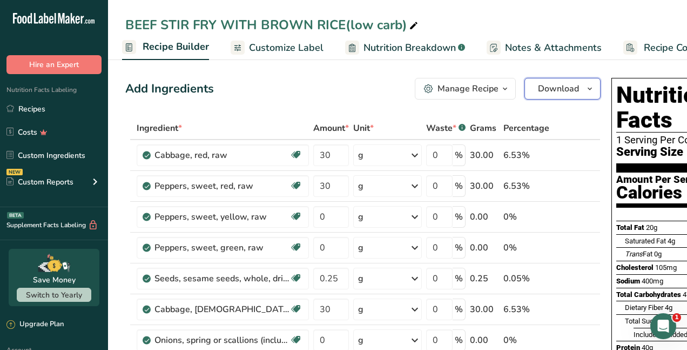
click at [559, 92] on span "Download" at bounding box center [558, 88] width 41 height 13
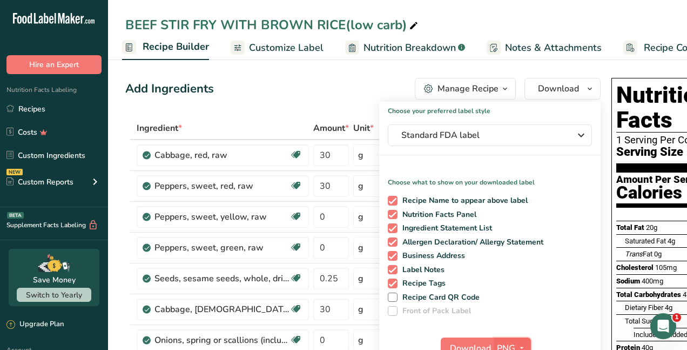
click at [494, 349] on button "PNG" at bounding box center [512, 348] width 37 height 22
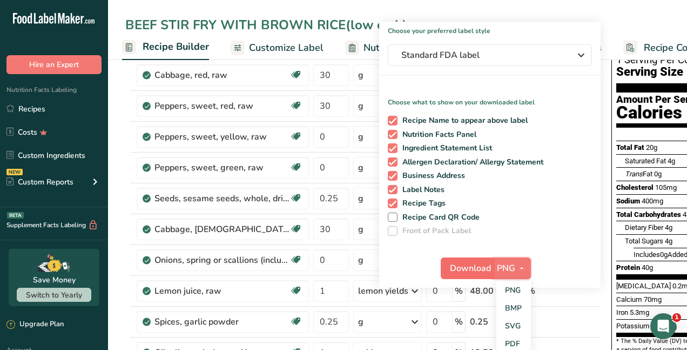
scroll to position [162, 0]
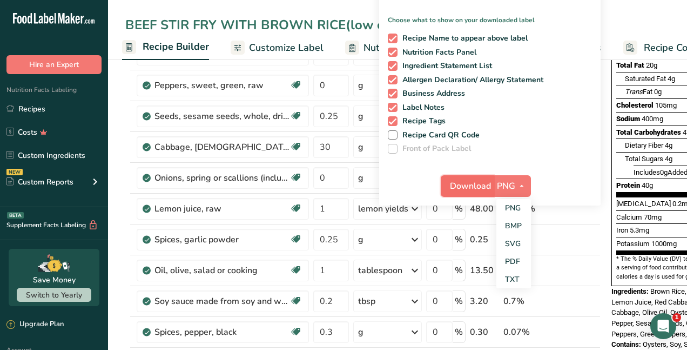
click at [480, 186] on span "Download" at bounding box center [470, 185] width 41 height 13
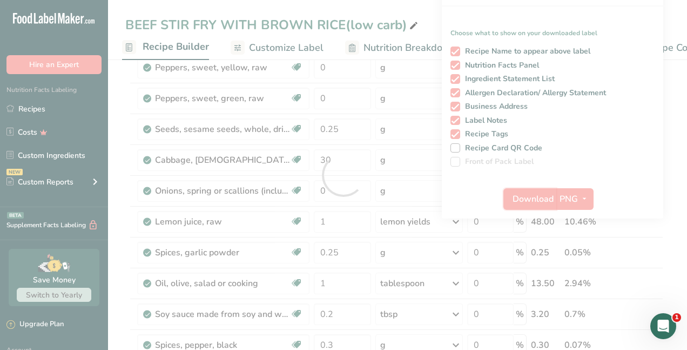
scroll to position [0, 0]
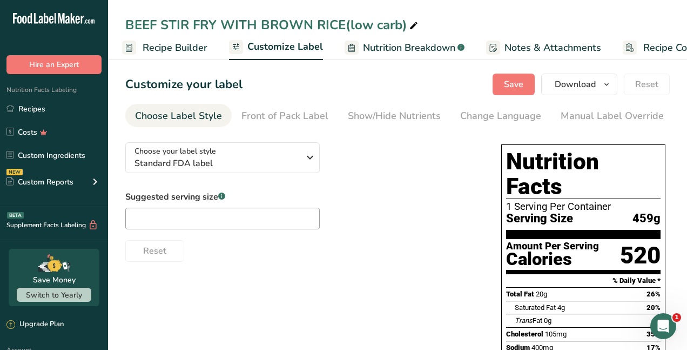
click at [156, 48] on span "Recipe Builder" at bounding box center [175, 48] width 65 height 15
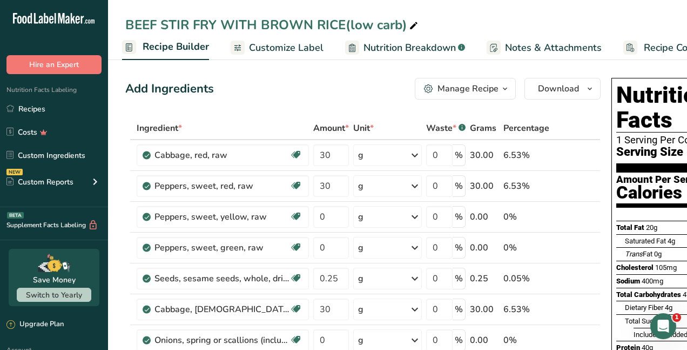
scroll to position [108, 0]
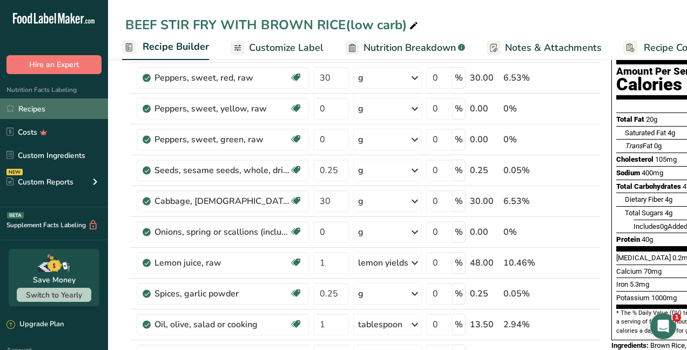
click at [54, 111] on link "Recipes" at bounding box center [54, 108] width 108 height 21
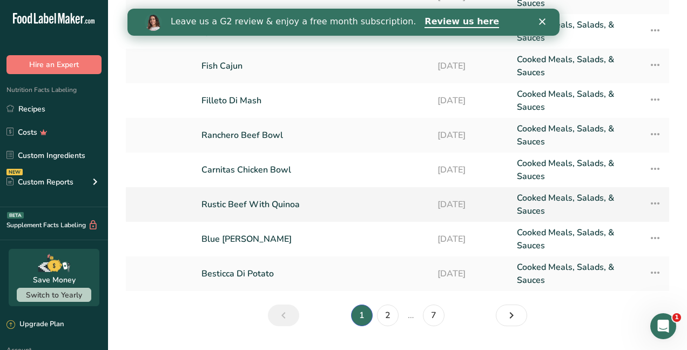
scroll to position [162, 0]
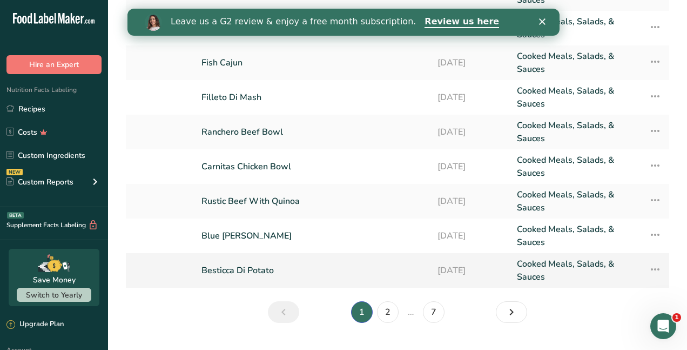
click at [310, 273] on link "Besticca Di Potato" at bounding box center [313, 270] width 223 height 26
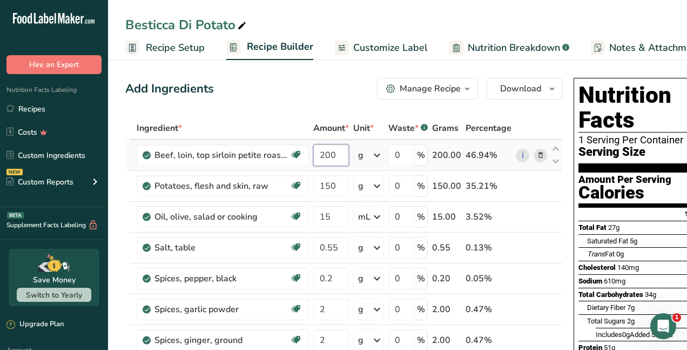
click at [337, 156] on input "200" at bounding box center [331, 155] width 36 height 22
type input "2"
type input "150"
click at [543, 185] on span at bounding box center [540, 185] width 13 height 13
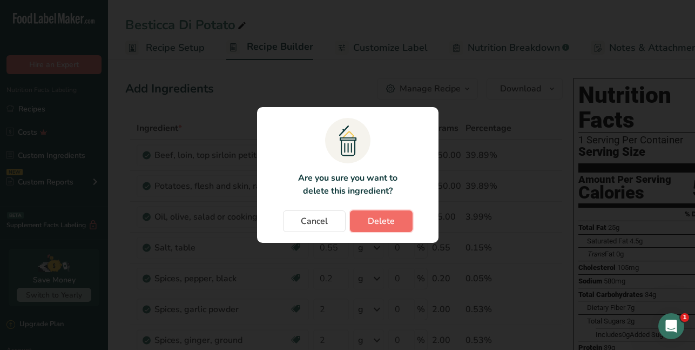
click at [393, 215] on span "Delete" at bounding box center [381, 221] width 27 height 13
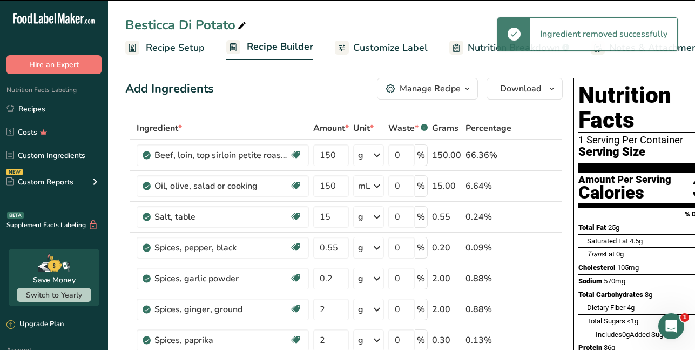
type input "15"
type input "0.55"
type input "0.2"
type input "2"
type input "0.3"
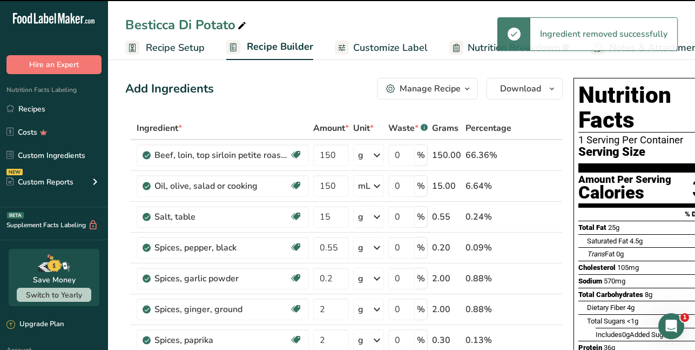
type input "3"
type input "40"
type input "7"
type input "3"
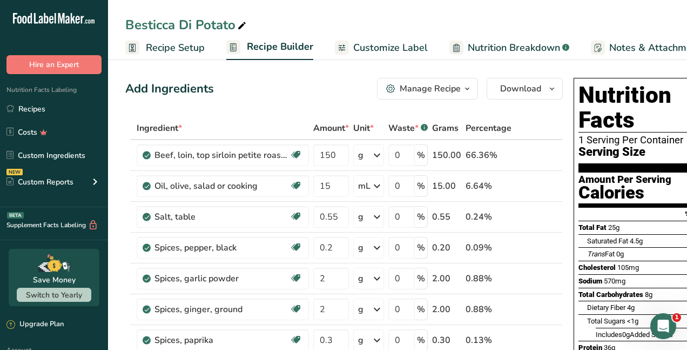
scroll to position [0, 53]
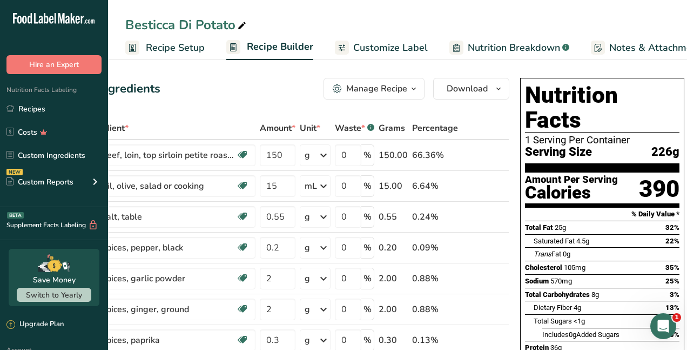
click at [243, 23] on icon at bounding box center [242, 25] width 10 height 15
click at [141, 24] on input "BeEF TENDERLOIN WITH VEGGIES" at bounding box center [397, 24] width 545 height 19
type input "BEEF TENDERLOIN WITH VEGGIES"
click at [277, 82] on div "Add Ingredients Manage Recipe Delete Recipe Duplicate Recipe Scale Recipe Save …" at bounding box center [291, 89] width 438 height 22
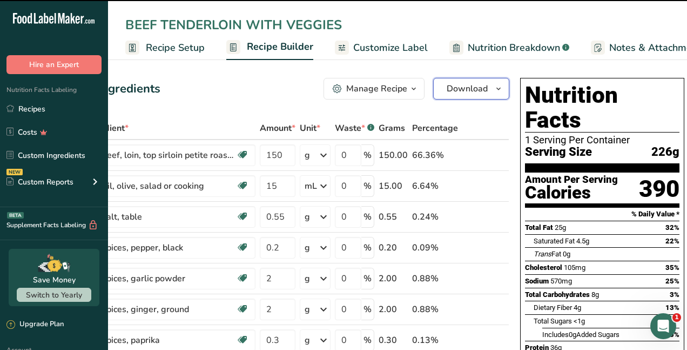
click at [470, 86] on span "Download" at bounding box center [467, 88] width 41 height 13
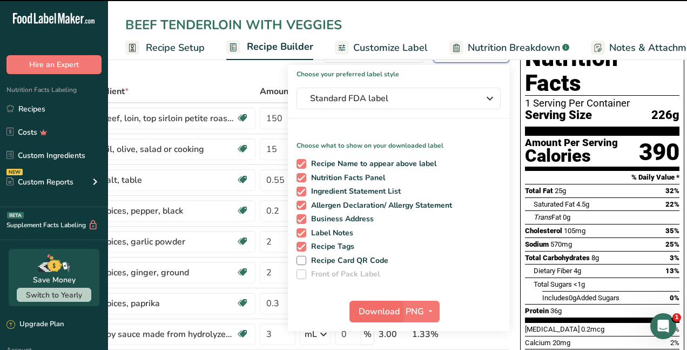
scroll to position [54, 0]
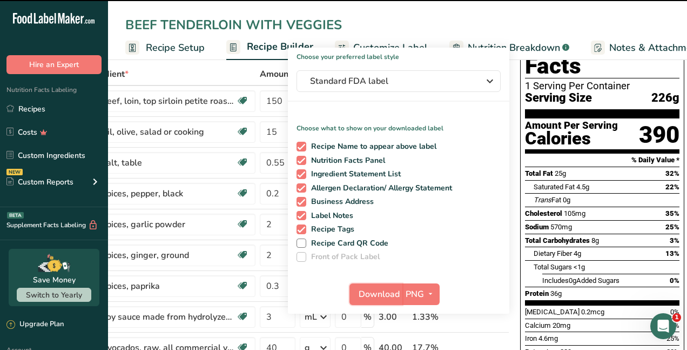
click at [378, 293] on span "Download" at bounding box center [379, 293] width 41 height 13
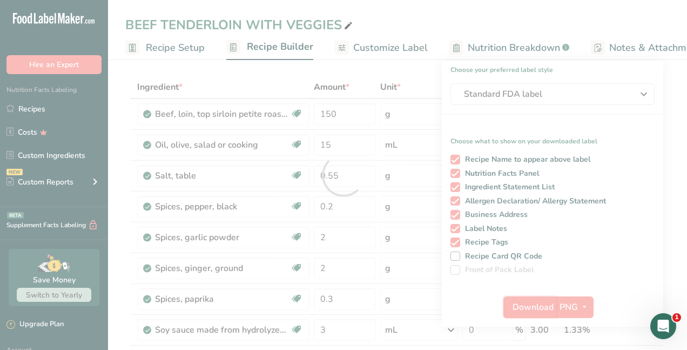
scroll to position [0, 0]
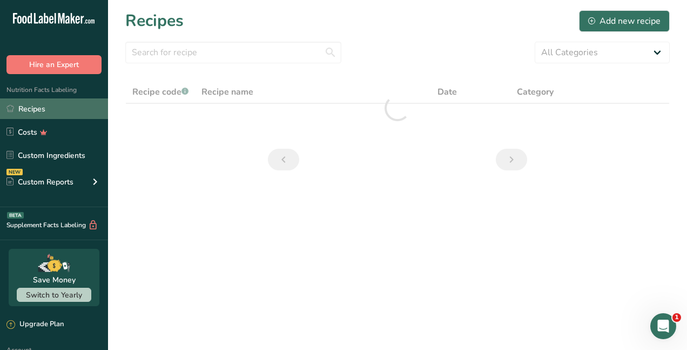
click at [46, 104] on link "Recipes" at bounding box center [54, 108] width 108 height 21
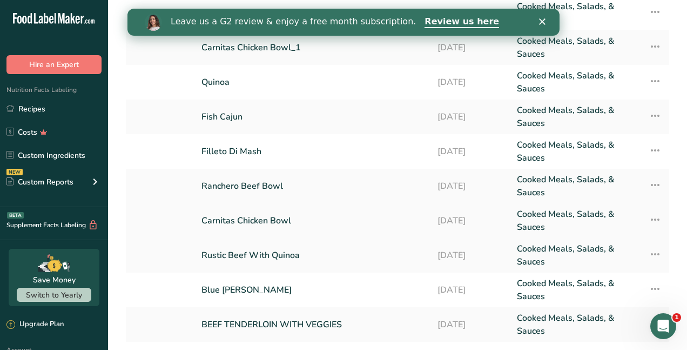
scroll to position [162, 0]
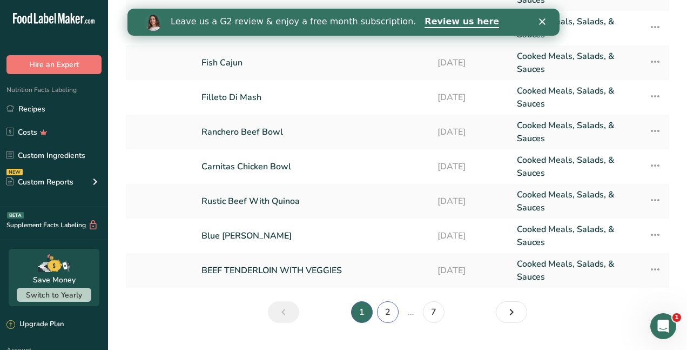
click at [390, 315] on link "2" at bounding box center [388, 312] width 22 height 22
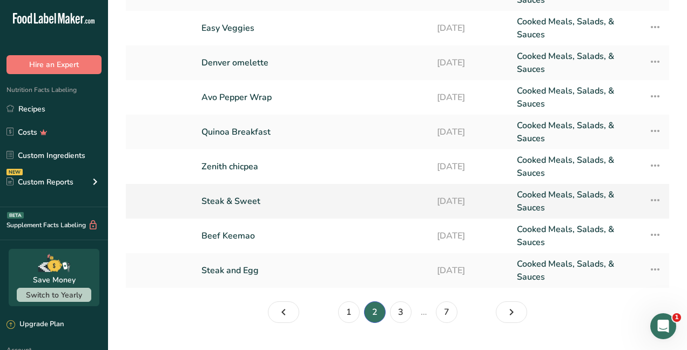
click at [278, 199] on link "Steak & Sweet" at bounding box center [313, 201] width 223 height 26
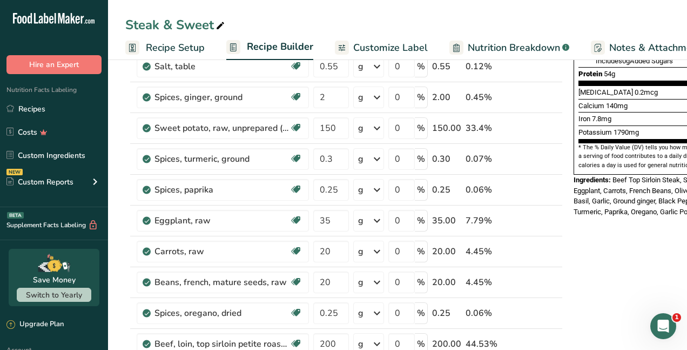
scroll to position [270, 0]
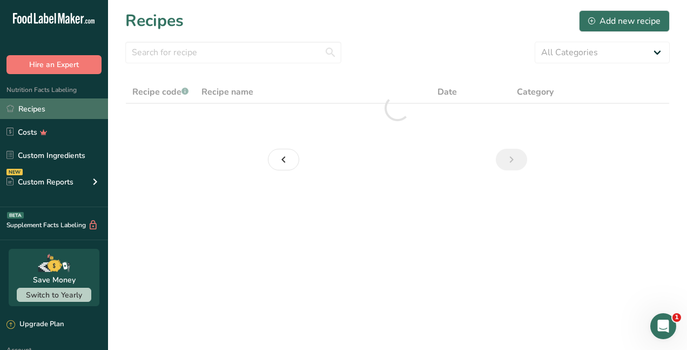
click at [63, 111] on link "Recipes" at bounding box center [54, 108] width 108 height 21
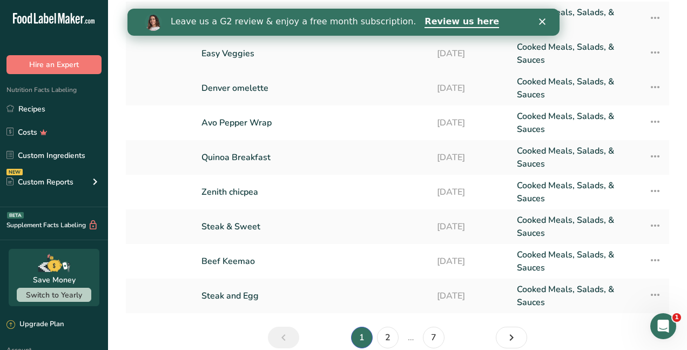
scroll to position [162, 0]
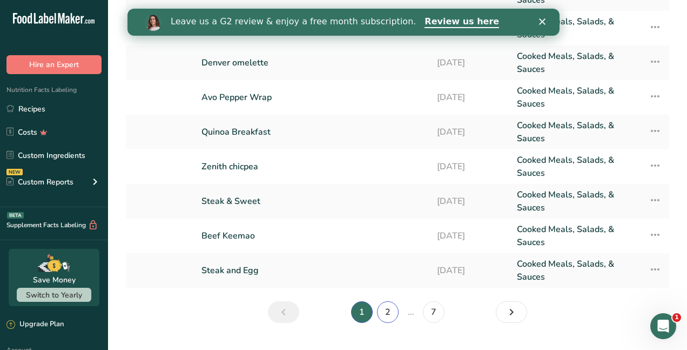
click at [385, 310] on link "2" at bounding box center [388, 312] width 22 height 22
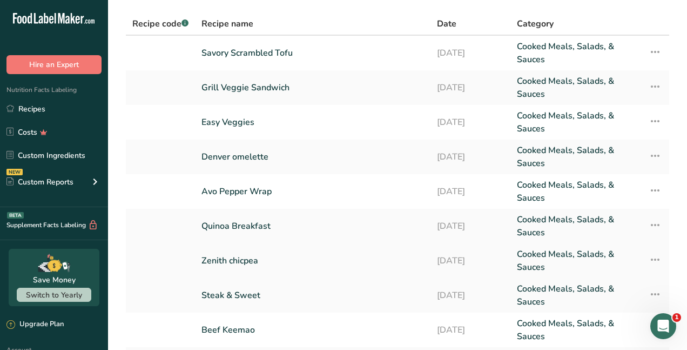
scroll to position [162, 0]
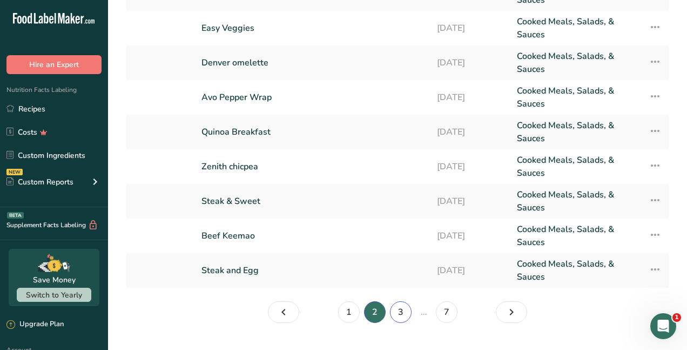
click at [401, 307] on link "3" at bounding box center [401, 312] width 22 height 22
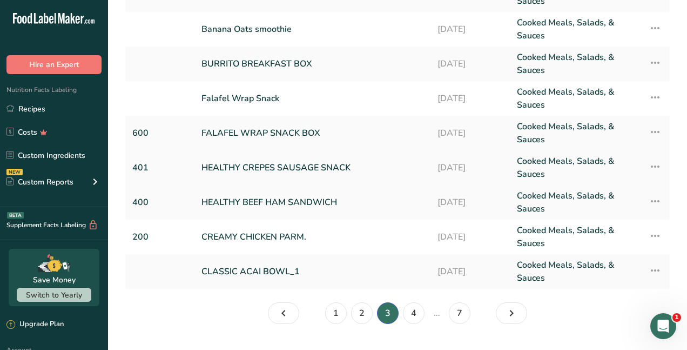
scroll to position [162, 0]
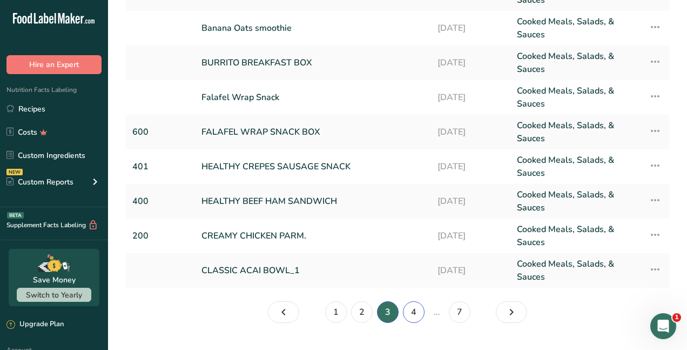
click at [413, 313] on link "4" at bounding box center [414, 312] width 22 height 22
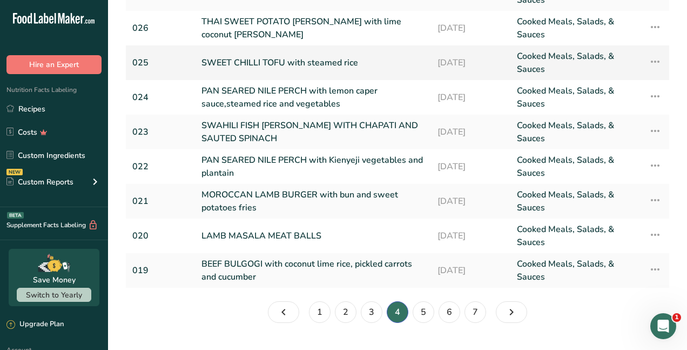
scroll to position [187, 0]
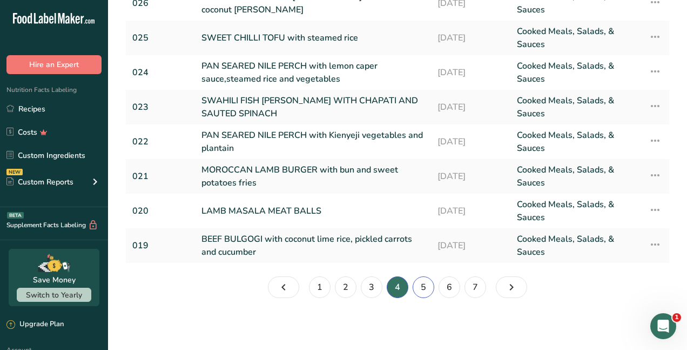
click at [429, 295] on link "5" at bounding box center [424, 287] width 22 height 22
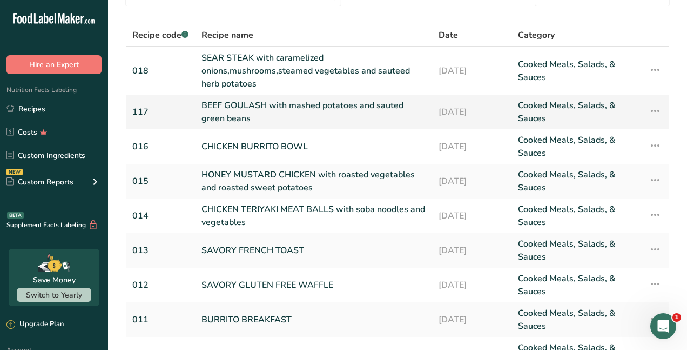
scroll to position [38, 0]
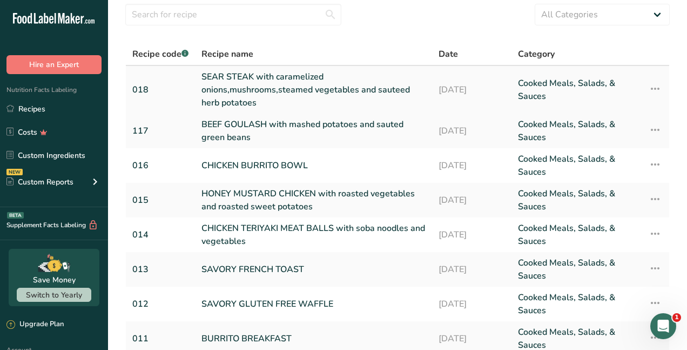
click at [314, 85] on link "SEAR STEAK with caramelized onions,mushrooms,steamed vegetables and sauteed her…" at bounding box center [314, 89] width 224 height 39
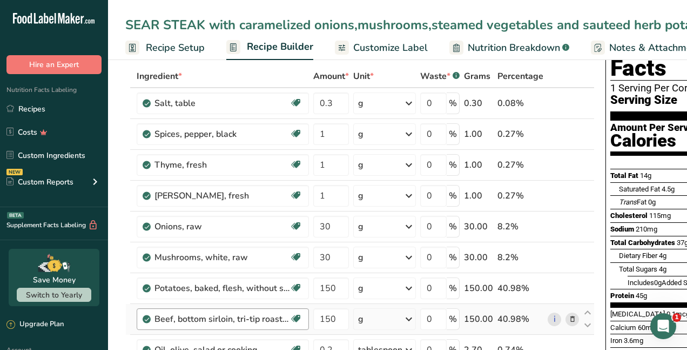
scroll to position [108, 0]
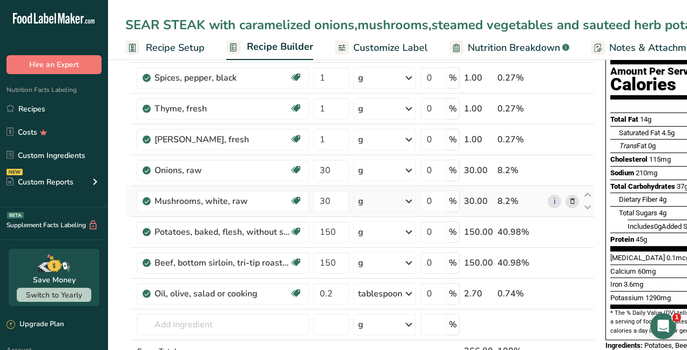
click at [569, 204] on icon at bounding box center [573, 201] width 8 height 11
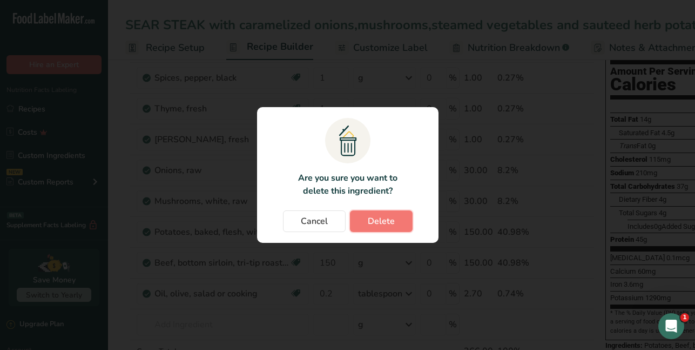
click at [369, 222] on span "Delete" at bounding box center [381, 221] width 27 height 13
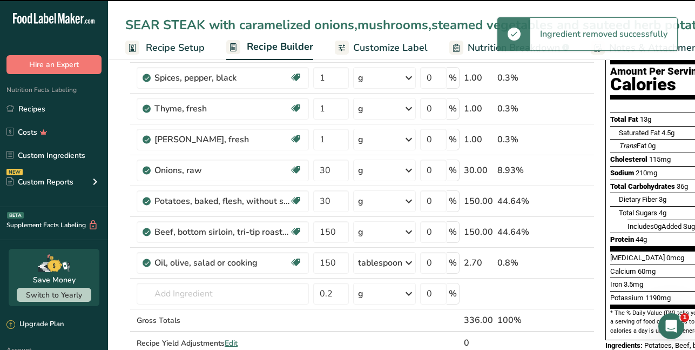
type input "150"
type input "0.2"
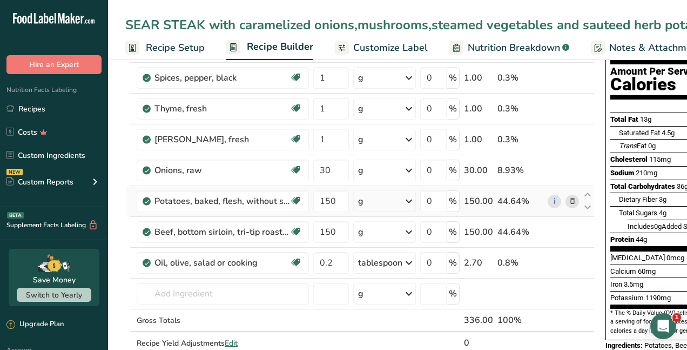
click at [570, 202] on icon at bounding box center [573, 201] width 8 height 11
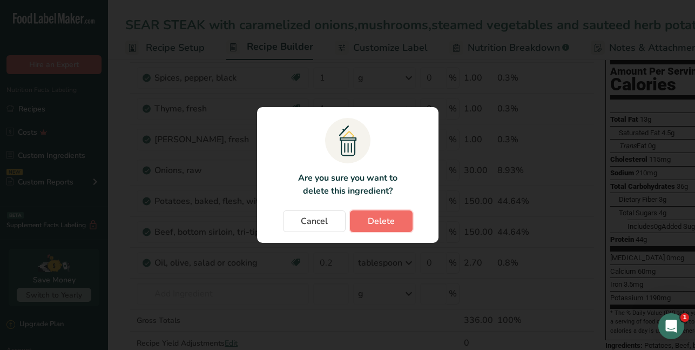
click at [390, 224] on span "Delete" at bounding box center [381, 221] width 27 height 13
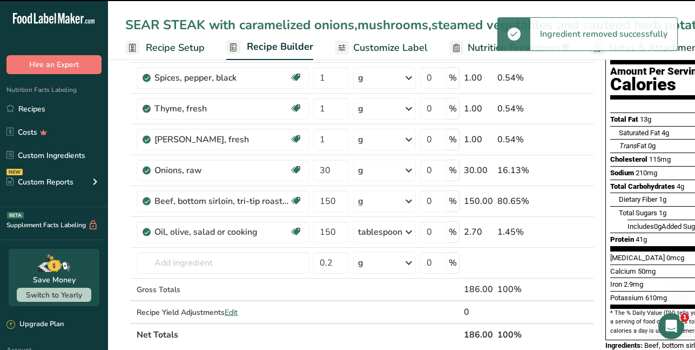
type input "0.2"
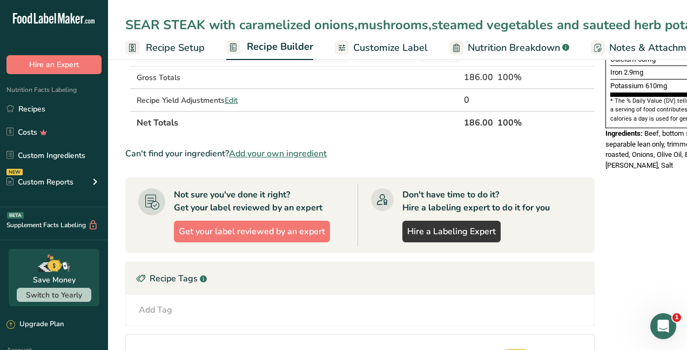
scroll to position [378, 0]
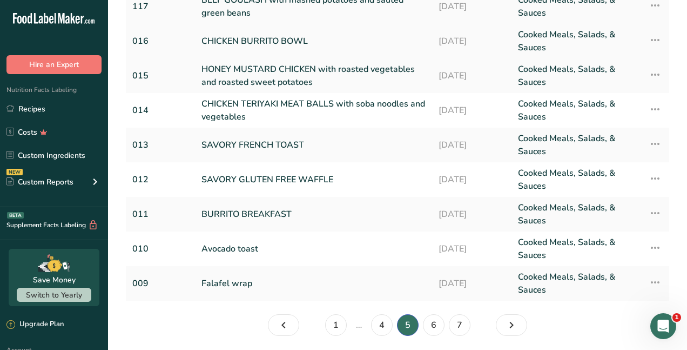
scroll to position [200, 0]
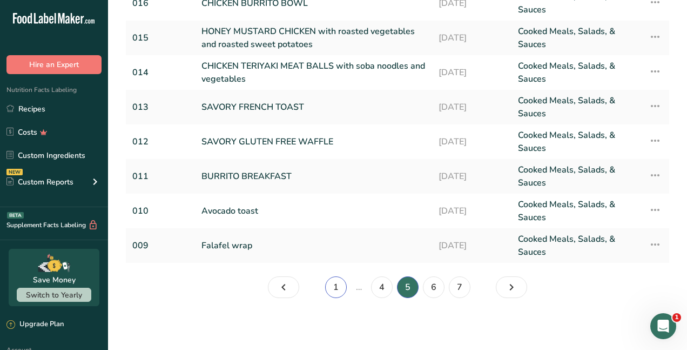
click at [326, 289] on link "1" at bounding box center [336, 287] width 22 height 22
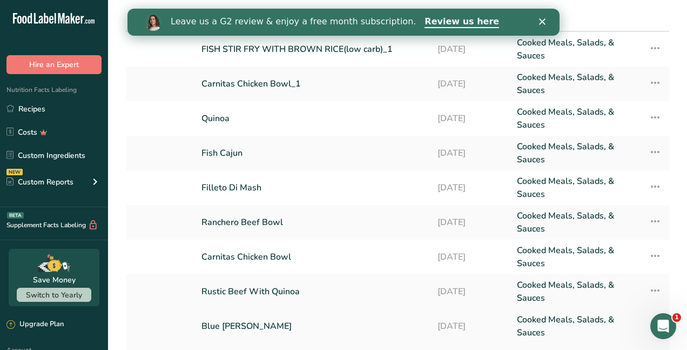
scroll to position [162, 0]
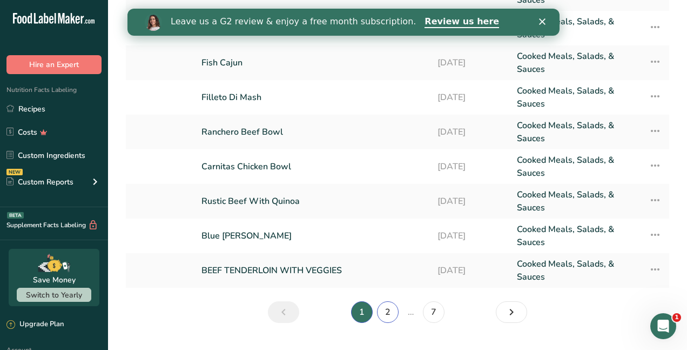
click at [381, 313] on link "2" at bounding box center [388, 312] width 22 height 22
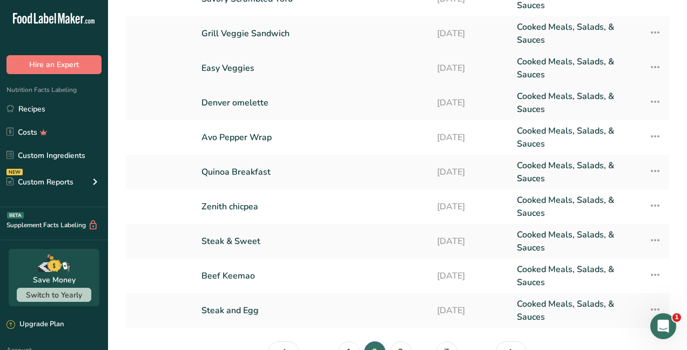
scroll to position [187, 0]
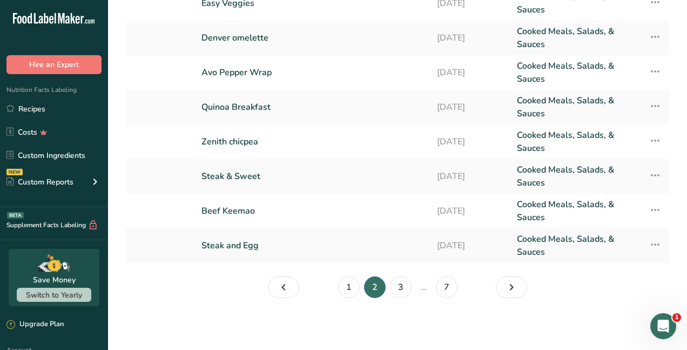
click at [414, 285] on li "…" at bounding box center [424, 287] width 20 height 22
click at [404, 285] on link "3" at bounding box center [401, 287] width 22 height 22
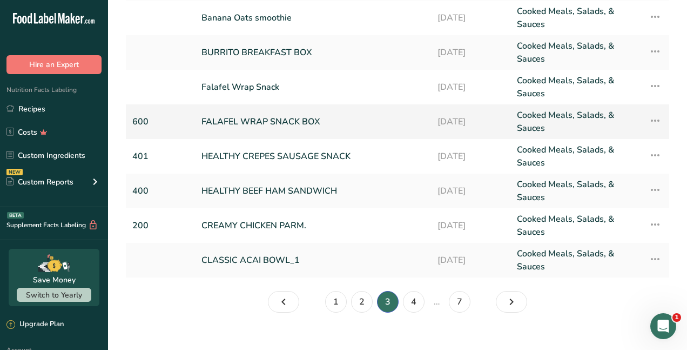
scroll to position [187, 0]
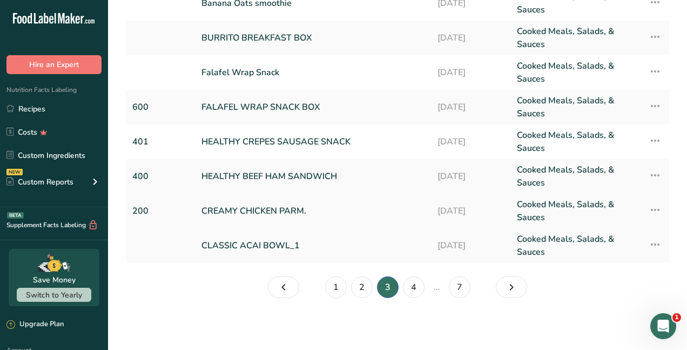
click at [292, 210] on link "CREAMY CHICKEN PARM." at bounding box center [313, 211] width 223 height 26
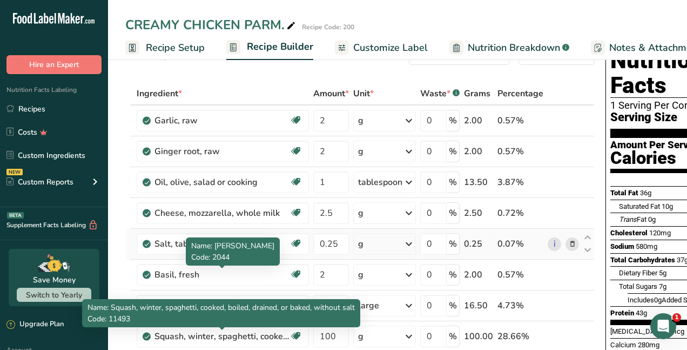
scroll to position [108, 0]
